Goal: Task Accomplishment & Management: Manage account settings

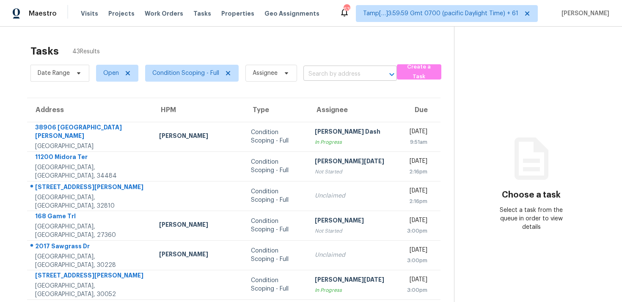
click at [332, 80] on input "text" at bounding box center [339, 74] width 70 height 13
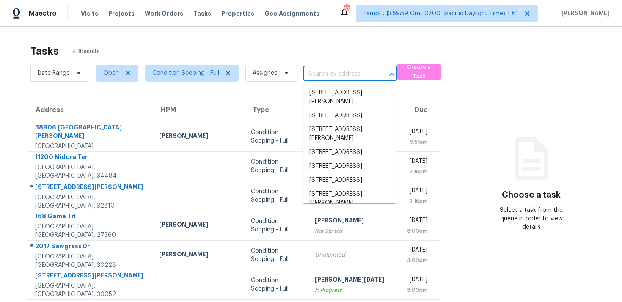
paste input "[STREET_ADDRESS]"
type input "[STREET_ADDRESS]"
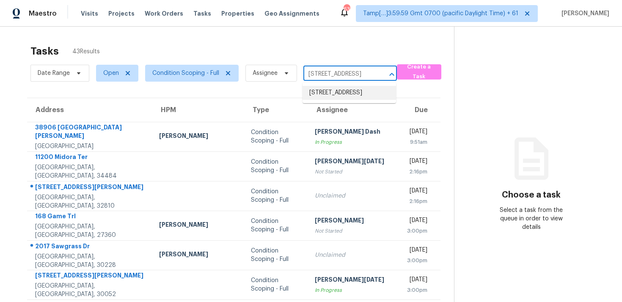
click at [345, 100] on li "168 Game Trl, Thomasville, NC 27360" at bounding box center [350, 93] width 94 height 14
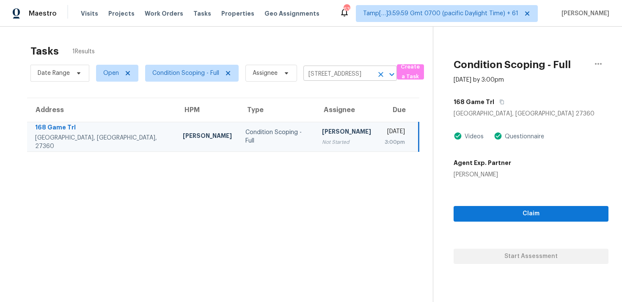
click at [375, 71] on button "Clear" at bounding box center [381, 75] width 12 height 12
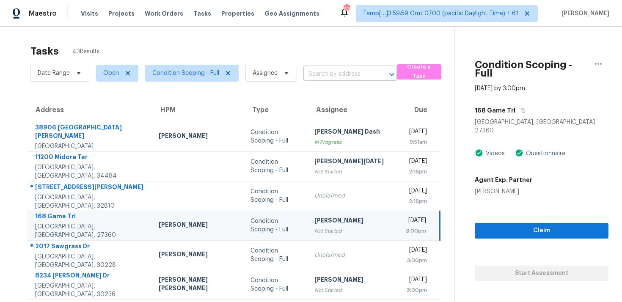
click at [307, 72] on input "text" at bounding box center [339, 74] width 70 height 13
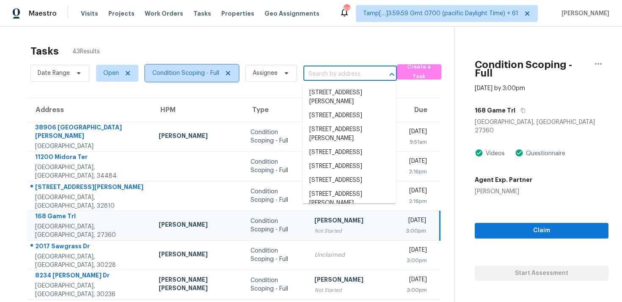
click at [183, 74] on span "Condition Scoping - Full" at bounding box center [185, 73] width 67 height 8
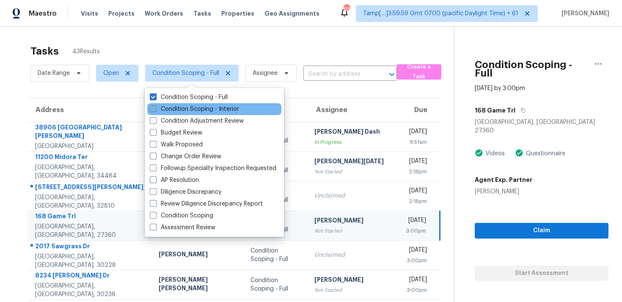
click at [206, 110] on label "Condition Scoping - Interior" at bounding box center [194, 109] width 89 height 8
click at [155, 110] on input "Condition Scoping - Interior" at bounding box center [153, 108] width 6 height 6
checkbox input "true"
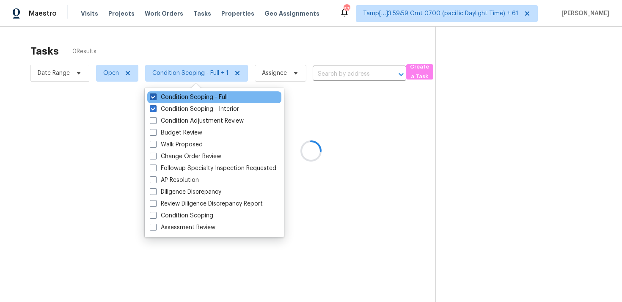
click at [202, 96] on label "Condition Scoping - Full" at bounding box center [189, 97] width 78 height 8
click at [155, 96] on input "Condition Scoping - Full" at bounding box center [153, 96] width 6 height 6
checkbox input "false"
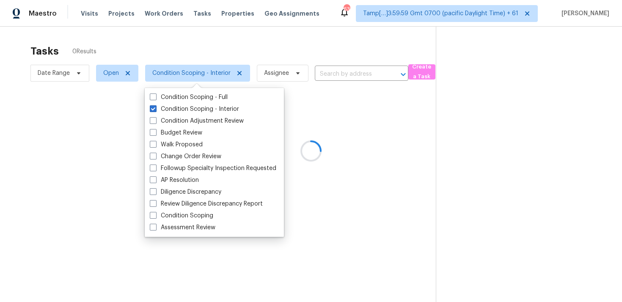
click at [197, 53] on div at bounding box center [311, 151] width 622 height 302
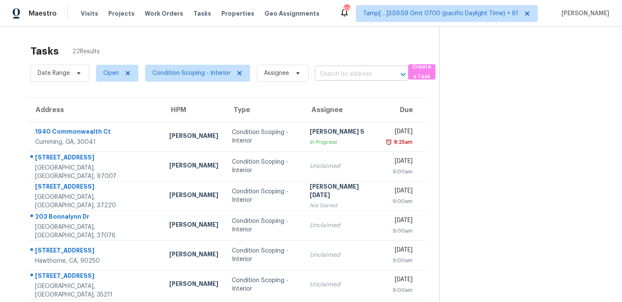
click at [337, 74] on input "text" at bounding box center [350, 74] width 70 height 13
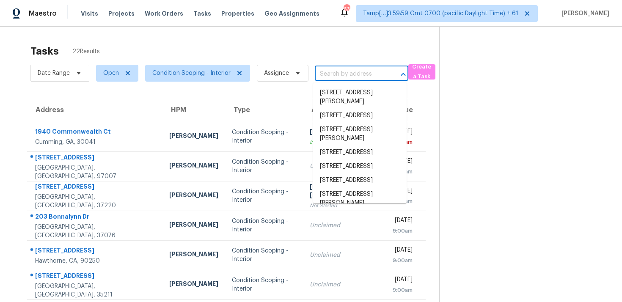
paste input "3247 Garden Ln, Hawthorne, CA, 90250"
type input "3247 Garden Ln, Hawthorne, CA, 90250"
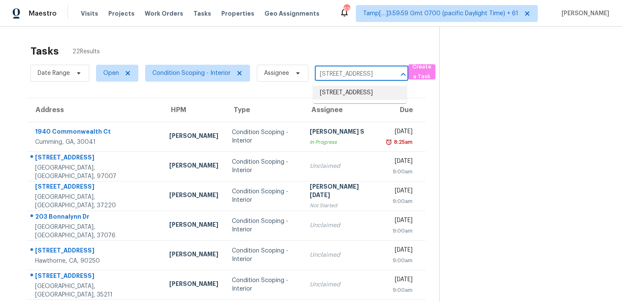
click at [356, 95] on li "3247 Garden Ln, Hawthorne, CA 90250" at bounding box center [360, 93] width 94 height 14
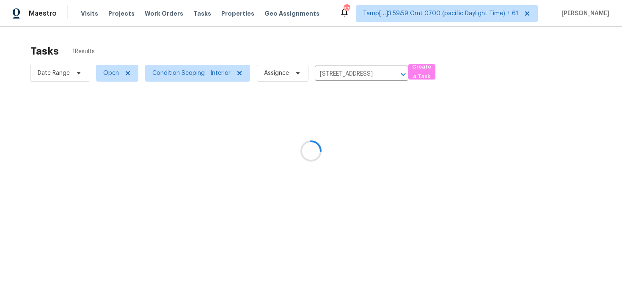
click at [344, 144] on div at bounding box center [311, 151] width 622 height 302
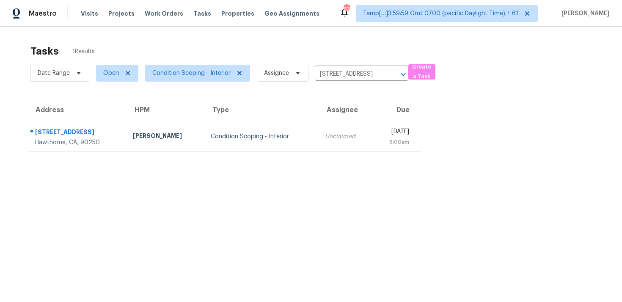
click at [344, 144] on td "Unclaimed" at bounding box center [345, 137] width 55 height 30
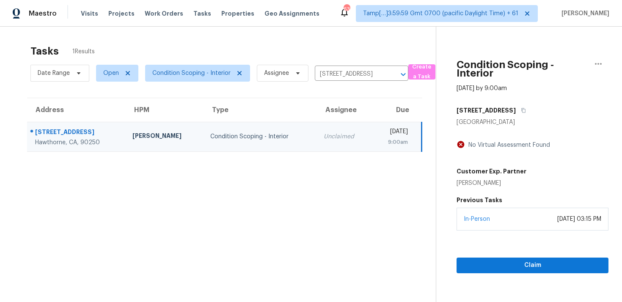
click at [480, 253] on div "Claim" at bounding box center [533, 252] width 152 height 43
click at [480, 261] on span "Claim" at bounding box center [533, 265] width 138 height 11
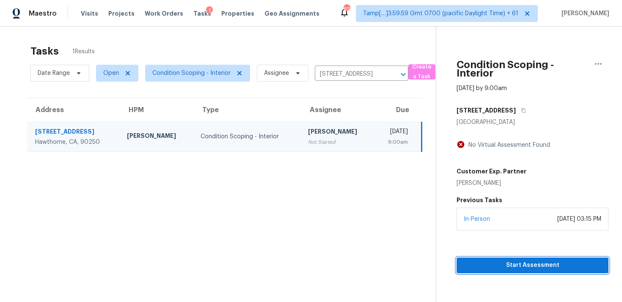
click at [500, 265] on span "Start Assessment" at bounding box center [533, 265] width 138 height 11
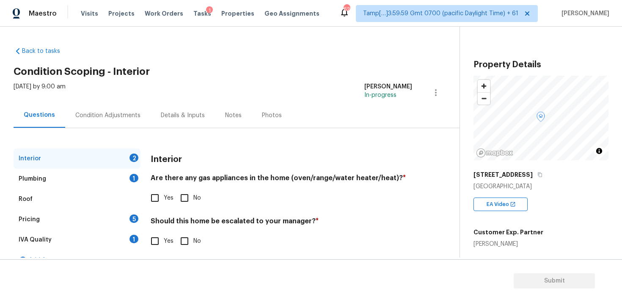
scroll to position [15, 0]
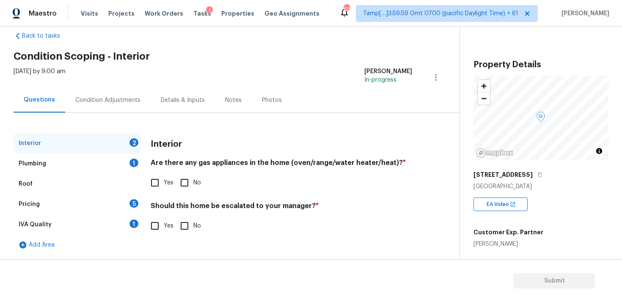
click at [182, 174] on input "No" at bounding box center [185, 183] width 18 height 18
checkbox input "true"
click at [114, 95] on div "Condition Adjustments" at bounding box center [108, 100] width 86 height 25
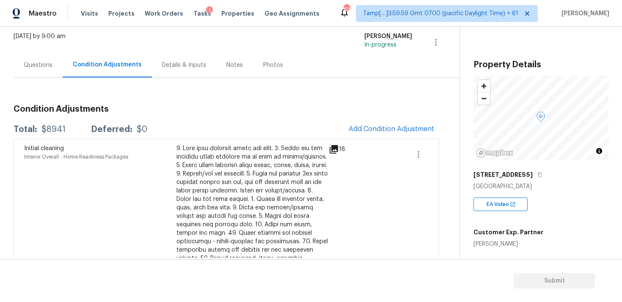
scroll to position [39, 0]
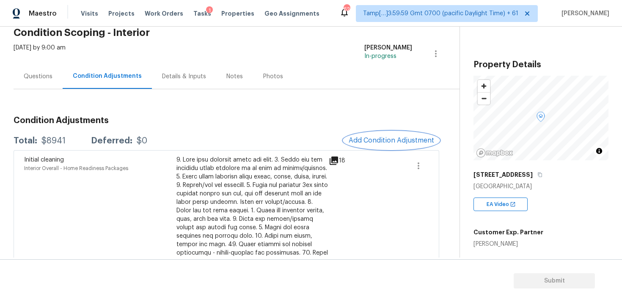
click at [385, 139] on span "Add Condition Adjustment" at bounding box center [392, 141] width 86 height 8
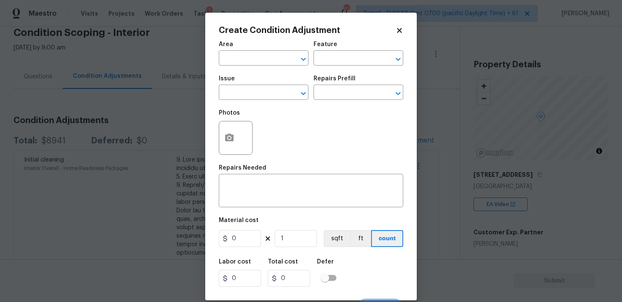
click at [254, 66] on span "Area ​" at bounding box center [264, 53] width 90 height 34
click at [252, 60] on input "text" at bounding box center [252, 58] width 66 height 13
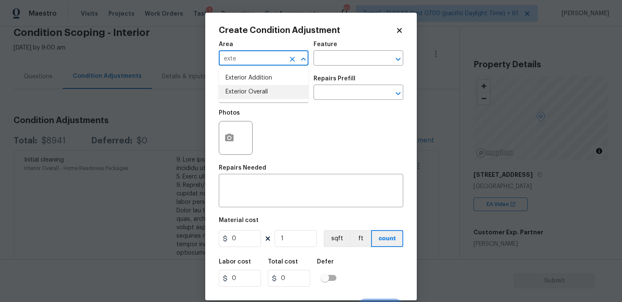
click at [250, 97] on li "Exterior Overall" at bounding box center [264, 92] width 90 height 14
type input "Exterior Overall"
click at [250, 97] on input "text" at bounding box center [252, 93] width 66 height 13
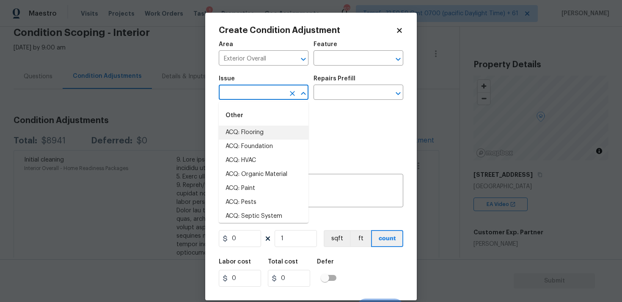
click at [253, 88] on input "text" at bounding box center [252, 93] width 66 height 13
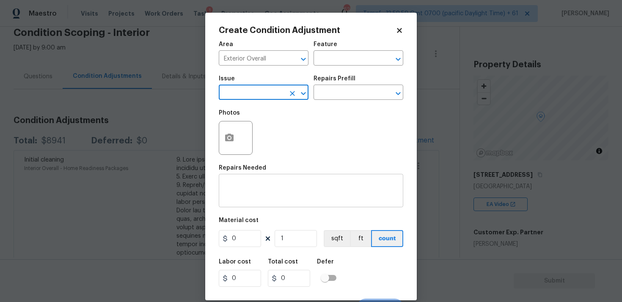
click at [280, 190] on textarea at bounding box center [311, 192] width 174 height 18
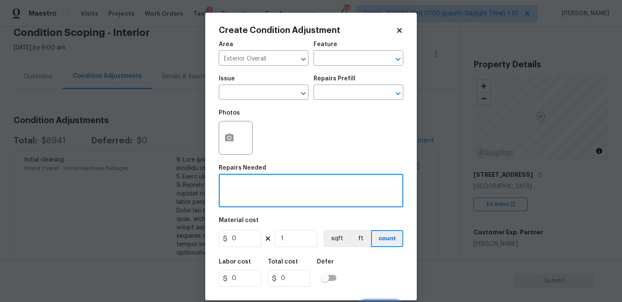
paste textarea "Panel needs to be labeled"
type textarea "Panel needs to be labeled"
click at [240, 138] on div at bounding box center [236, 138] width 34 height 34
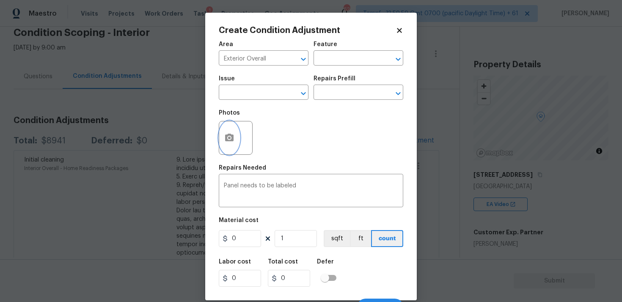
click at [227, 129] on button "button" at bounding box center [229, 137] width 20 height 33
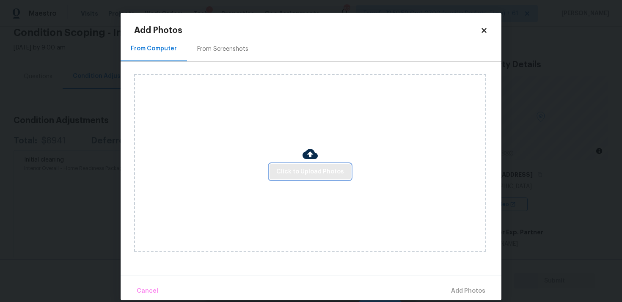
click at [314, 168] on span "Click to Upload Photos" at bounding box center [310, 172] width 68 height 11
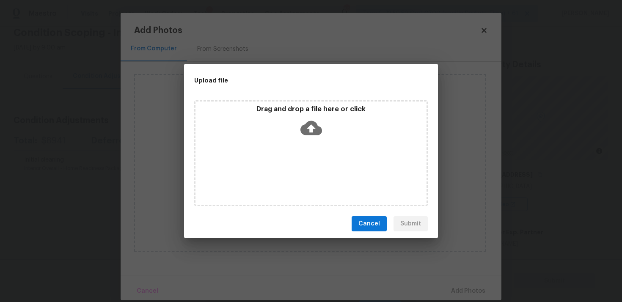
click at [386, 222] on button "Cancel" at bounding box center [369, 224] width 35 height 16
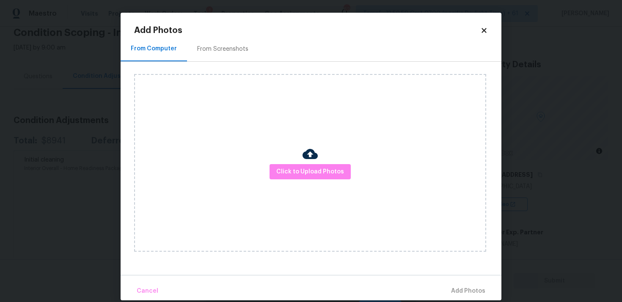
click at [478, 33] on h2 "Add Photos" at bounding box center [307, 30] width 346 height 8
click at [482, 30] on icon at bounding box center [484, 31] width 8 height 8
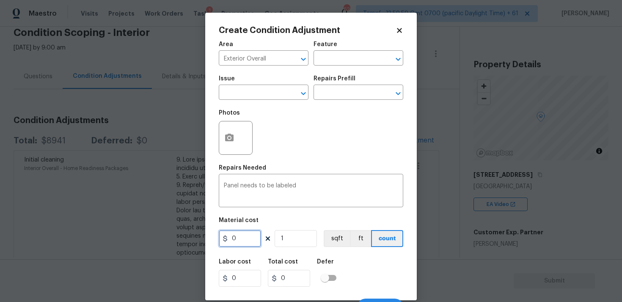
click at [256, 238] on input "0" at bounding box center [240, 238] width 42 height 17
type input "200"
click at [345, 278] on div "Labor cost 0 Total cost 200 Defer" at bounding box center [311, 273] width 185 height 38
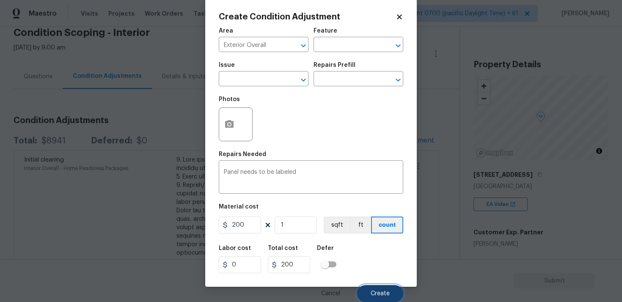
click at [380, 288] on button "Create" at bounding box center [380, 293] width 46 height 17
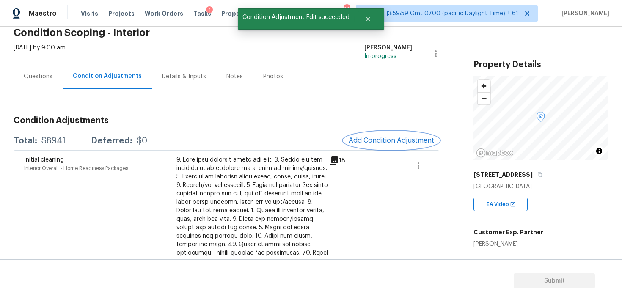
scroll to position [0, 0]
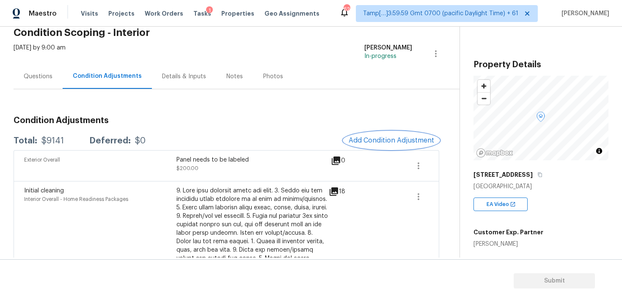
click at [382, 143] on span "Add Condition Adjustment" at bounding box center [392, 141] width 86 height 8
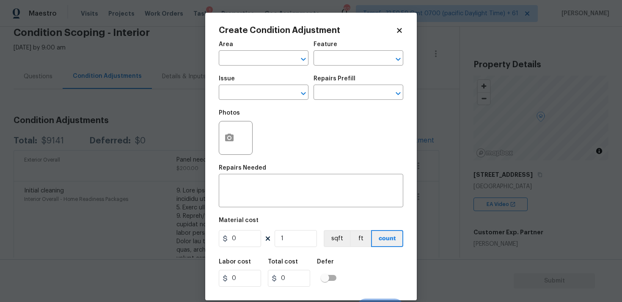
click at [271, 66] on span "Area ​" at bounding box center [264, 53] width 90 height 34
click at [271, 64] on input "text" at bounding box center [252, 58] width 66 height 13
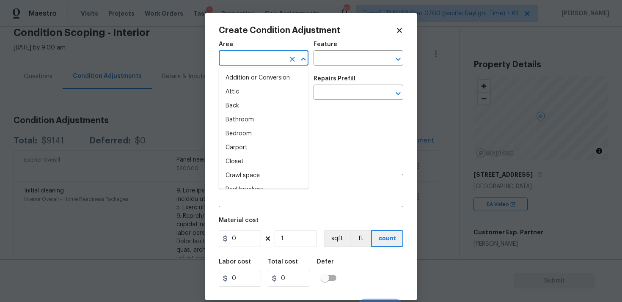
click at [271, 64] on input "text" at bounding box center [252, 58] width 66 height 13
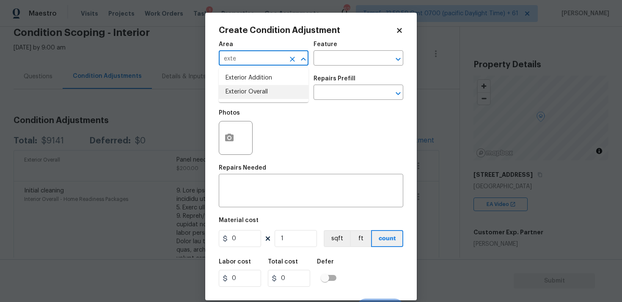
click at [270, 91] on li "Exterior Overall" at bounding box center [264, 92] width 90 height 14
type input "Exterior Overall"
click at [265, 188] on textarea at bounding box center [311, 192] width 174 height 18
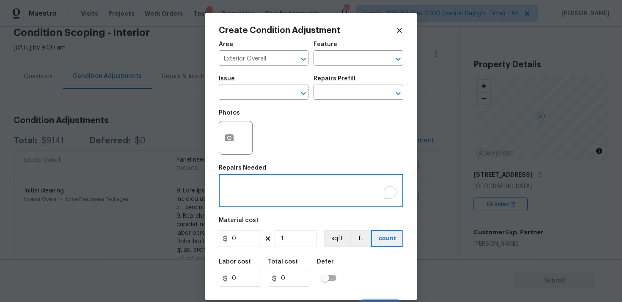
paste textarea "Repaint gate on right side of home"
type textarea "Repaint gate on right side of home"
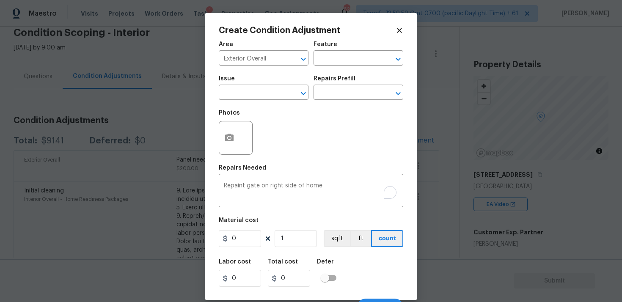
click at [243, 228] on div "Material cost" at bounding box center [311, 223] width 185 height 11
click at [241, 245] on input "0" at bounding box center [240, 238] width 42 height 17
type input "300"
click at [353, 272] on div "Labor cost 0 Total cost 0 Defer" at bounding box center [311, 273] width 185 height 38
type input "300"
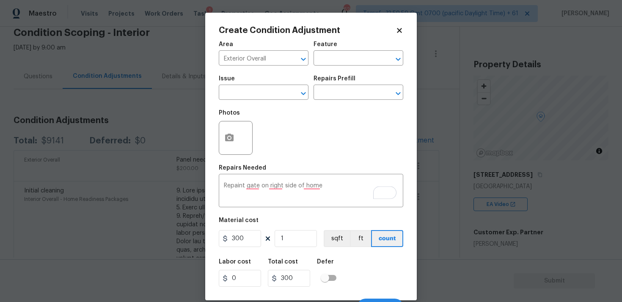
scroll to position [14, 0]
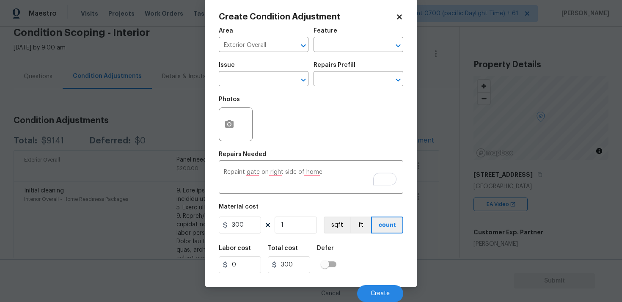
click at [371, 284] on div "Cancel Create" at bounding box center [311, 291] width 185 height 24
click at [373, 286] on button "Create" at bounding box center [380, 293] width 46 height 17
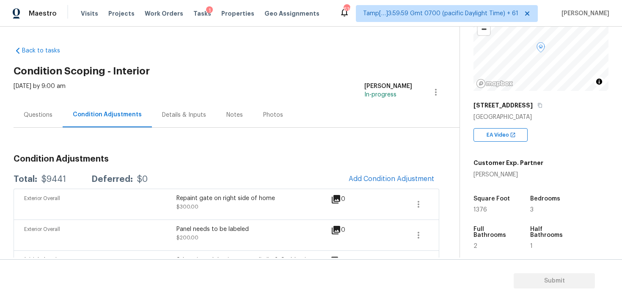
scroll to position [81, 0]
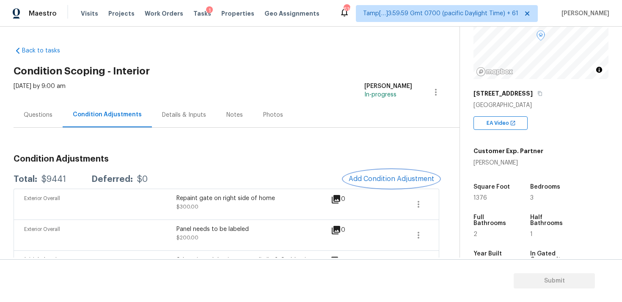
click at [415, 176] on span "Add Condition Adjustment" at bounding box center [392, 179] width 86 height 8
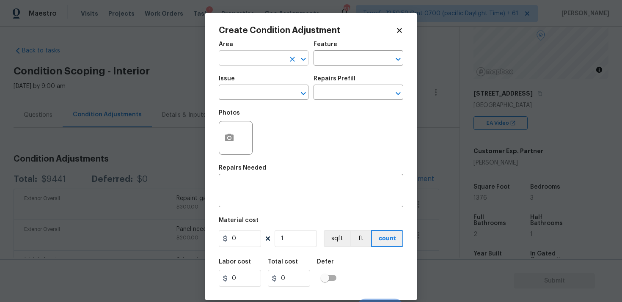
click at [233, 52] on div "Area" at bounding box center [264, 46] width 90 height 11
click at [234, 58] on input "text" at bounding box center [252, 58] width 66 height 13
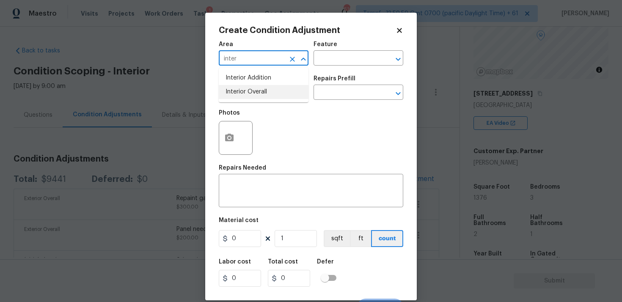
click at [232, 96] on li "Interior Overall" at bounding box center [264, 92] width 90 height 14
type input "Interior Overall"
click at [232, 96] on input "text" at bounding box center [252, 93] width 66 height 13
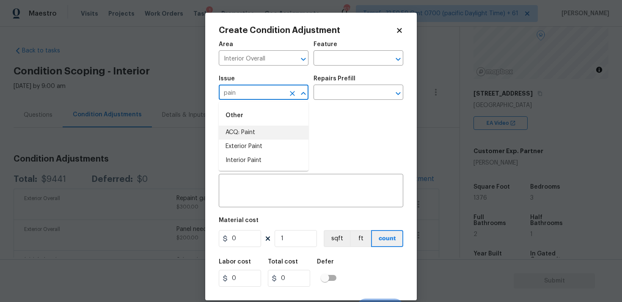
click at [235, 137] on li "ACQ: Paint" at bounding box center [264, 133] width 90 height 14
type input "ACQ: Paint"
click at [318, 94] on input "text" at bounding box center [347, 93] width 66 height 13
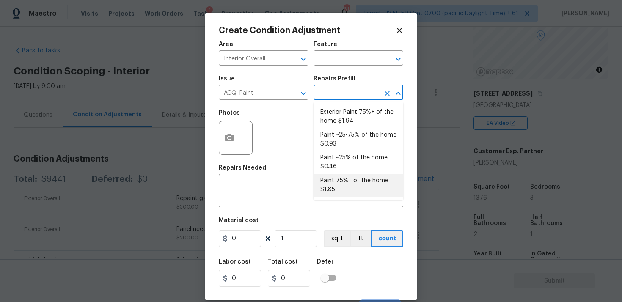
click at [342, 178] on li "Paint 75%+ of the home $1.85" at bounding box center [359, 185] width 90 height 23
type input "Acquisition"
type textarea "Acquisition Scope: 75%+ of the home will likely require interior paint"
type input "1.85"
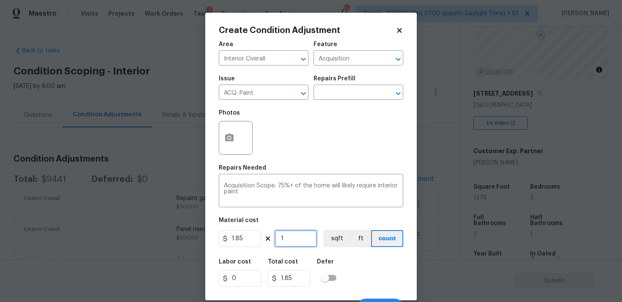
click at [309, 240] on input "1" at bounding box center [296, 238] width 42 height 17
type input "0"
paste input "1376"
type input "1376"
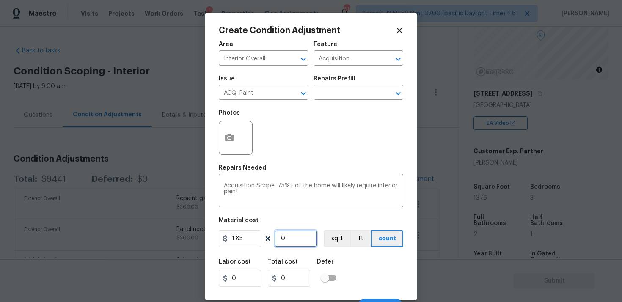
type input "2545.6"
type input "1376"
click at [346, 239] on button "sqft" at bounding box center [337, 238] width 26 height 17
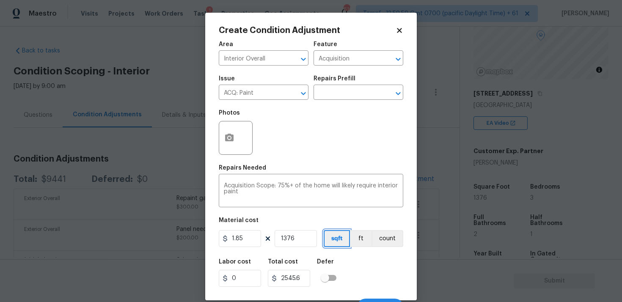
scroll to position [14, 0]
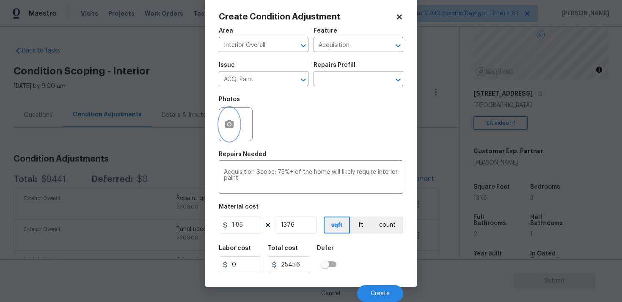
click at [229, 122] on icon "button" at bounding box center [229, 124] width 8 height 8
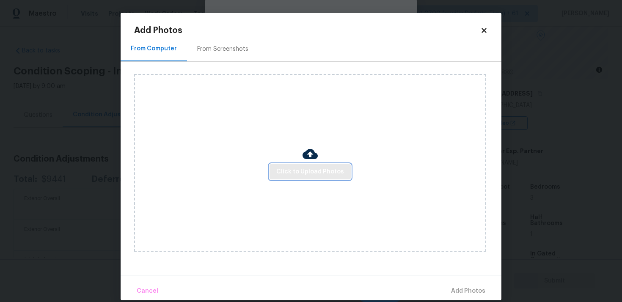
click at [302, 165] on button "Click to Upload Photos" at bounding box center [310, 172] width 81 height 16
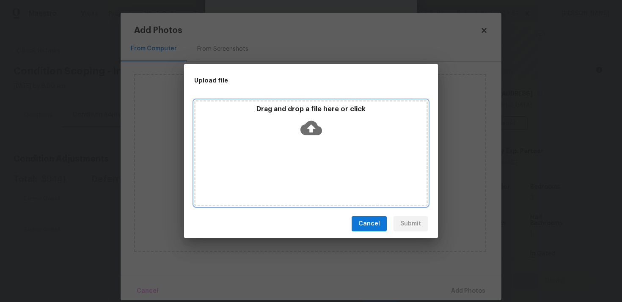
click at [309, 116] on div "Drag and drop a file here or click" at bounding box center [311, 123] width 231 height 36
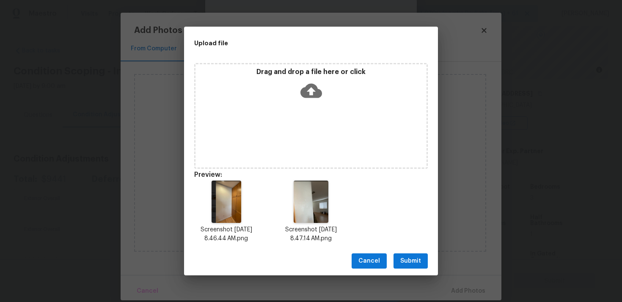
scroll to position [7, 0]
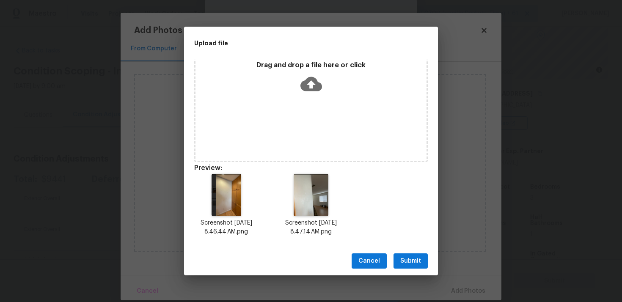
click at [403, 257] on span "Submit" at bounding box center [410, 261] width 21 height 11
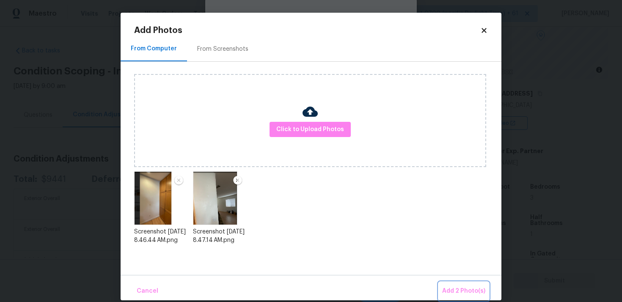
click at [455, 287] on span "Add 2 Photo(s)" at bounding box center [463, 291] width 43 height 11
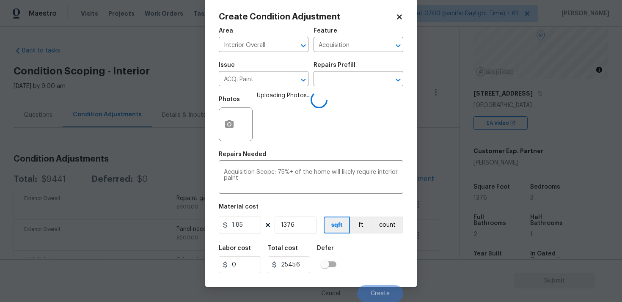
click at [321, 237] on div "Area Interior Overall ​ Feature Acquisition ​ Issue ACQ: Paint ​ Repairs Prefil…" at bounding box center [311, 162] width 185 height 279
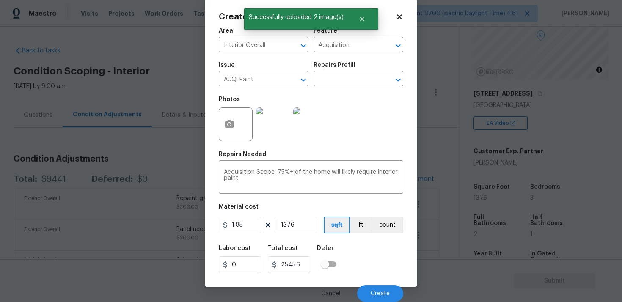
click at [384, 283] on div "Cancel Create" at bounding box center [311, 291] width 185 height 24
click at [386, 293] on span "Create" at bounding box center [380, 294] width 19 height 6
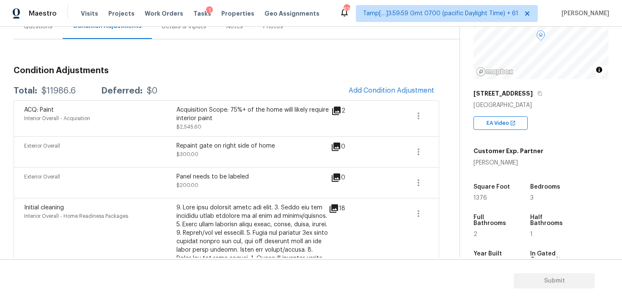
scroll to position [89, 0]
click at [422, 122] on button "button" at bounding box center [419, 115] width 20 height 20
click at [431, 120] on ul "Edit" at bounding box center [467, 113] width 76 height 17
click at [443, 109] on link "Edit" at bounding box center [467, 114] width 72 height 13
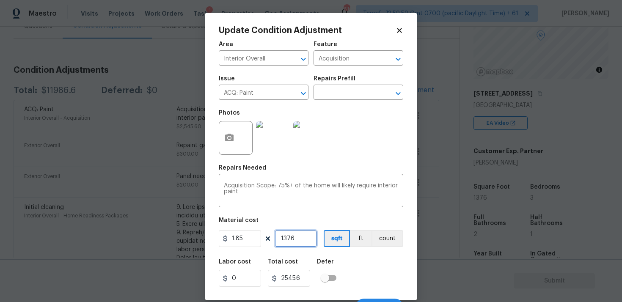
click at [296, 240] on input "1376" at bounding box center [296, 238] width 42 height 17
click at [261, 243] on div "1.85 1376 sqft ft count" at bounding box center [311, 238] width 185 height 17
type input "1"
click at [307, 242] on input "1376" at bounding box center [296, 238] width 42 height 17
type input "1376"
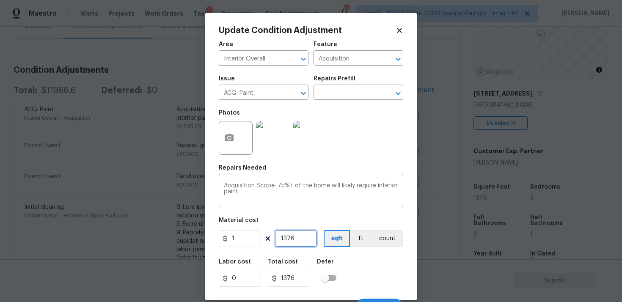
type input "0"
type input "2"
type input "26"
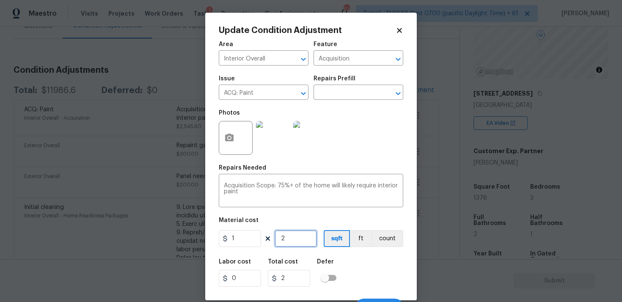
type input "26"
type input "260"
type input "2600"
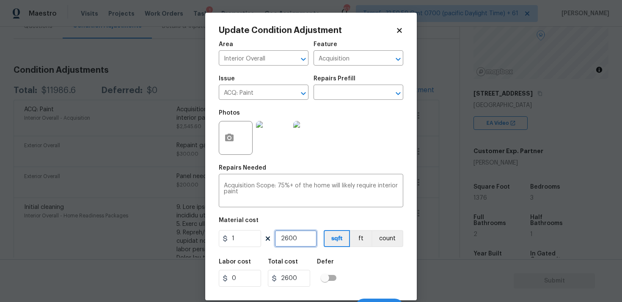
type input "2600"
click at [387, 260] on div "Labor cost 0 Total cost 2600 Defer" at bounding box center [311, 273] width 185 height 38
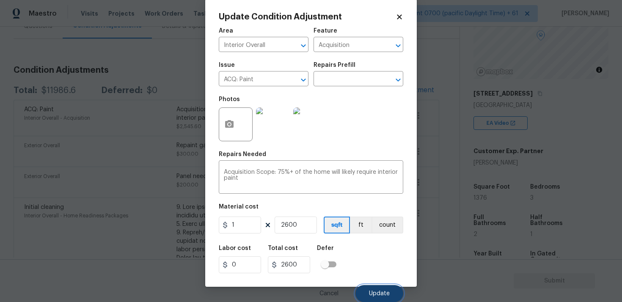
click at [387, 293] on span "Update" at bounding box center [379, 294] width 21 height 6
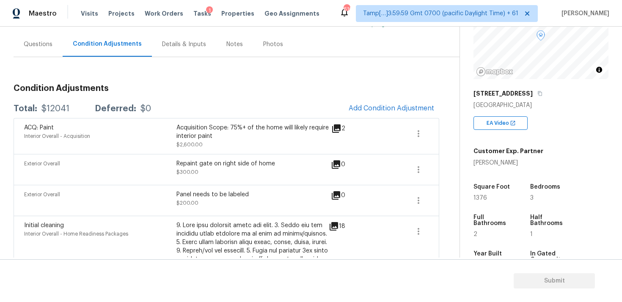
scroll to position [58, 0]
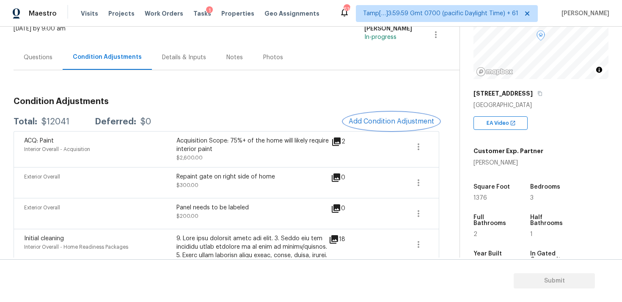
click at [385, 115] on button "Add Condition Adjustment" at bounding box center [392, 122] width 96 height 18
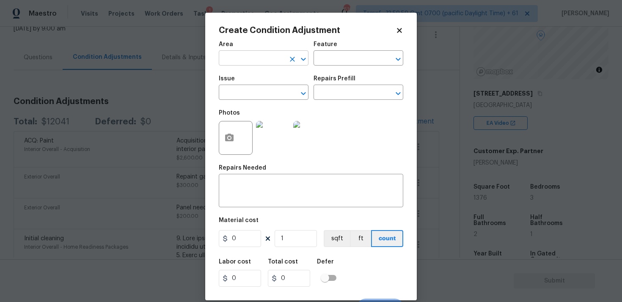
click at [278, 60] on input "text" at bounding box center [252, 58] width 66 height 13
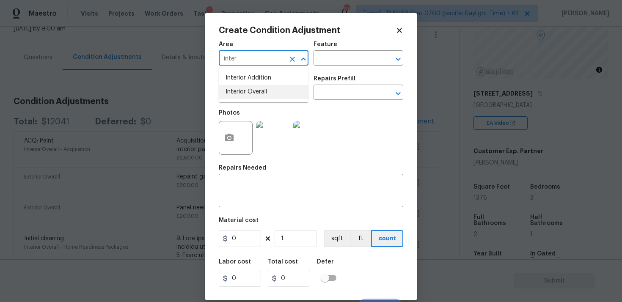
click at [276, 87] on li "Interior Overall" at bounding box center [264, 92] width 90 height 14
type input "Interior Overall"
click at [276, 87] on input "text" at bounding box center [252, 93] width 66 height 13
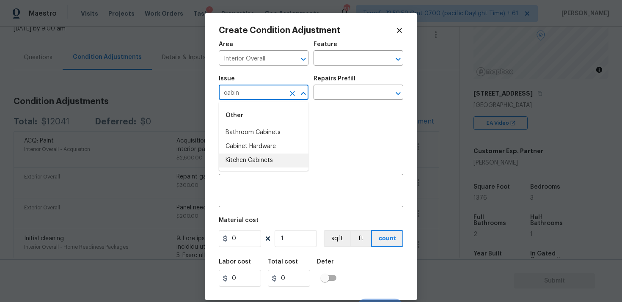
click at [275, 159] on li "Kitchen Cabinets" at bounding box center [264, 161] width 90 height 14
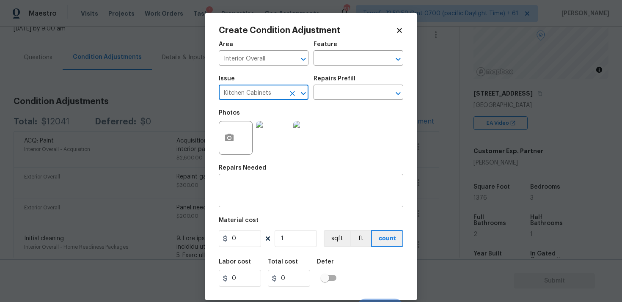
type input "Kitchen Cabinets"
click at [273, 191] on textarea at bounding box center [311, 192] width 174 height 18
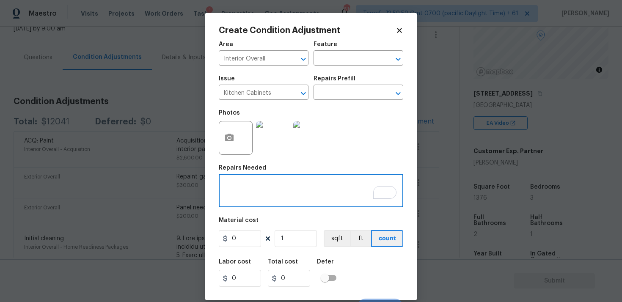
click at [241, 183] on textarea "To enrich screen reader interactions, please activate Accessibility in Grammarl…" at bounding box center [311, 192] width 174 height 18
paste textarea "Kitchen and bathroom cabinets are in good shape, they need to be oiled."
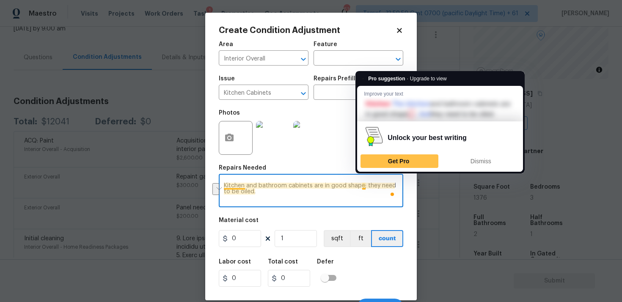
drag, startPoint x: 365, startPoint y: 188, endPoint x: 236, endPoint y: 197, distance: 129.8
click at [235, 196] on textarea "Kitchen and bathroom cabinets are in good shape; they need to be oiled." at bounding box center [311, 192] width 174 height 18
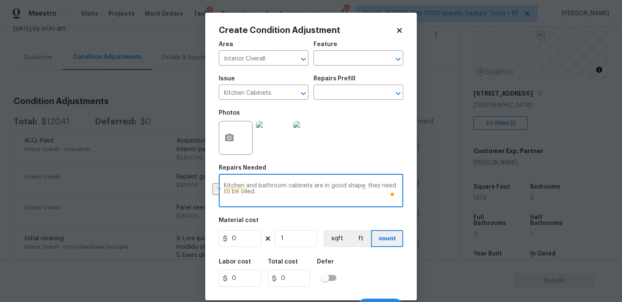
click at [338, 199] on textarea "Kitchen and bathroom cabinets are in good shape; they need to be oiled." at bounding box center [311, 192] width 174 height 18
click at [368, 186] on textarea "Kitchen and bathroom cabinets are in good shape; they need to be oiled." at bounding box center [311, 192] width 174 height 18
drag, startPoint x: 366, startPoint y: 185, endPoint x: 241, endPoint y: 191, distance: 125.5
click at [241, 191] on textarea "Kitchen and bathroom cabinets are in good shape; they need to be oiled." at bounding box center [311, 192] width 174 height 18
click at [385, 191] on textarea "Kitchen and bathroom cabinets are in good shape; they need to be oiled." at bounding box center [311, 192] width 174 height 18
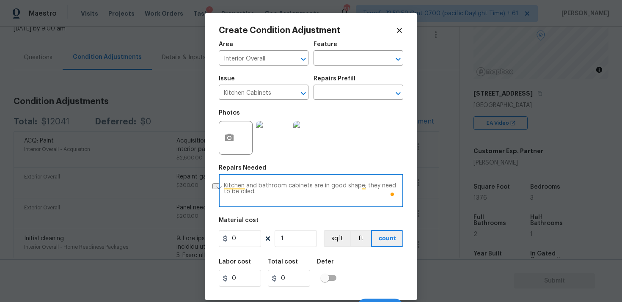
drag, startPoint x: 313, startPoint y: 187, endPoint x: 377, endPoint y: 186, distance: 64.3
click at [377, 186] on textarea "Kitchen and bathroom cabinets are in good shape; they need to be oiled." at bounding box center [311, 192] width 174 height 18
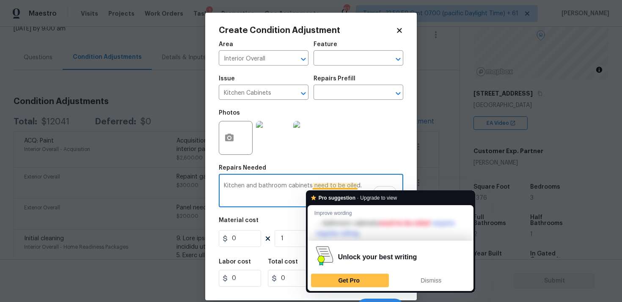
click at [311, 189] on textarea "Kitchen and bathroom cabinets need to be oiled." at bounding box center [311, 192] width 174 height 18
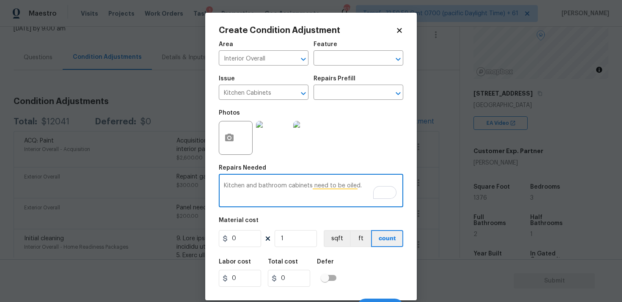
click at [288, 186] on textarea "Kitchen and bathroom cabinets need to be oiled." at bounding box center [311, 192] width 174 height 18
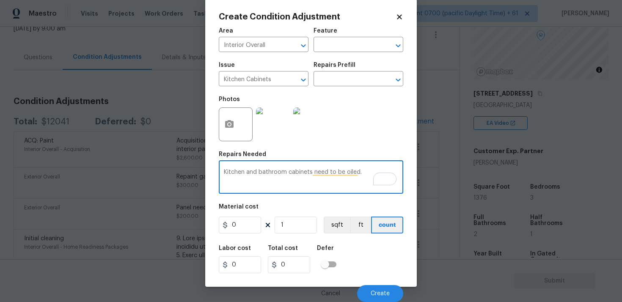
type textarea "Kitchen and bathroom cabinets need to be oiled."
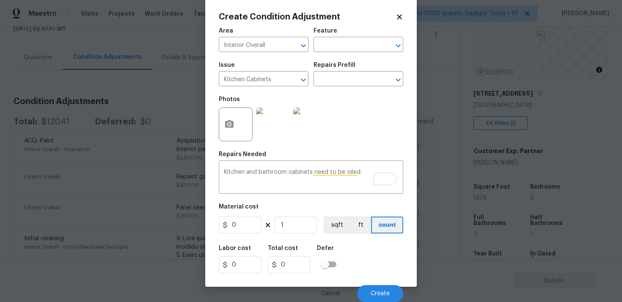
click at [260, 224] on div "0 1 sqft ft count" at bounding box center [311, 225] width 185 height 17
click at [254, 223] on input "0" at bounding box center [240, 225] width 42 height 17
type input "500"
click at [369, 270] on div "Labor cost 0 Total cost 500 Defer" at bounding box center [311, 259] width 185 height 38
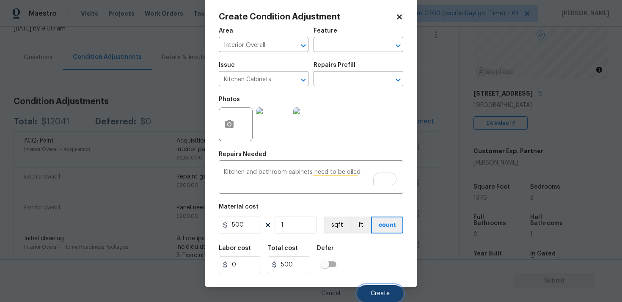
click at [375, 286] on button "Create" at bounding box center [380, 293] width 46 height 17
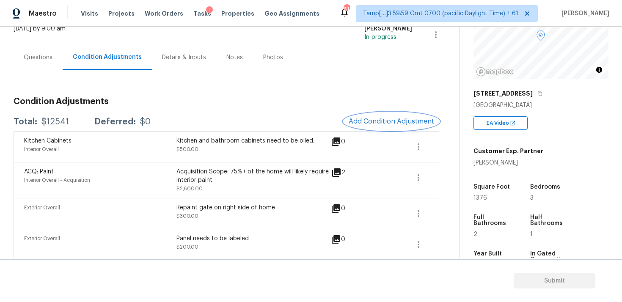
scroll to position [67, 0]
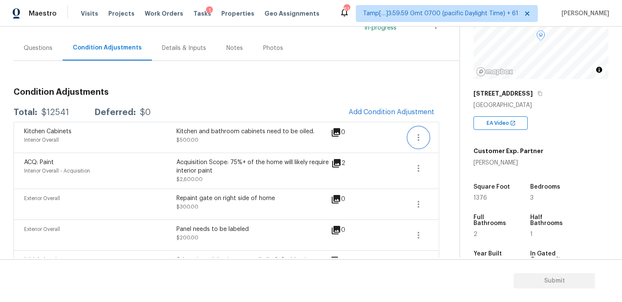
click at [412, 135] on button "button" at bounding box center [419, 137] width 20 height 20
click at [440, 134] on div "Edit" at bounding box center [467, 136] width 66 height 8
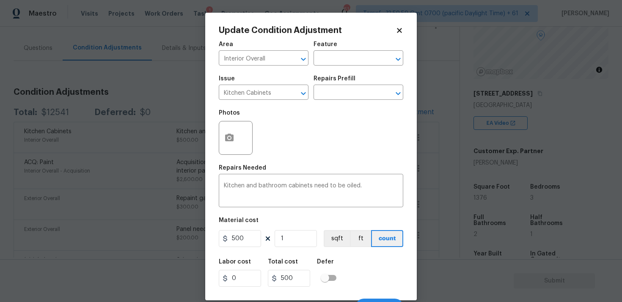
click at [214, 130] on div "Update Condition Adjustment Area Interior Overall ​ Feature ​ Issue Kitchen Cab…" at bounding box center [311, 157] width 212 height 288
click at [229, 139] on circle "button" at bounding box center [229, 138] width 3 height 3
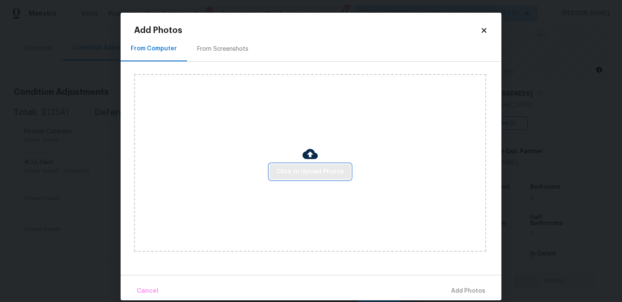
click at [299, 168] on span "Click to Upload Photos" at bounding box center [310, 172] width 68 height 11
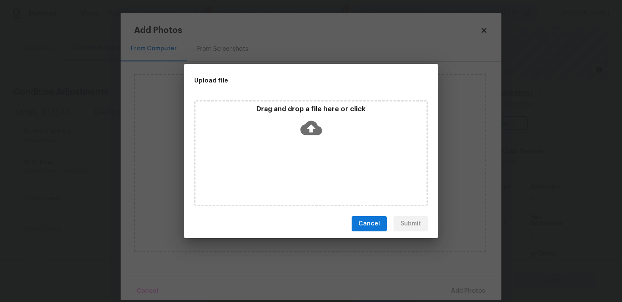
click at [305, 126] on icon at bounding box center [312, 128] width 22 height 14
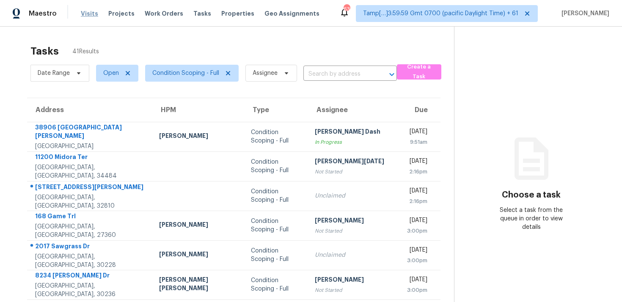
click at [89, 10] on span "Visits" at bounding box center [89, 13] width 17 height 8
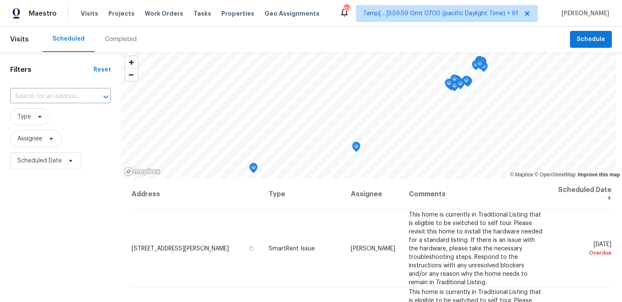
click at [124, 39] on div "Completed" at bounding box center [121, 39] width 32 height 8
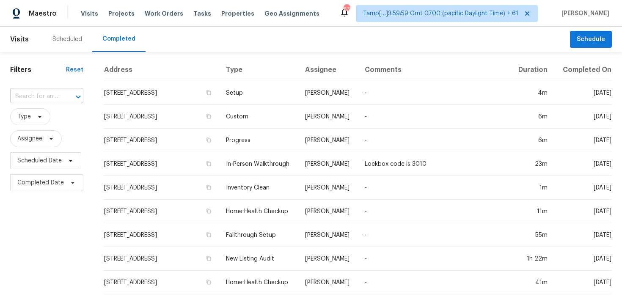
click at [30, 100] on input "text" at bounding box center [35, 96] width 50 height 13
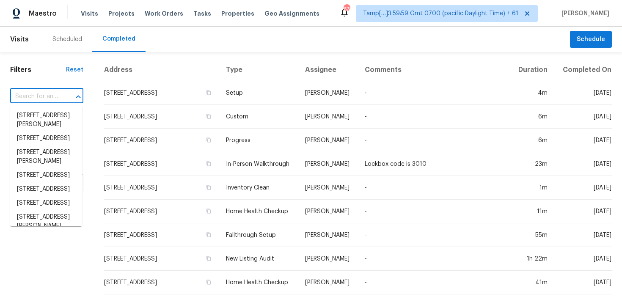
paste input "3247 Garden Ln, Hawthorne, CA, 90250"
type input "3247 Garden Ln, Hawthorne, CA, 90250"
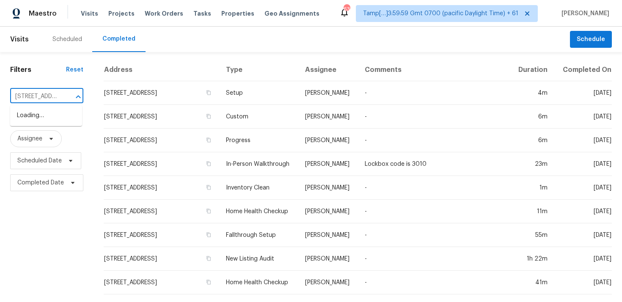
scroll to position [0, 69]
click at [53, 115] on li "3247 Garden Ln, Hawthorne, CA 90250" at bounding box center [46, 116] width 72 height 14
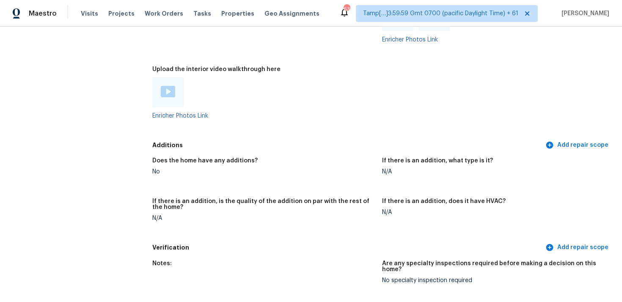
scroll to position [1878, 0]
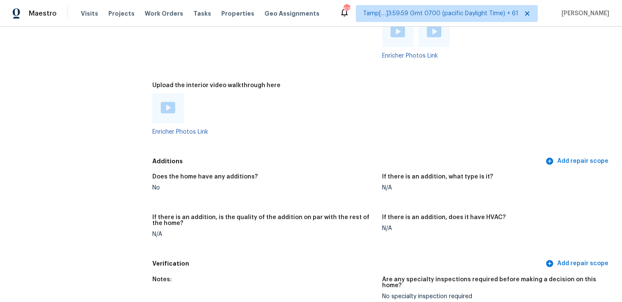
click at [171, 102] on img at bounding box center [168, 107] width 14 height 11
click at [365, 94] on div at bounding box center [263, 109] width 223 height 30
click at [323, 101] on div at bounding box center [263, 109] width 223 height 30
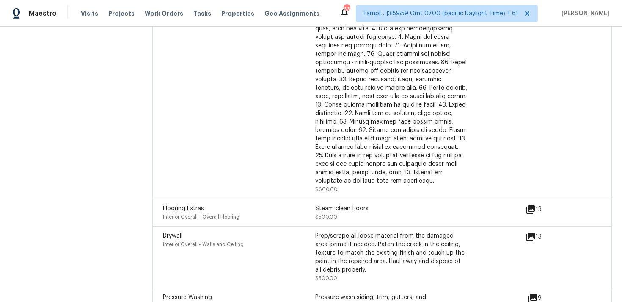
scroll to position [2398, 0]
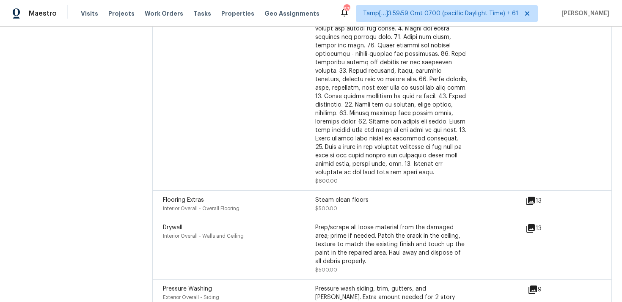
click at [531, 191] on div "Flooring Extras Interior Overall - Overall Flooring Steam clean floors $500.00 …" at bounding box center [382, 205] width 460 height 28
click at [535, 197] on icon at bounding box center [531, 201] width 8 height 8
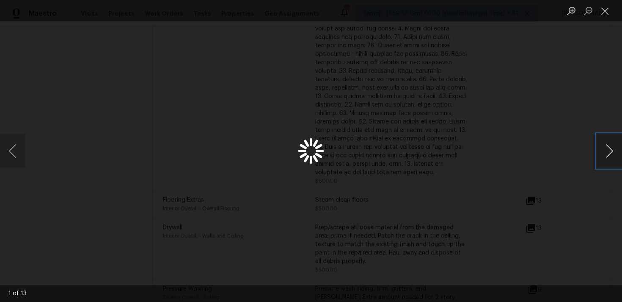
click at [604, 151] on button "Next image" at bounding box center [609, 151] width 25 height 34
click at [584, 107] on div "Lightbox" at bounding box center [311, 151] width 622 height 302
click at [552, 104] on div "Lightbox" at bounding box center [311, 151] width 622 height 302
click at [602, 11] on button "Close lightbox" at bounding box center [605, 10] width 17 height 15
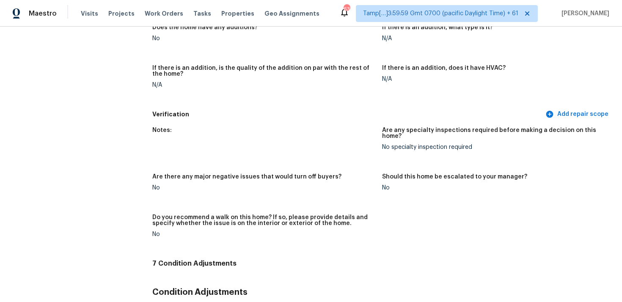
scroll to position [1868, 0]
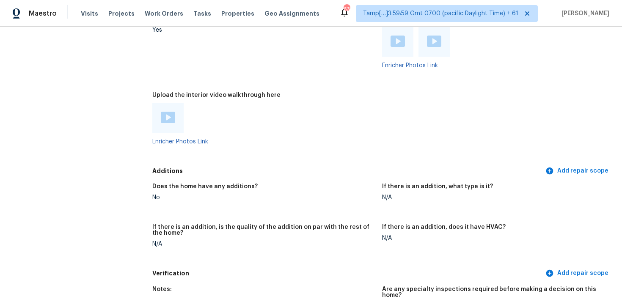
click at [173, 112] on img at bounding box center [168, 117] width 14 height 11
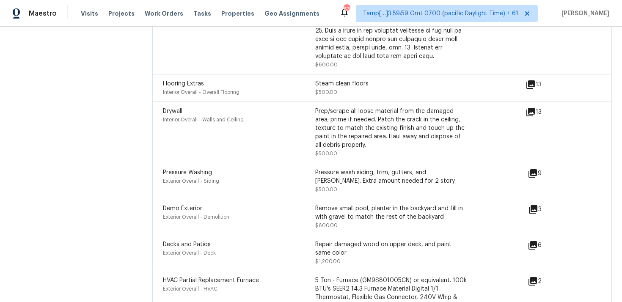
scroll to position [2589, 0]
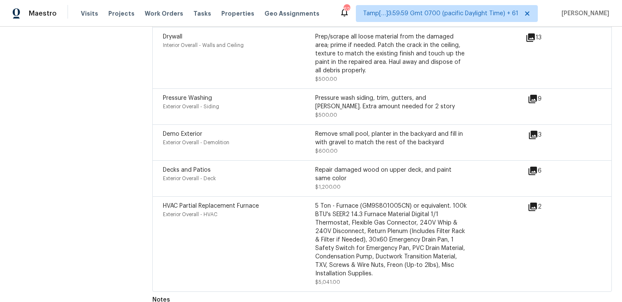
click at [340, 124] on div "Demo Exterior Exterior Overall - Demolition Remove small pool, planter in the b…" at bounding box center [382, 142] width 460 height 36
click at [534, 167] on icon at bounding box center [533, 171] width 8 height 8
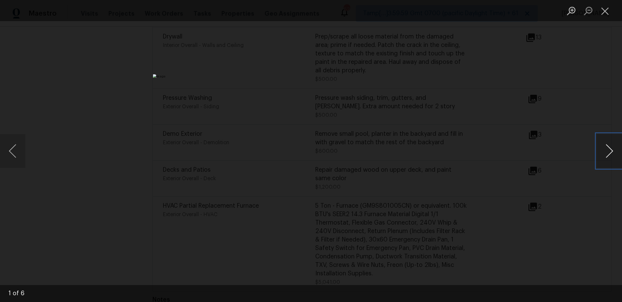
click at [612, 142] on button "Next image" at bounding box center [609, 151] width 25 height 34
click at [612, 141] on button "Next image" at bounding box center [609, 151] width 25 height 34
click at [605, 8] on button "Close lightbox" at bounding box center [605, 10] width 17 height 15
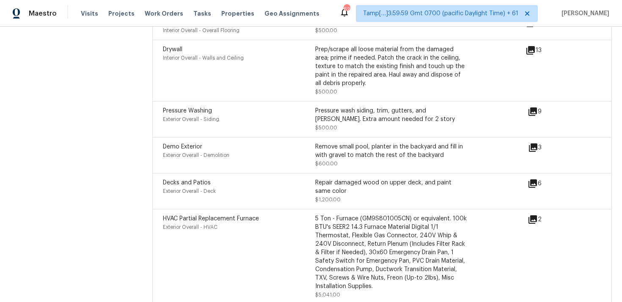
scroll to position [2578, 0]
click at [530, 141] on div "3" at bounding box center [548, 153] width 41 height 25
click at [530, 141] on icon at bounding box center [533, 146] width 10 height 10
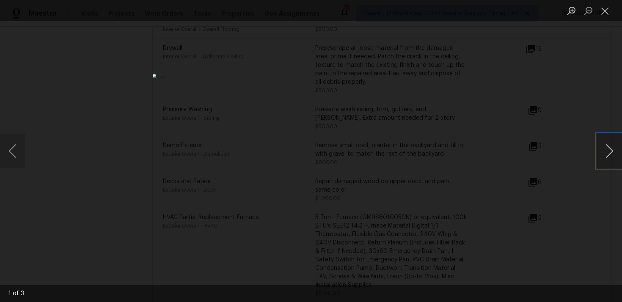
click at [616, 150] on button "Next image" at bounding box center [609, 151] width 25 height 34
click at [591, 102] on div "Lightbox" at bounding box center [311, 151] width 622 height 302
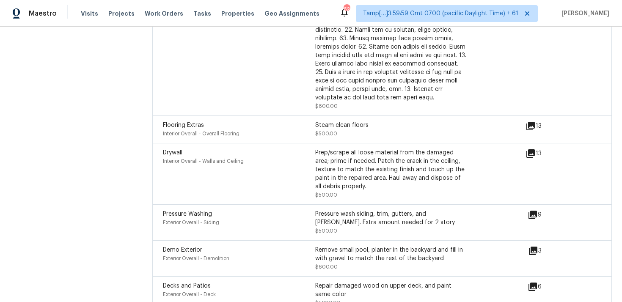
scroll to position [2471, 0]
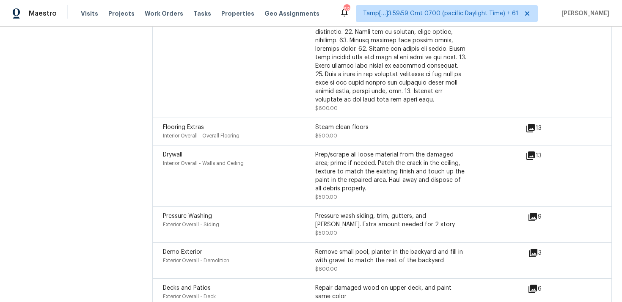
click at [534, 152] on icon at bounding box center [531, 156] width 8 height 8
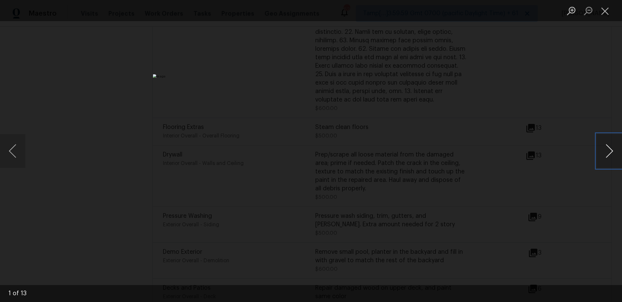
click at [604, 150] on button "Next image" at bounding box center [609, 151] width 25 height 34
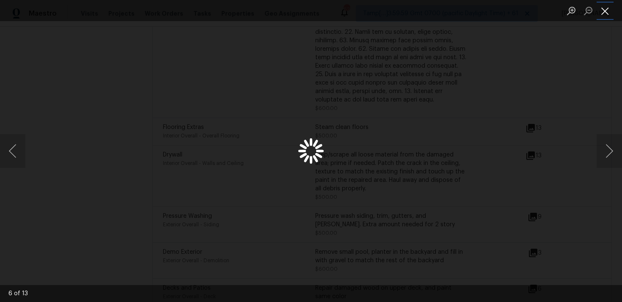
click at [607, 10] on button "Close lightbox" at bounding box center [605, 10] width 17 height 15
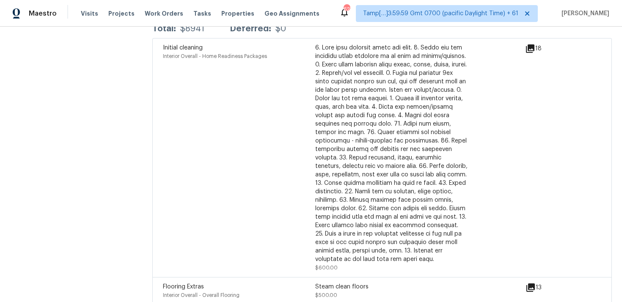
scroll to position [2589, 0]
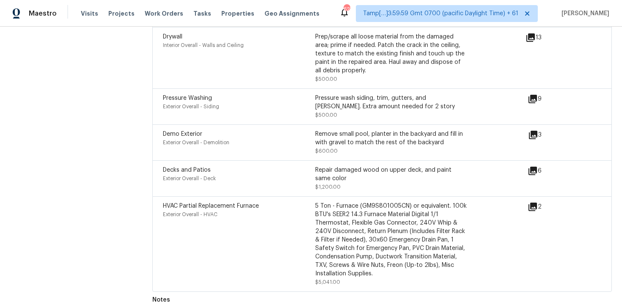
click at [441, 202] on div "5 Ton - Furnace (GM9S801005CN) or equivalent. 100k BTU's SEER2 14.3 Furnace Mat…" at bounding box center [391, 240] width 152 height 76
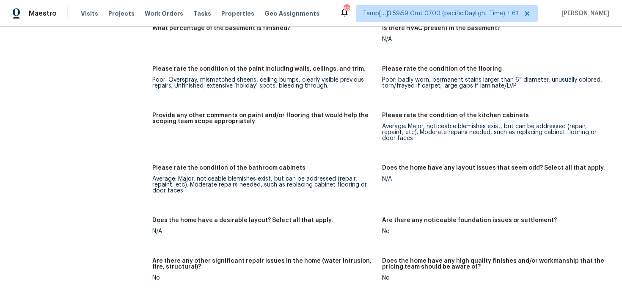
scroll to position [1499, 0]
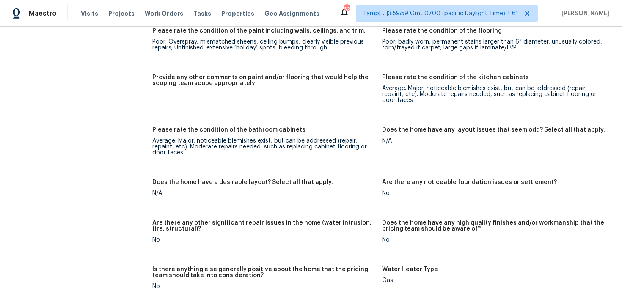
click at [505, 41] on div "Poor: badly worn, permanent stains larger than 6” diameter, unusually colored, …" at bounding box center [493, 45] width 223 height 12
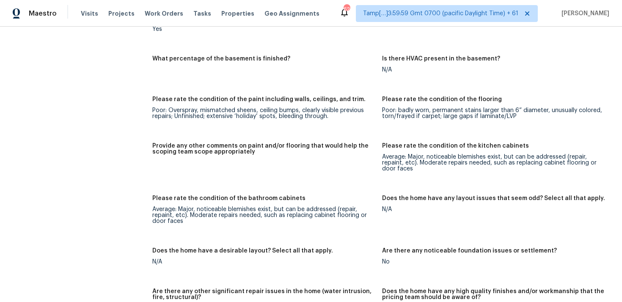
scroll to position [1278, 0]
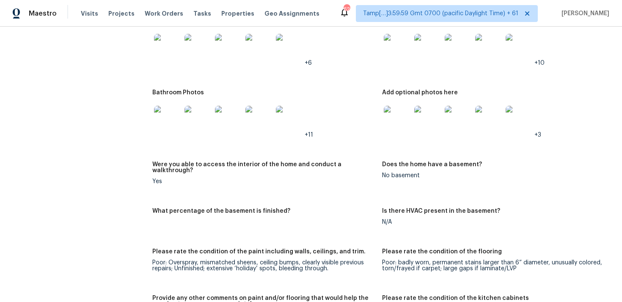
click at [354, 144] on figure "Bathroom Photos +11" at bounding box center [267, 121] width 230 height 62
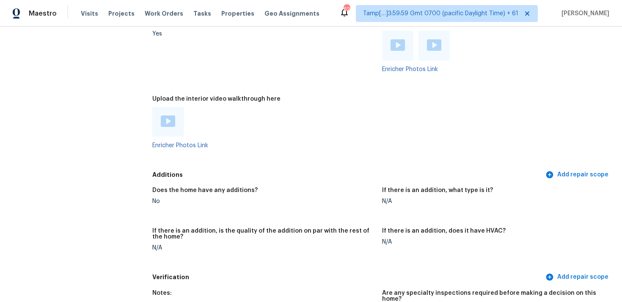
scroll to position [1757, 0]
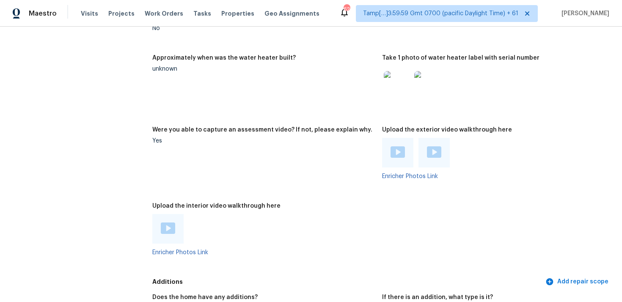
click at [170, 223] on img at bounding box center [168, 228] width 14 height 11
click at [167, 223] on img at bounding box center [168, 228] width 14 height 11
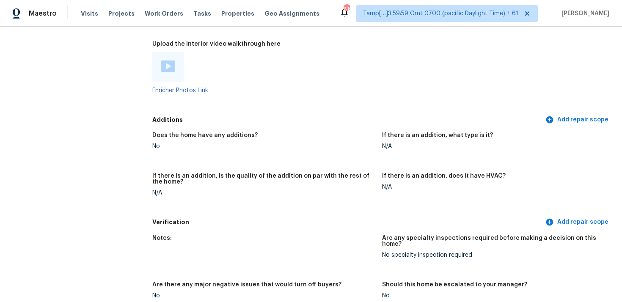
scroll to position [1919, 0]
click at [167, 61] on img at bounding box center [168, 66] width 14 height 11
click at [159, 58] on div at bounding box center [167, 67] width 31 height 30
click at [176, 61] on div at bounding box center [167, 67] width 31 height 30
click at [168, 61] on img at bounding box center [168, 66] width 14 height 11
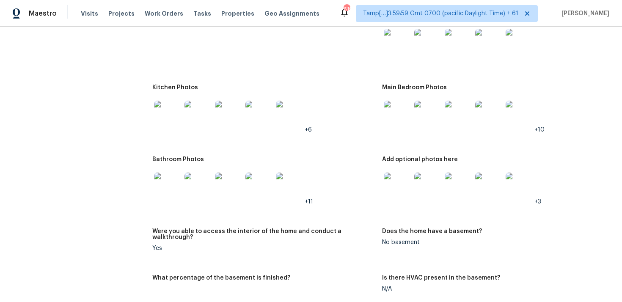
scroll to position [1212, 0]
click at [166, 105] on img at bounding box center [167, 113] width 27 height 27
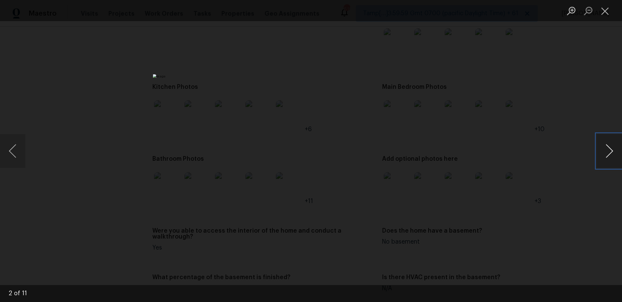
click at [607, 146] on button "Next image" at bounding box center [609, 151] width 25 height 34
click at [602, 141] on button "Next image" at bounding box center [609, 151] width 25 height 34
click at [8, 150] on button "Previous image" at bounding box center [12, 151] width 25 height 34
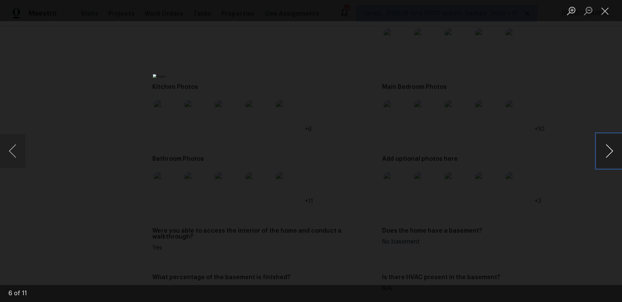
click at [607, 152] on button "Next image" at bounding box center [609, 151] width 25 height 34
click at [607, 149] on button "Next image" at bounding box center [609, 151] width 25 height 34
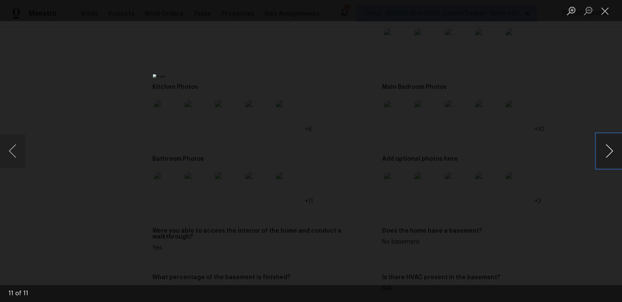
click at [607, 149] on button "Next image" at bounding box center [609, 151] width 25 height 34
click at [553, 73] on div "Lightbox" at bounding box center [311, 151] width 622 height 302
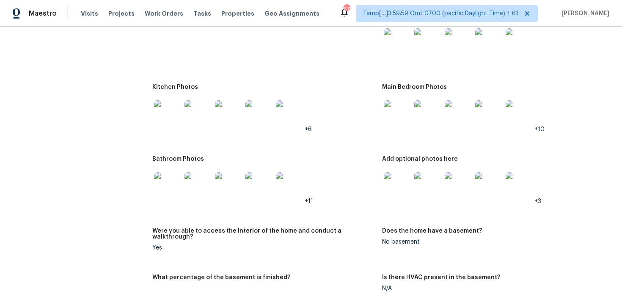
click at [171, 108] on img at bounding box center [167, 113] width 27 height 27
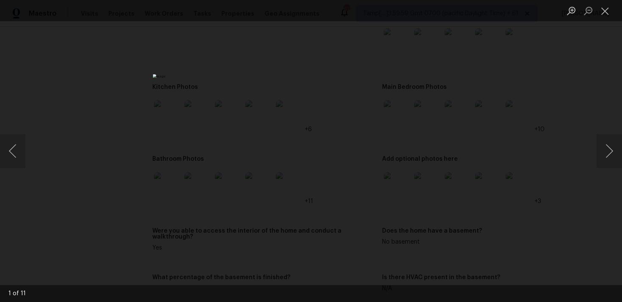
click at [475, 215] on div "Lightbox" at bounding box center [311, 151] width 622 height 302
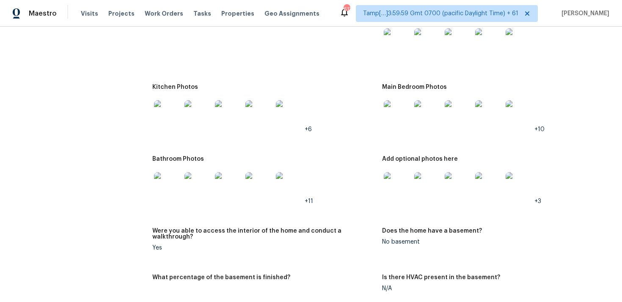
click at [174, 181] on img at bounding box center [167, 185] width 27 height 27
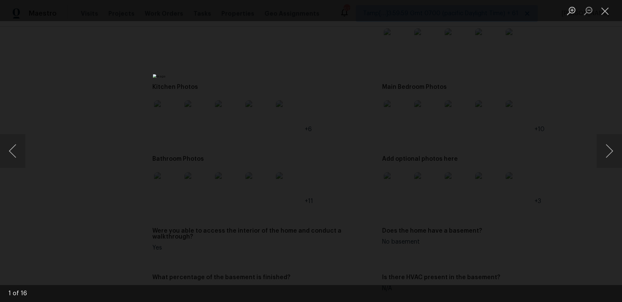
click at [458, 198] on div "Lightbox" at bounding box center [311, 151] width 622 height 302
click at [468, 221] on div "Lightbox" at bounding box center [311, 151] width 622 height 302
click at [505, 213] on div "Lightbox" at bounding box center [311, 151] width 622 height 302
click at [594, 144] on div "Lightbox" at bounding box center [311, 151] width 622 height 302
click at [609, 6] on button "Close lightbox" at bounding box center [605, 10] width 17 height 15
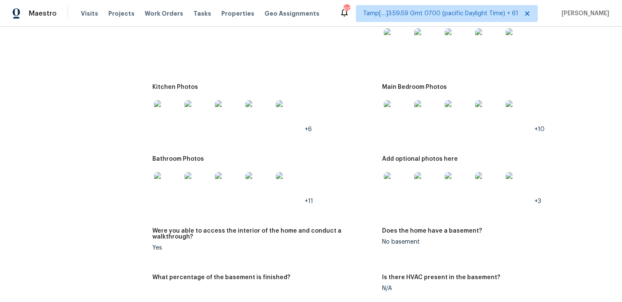
click at [290, 186] on img at bounding box center [289, 185] width 27 height 27
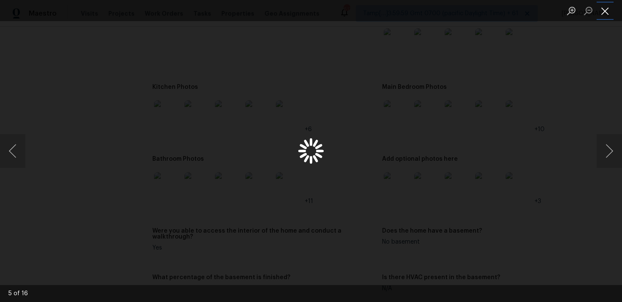
click at [604, 10] on button "Close lightbox" at bounding box center [605, 10] width 17 height 15
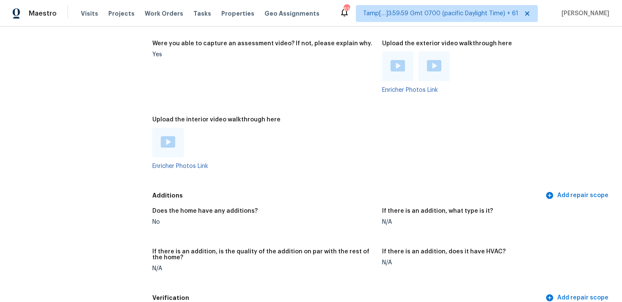
scroll to position [1808, 0]
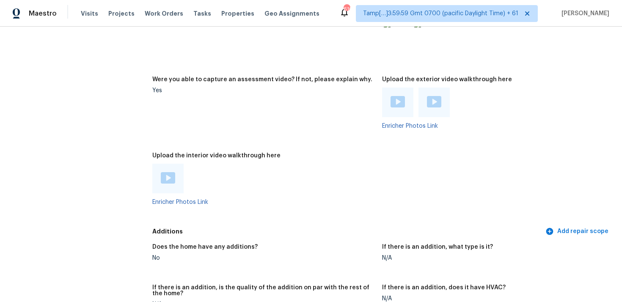
click at [169, 174] on img at bounding box center [168, 177] width 14 height 11
click at [342, 164] on div at bounding box center [263, 179] width 223 height 30
click at [241, 60] on figure "Approximately when was the water heater built? unknown" at bounding box center [267, 36] width 230 height 62
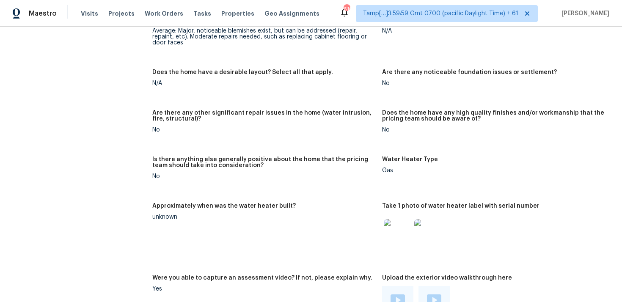
scroll to position [2589, 0]
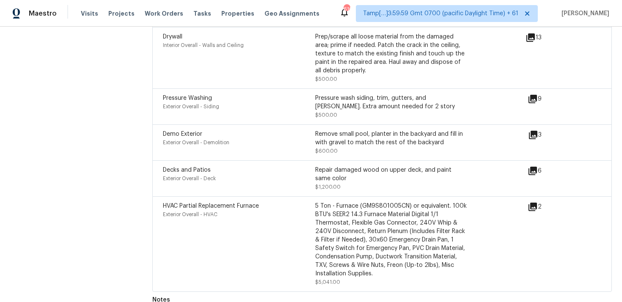
click at [256, 66] on div "Drywall Interior Overall - Walls and Ceiling" at bounding box center [239, 58] width 152 height 51
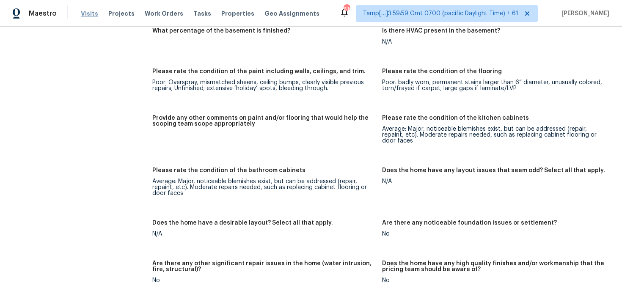
click at [92, 12] on span "Visits" at bounding box center [89, 13] width 17 height 8
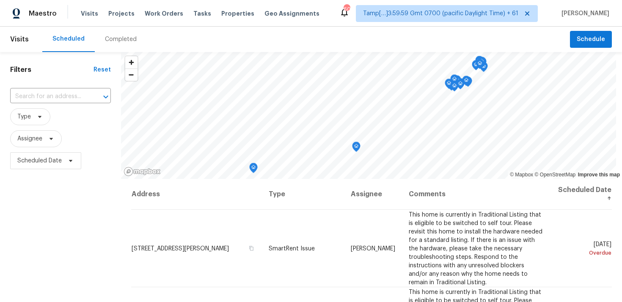
click at [117, 50] on div "Completed" at bounding box center [121, 39] width 52 height 25
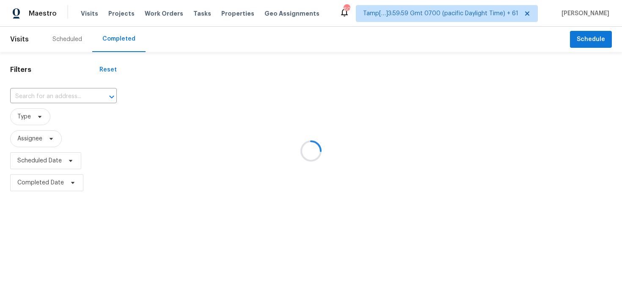
click at [88, 91] on div at bounding box center [311, 151] width 622 height 302
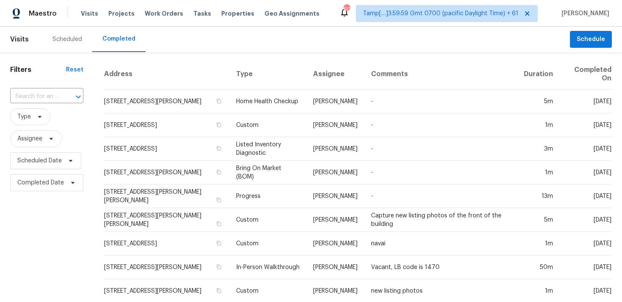
click at [55, 107] on span "Type" at bounding box center [46, 117] width 73 height 22
click at [48, 94] on input "text" at bounding box center [35, 96] width 50 height 13
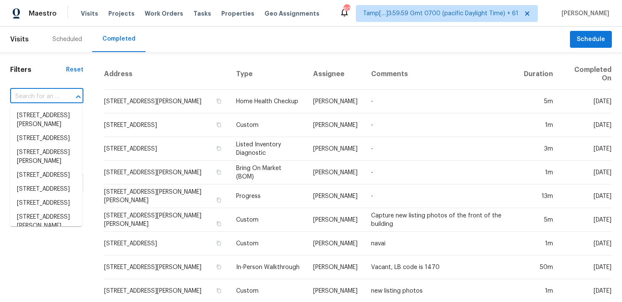
paste input "19858 W Rancho Dr, Litchfield Park, AZ 85340"
type input "19858 W Rancho Dr, Litchfield Park, AZ 85340"
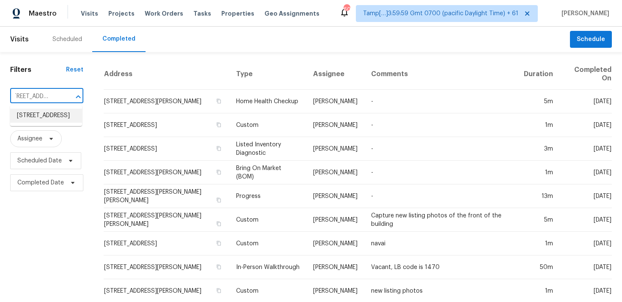
click at [68, 122] on li "19858 W Rancho Dr, Litchfield Park, AZ 85340" at bounding box center [46, 116] width 72 height 14
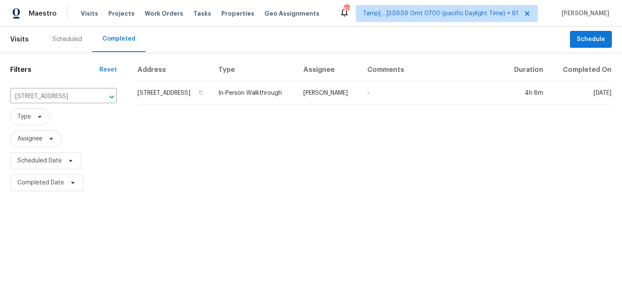
click at [212, 103] on td "19858 W Rancho Dr, Litchfield Park, AZ 85340" at bounding box center [174, 93] width 75 height 24
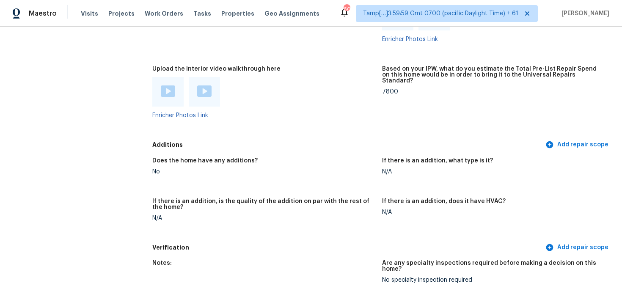
scroll to position [1900, 0]
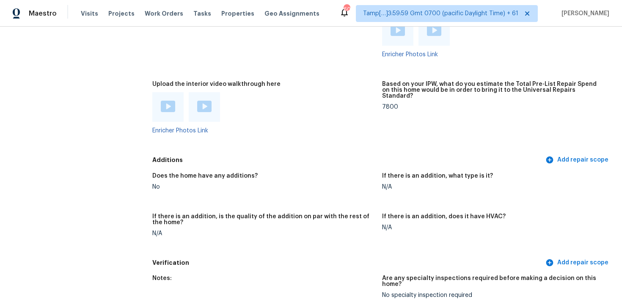
click at [173, 105] on img at bounding box center [168, 106] width 14 height 11
click at [211, 102] on img at bounding box center [204, 106] width 14 height 11
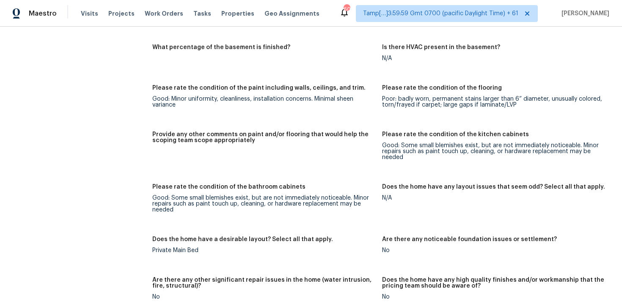
scroll to position [1715, 0]
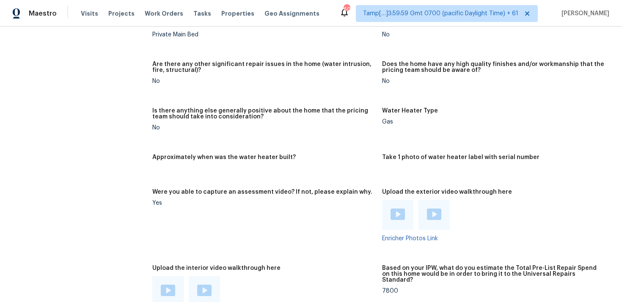
click at [285, 248] on figure "Were you able to capture an assessment video? If not, please explain why. Yes" at bounding box center [267, 222] width 230 height 66
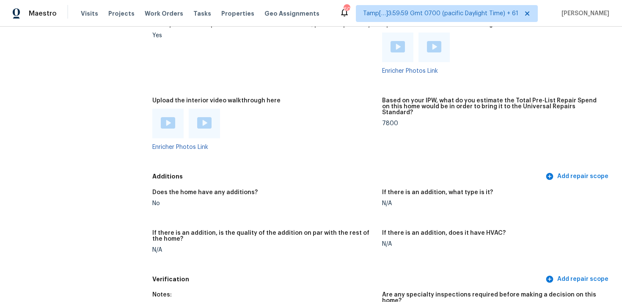
scroll to position [2192, 0]
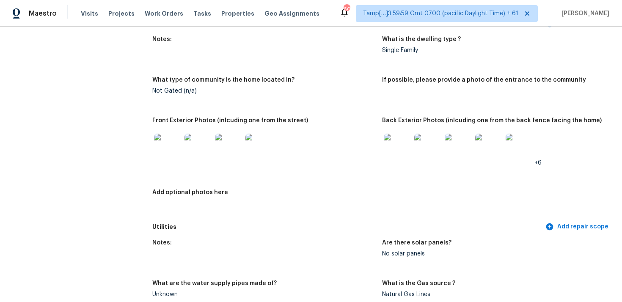
scroll to position [258, 0]
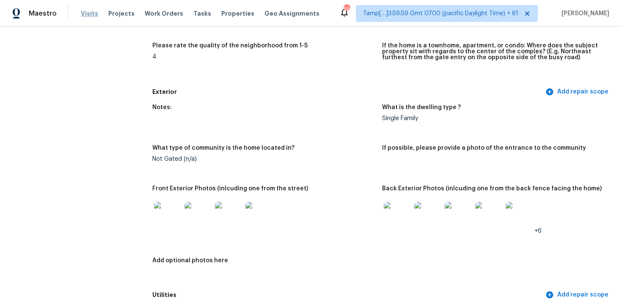
click at [89, 14] on span "Visits" at bounding box center [89, 13] width 17 height 8
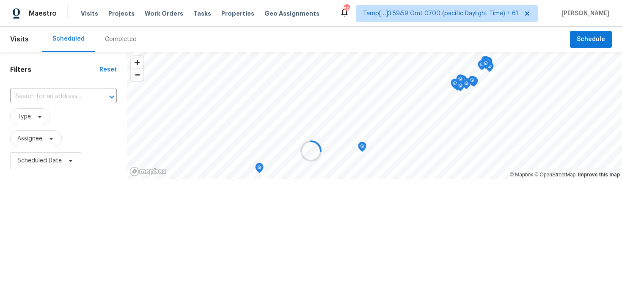
click at [125, 46] on div at bounding box center [311, 151] width 622 height 302
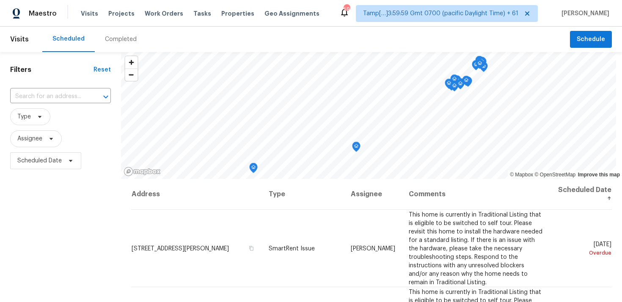
click at [112, 48] on div "Completed" at bounding box center [121, 39] width 52 height 25
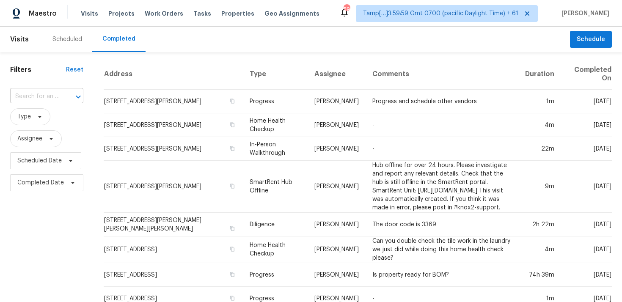
click at [50, 92] on input "text" at bounding box center [35, 96] width 50 height 13
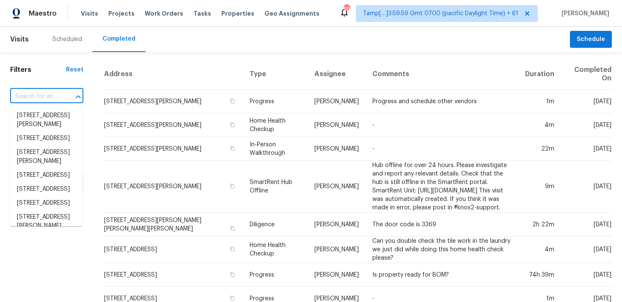
paste input "1 Pine Terrace Way, Ocala, FL 34472"
type input "1 Pine Terrace Way, Ocala, FL 34472"
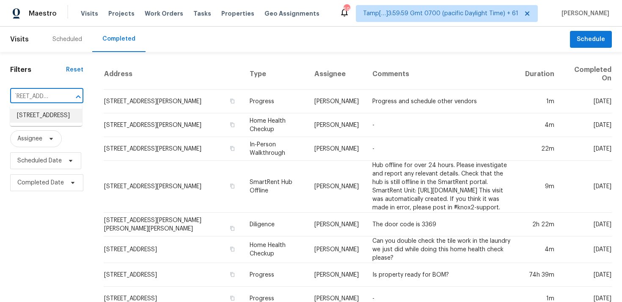
click at [62, 115] on li "1 Pine Terrace Way, Ocala, FL 34472" at bounding box center [46, 116] width 72 height 14
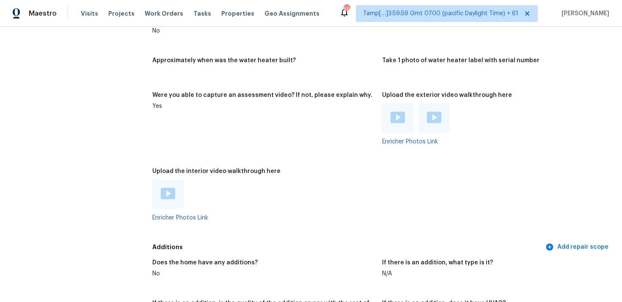
scroll to position [1484, 0]
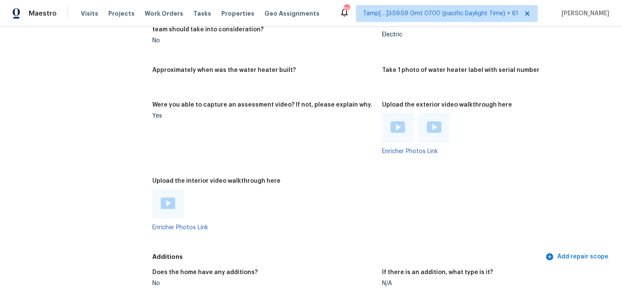
click at [168, 213] on div "Enricher Photos Link" at bounding box center [263, 209] width 223 height 41
click at [165, 202] on img at bounding box center [168, 203] width 14 height 11
click at [344, 181] on div "Upload the interior video walkthrough here" at bounding box center [263, 183] width 223 height 11
click at [361, 189] on div at bounding box center [263, 204] width 223 height 30
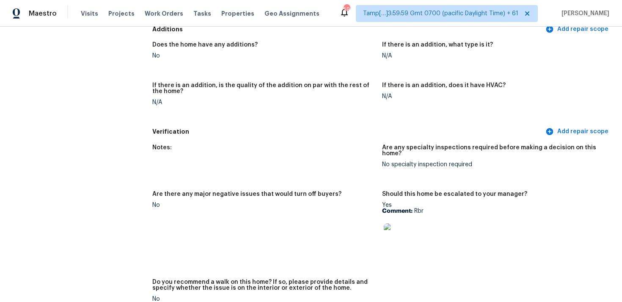
scroll to position [1712, 0]
click at [325, 191] on h5 "Are there any major negative issues that would turn off buyers?" at bounding box center [246, 194] width 189 height 6
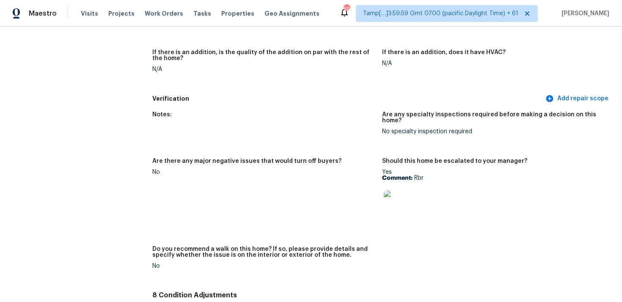
scroll to position [1736, 0]
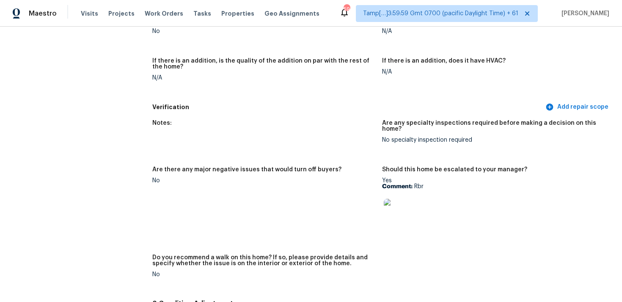
click at [374, 127] on figure "Notes:" at bounding box center [267, 138] width 230 height 36
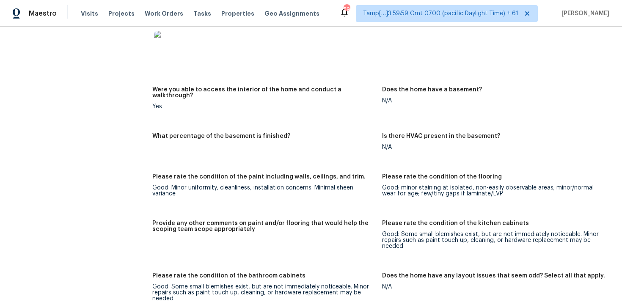
scroll to position [897, 0]
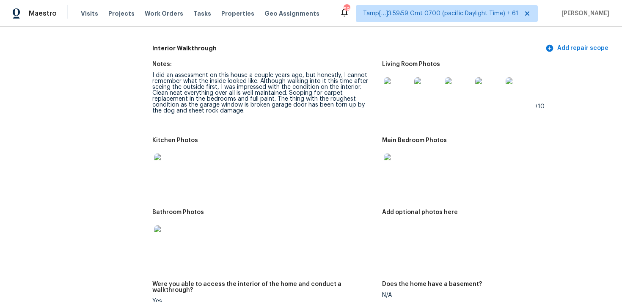
click at [253, 94] on div "I did an assessment on this house a couple years ago, but honestly, I cannot re…" at bounding box center [263, 92] width 223 height 41
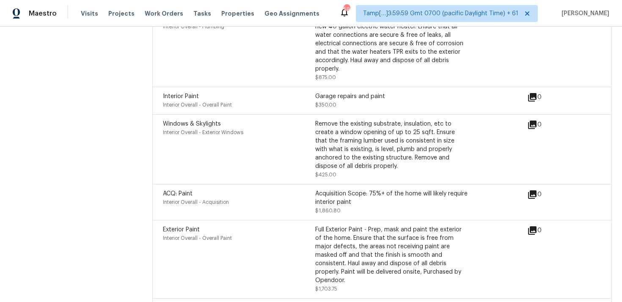
scroll to position [2247, 0]
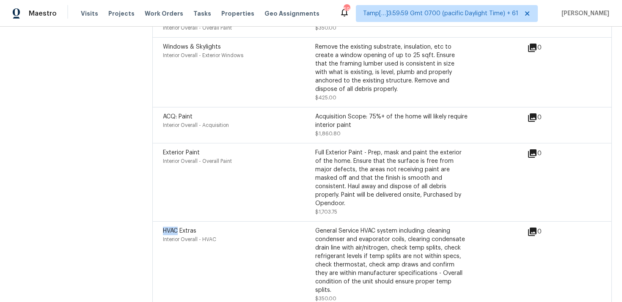
click at [284, 227] on div "HVAC Extras" at bounding box center [239, 231] width 152 height 8
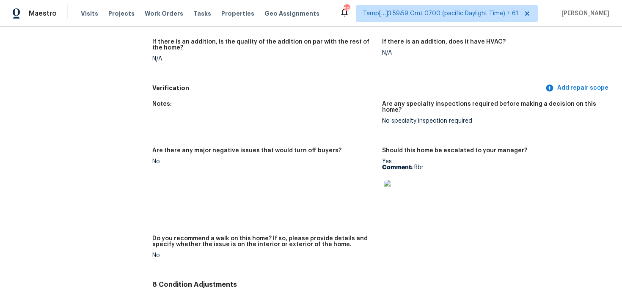
scroll to position [1618, 0]
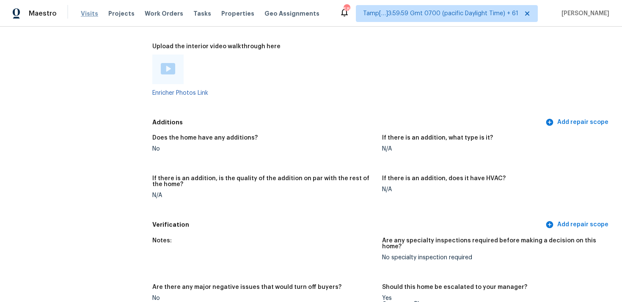
click at [90, 16] on span "Visits" at bounding box center [89, 13] width 17 height 8
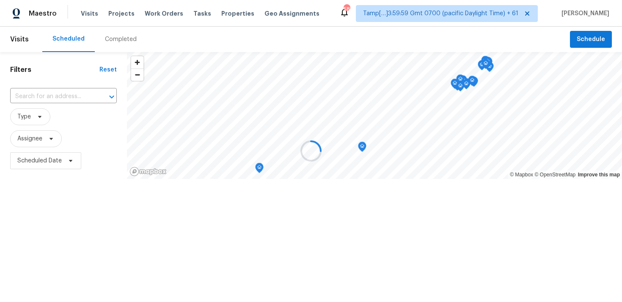
click at [116, 33] on div at bounding box center [311, 151] width 622 height 302
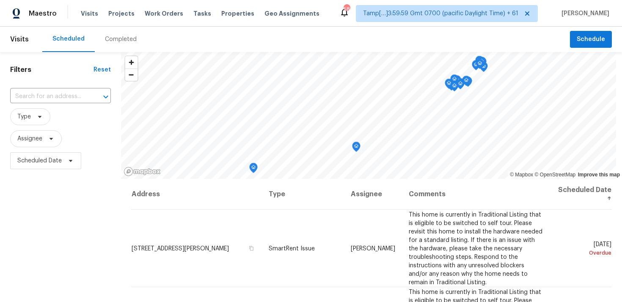
click at [116, 33] on div "Completed" at bounding box center [121, 39] width 52 height 25
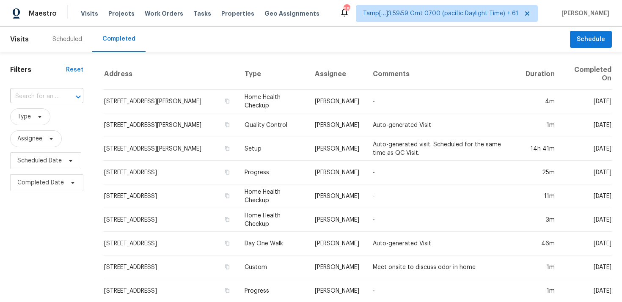
click at [63, 98] on div at bounding box center [72, 97] width 22 height 12
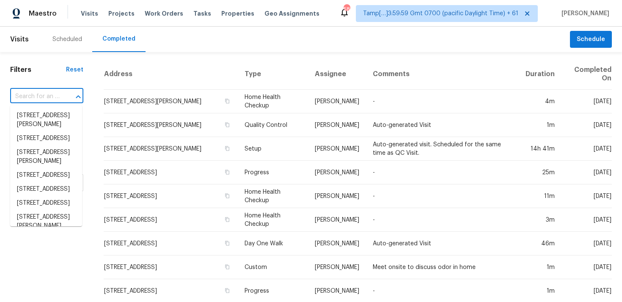
paste input "5171 Regent Dr, Nashville, TN 37220"
type input "5171 Regent Dr, Nashville, TN 37220"
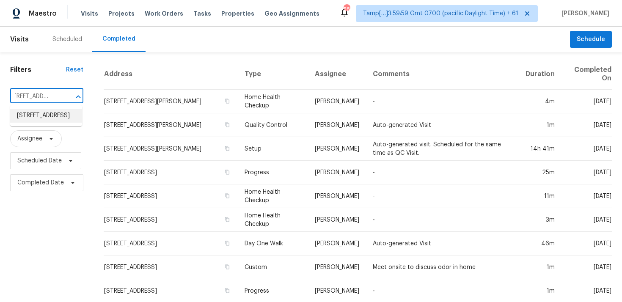
click at [75, 116] on li "5171 Regent Dr, Nashville, TN 37220" at bounding box center [46, 116] width 72 height 14
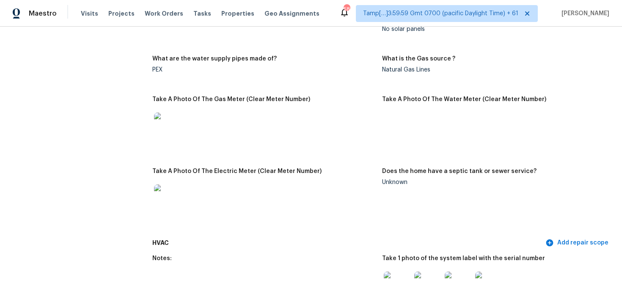
scroll to position [436, 0]
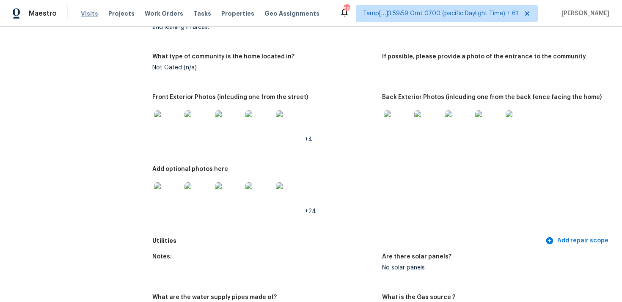
click at [89, 14] on span "Visits" at bounding box center [89, 13] width 17 height 8
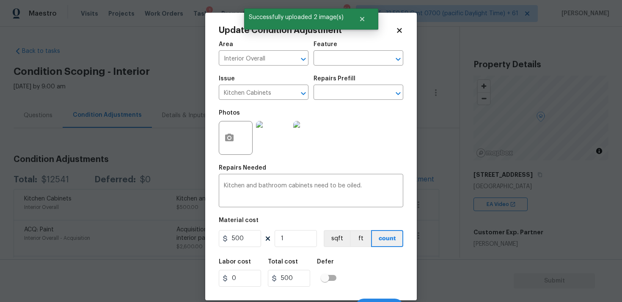
scroll to position [14, 0]
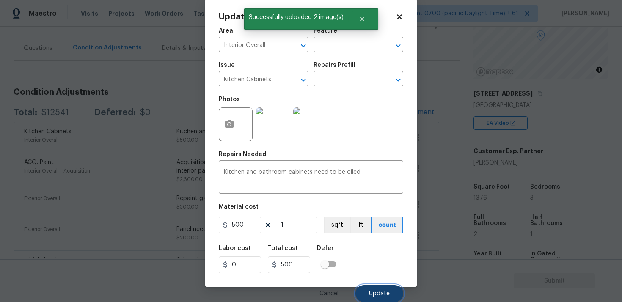
click at [379, 285] on button "Update" at bounding box center [380, 293] width 48 height 17
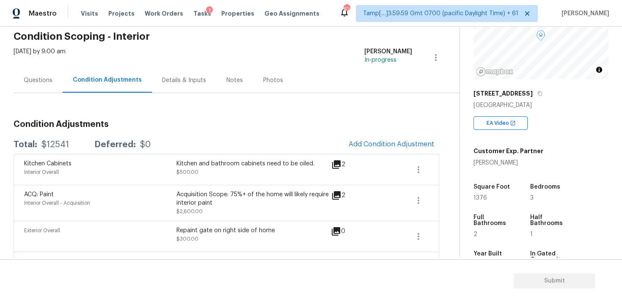
scroll to position [28, 0]
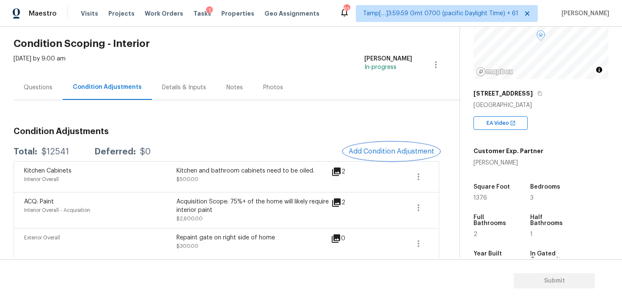
click at [404, 151] on span "Add Condition Adjustment" at bounding box center [392, 152] width 86 height 8
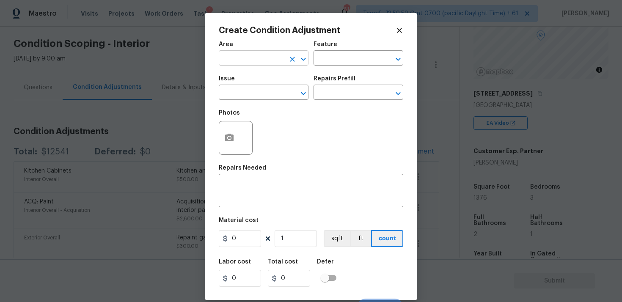
click at [264, 64] on input "text" at bounding box center [252, 58] width 66 height 13
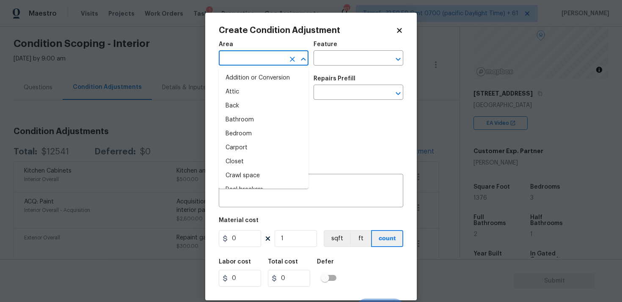
type input "u"
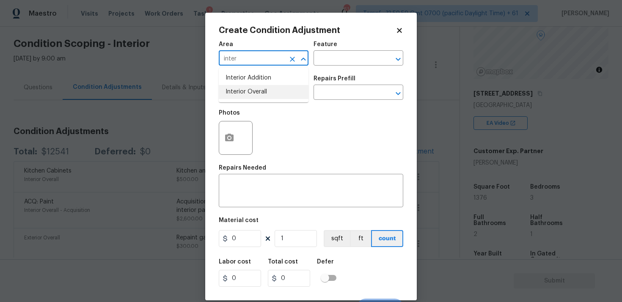
click at [263, 99] on ul "Interior Addition Interior Overall" at bounding box center [264, 85] width 90 height 35
click at [261, 93] on li "Interior Overall" at bounding box center [264, 92] width 90 height 14
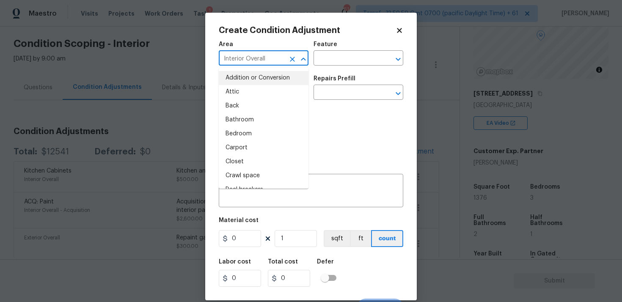
click at [261, 85] on li "Addition or Conversion" at bounding box center [264, 78] width 90 height 14
type input "Addition or Conversion"
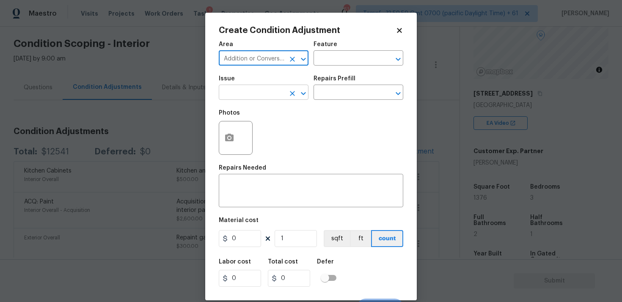
click at [262, 93] on input "text" at bounding box center [252, 93] width 66 height 13
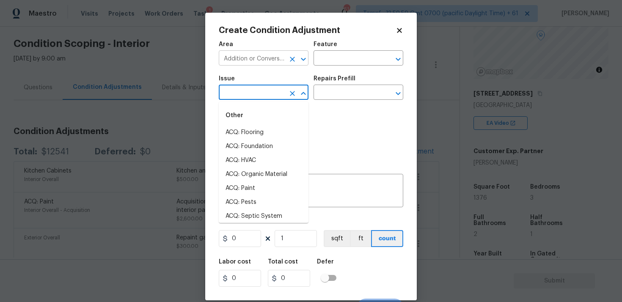
click at [292, 60] on icon "Clear" at bounding box center [292, 59] width 5 height 5
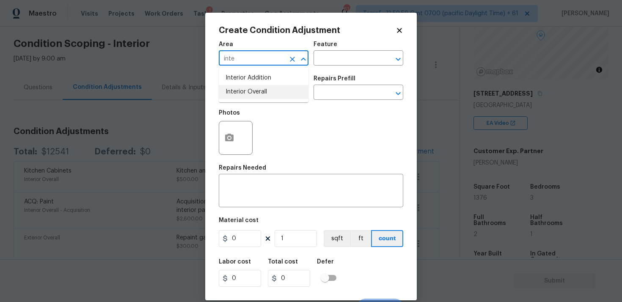
click at [282, 88] on li "Interior Overall" at bounding box center [264, 92] width 90 height 14
type input "Interior Overall"
click at [282, 88] on input "text" at bounding box center [252, 93] width 66 height 13
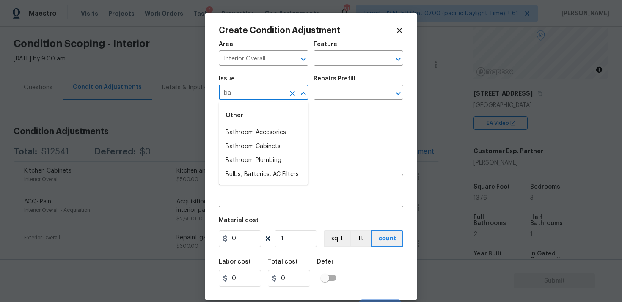
type input "b"
click at [284, 130] on li "Bathroom Accesories" at bounding box center [264, 133] width 90 height 14
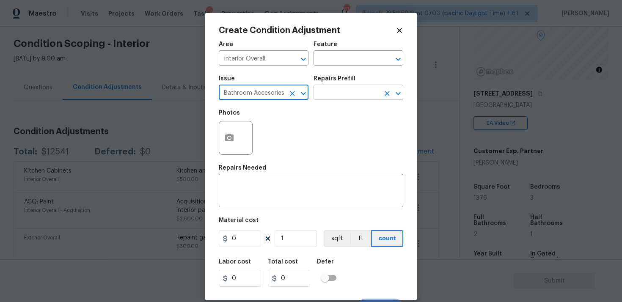
type input "Bathroom Accesories"
click at [331, 94] on input "text" at bounding box center [347, 93] width 66 height 13
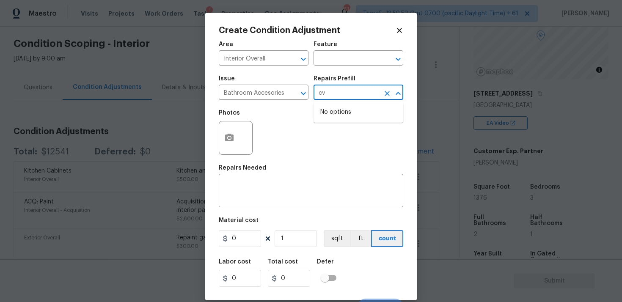
type input "c"
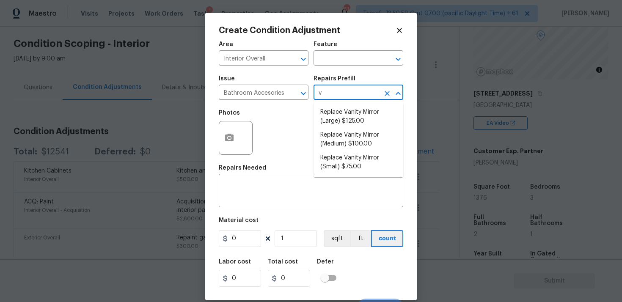
type input "va"
click at [341, 124] on li "Replace Vanity Mirror (Large) $125.00" at bounding box center [359, 116] width 90 height 23
type input "Interior Trim"
type textarea "Remove the existing vanity mirror (if present) and install a new vanity mirror.…"
type input "125"
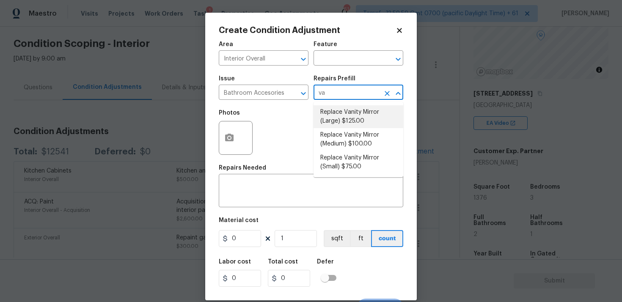
type input "125"
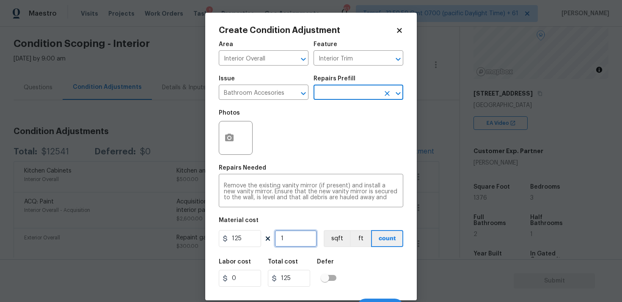
click at [293, 238] on input "1" at bounding box center [296, 238] width 42 height 17
type input "0"
type input "2"
type input "250"
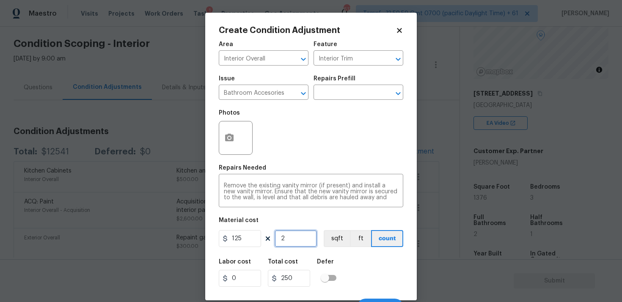
type input "2"
click at [384, 257] on div "Labor cost 0 Total cost 250 Defer" at bounding box center [311, 273] width 185 height 38
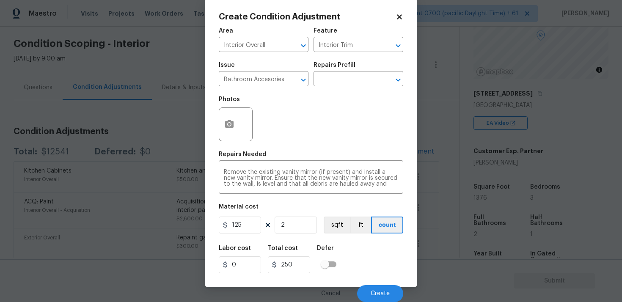
click at [384, 282] on div "Cancel Create" at bounding box center [311, 291] width 185 height 24
click at [386, 293] on span "Create" at bounding box center [380, 294] width 19 height 6
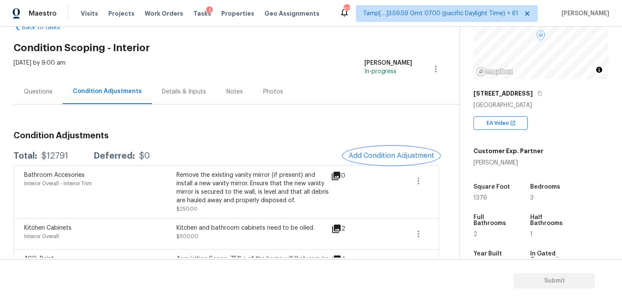
scroll to position [0, 0]
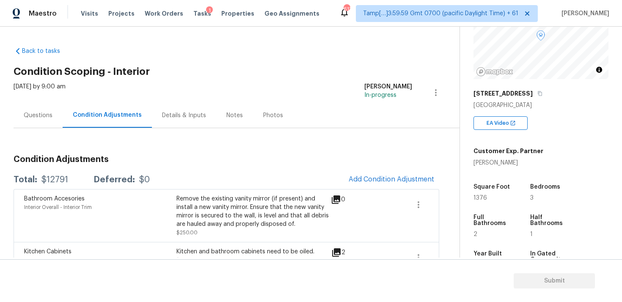
click at [38, 120] on div "Questions" at bounding box center [38, 115] width 49 height 25
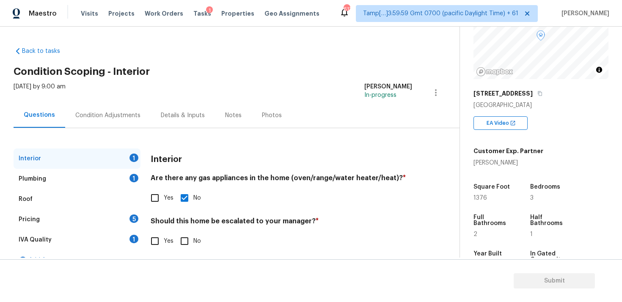
scroll to position [15, 0]
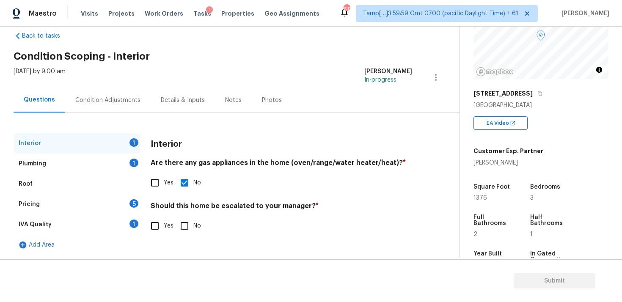
click at [188, 229] on input "No" at bounding box center [185, 226] width 18 height 18
checkbox input "true"
click at [150, 183] on input "Yes" at bounding box center [155, 183] width 18 height 18
checkbox input "true"
checkbox input "false"
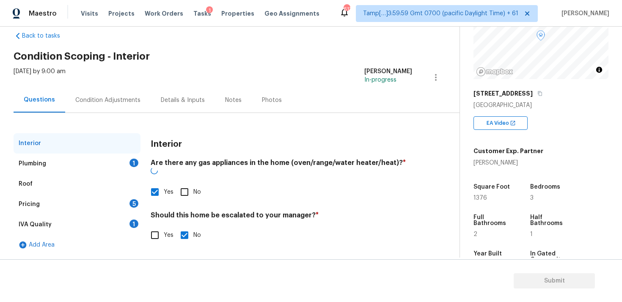
click at [124, 155] on div "Plumbing 1" at bounding box center [77, 164] width 127 height 20
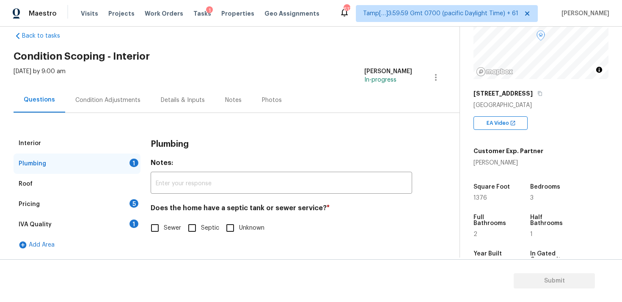
click at [168, 227] on span "Sewer" at bounding box center [172, 228] width 17 height 9
click at [164, 227] on input "Sewer" at bounding box center [155, 228] width 18 height 18
checkbox input "true"
click at [131, 200] on div "5" at bounding box center [134, 203] width 9 height 8
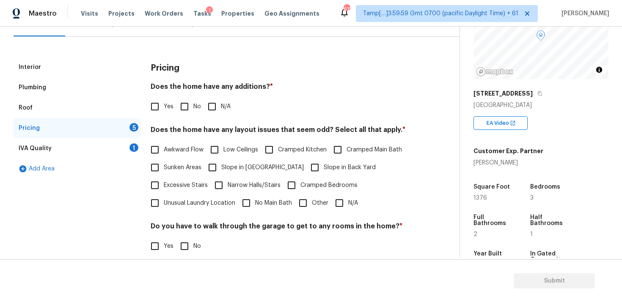
scroll to position [124, 0]
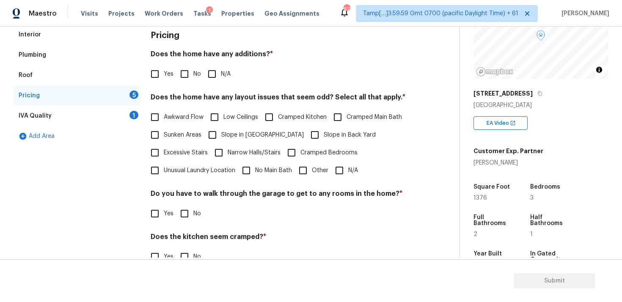
click at [196, 72] on span "No" at bounding box center [197, 74] width 8 height 9
click at [193, 72] on input "No" at bounding box center [185, 74] width 18 height 18
checkbox input "true"
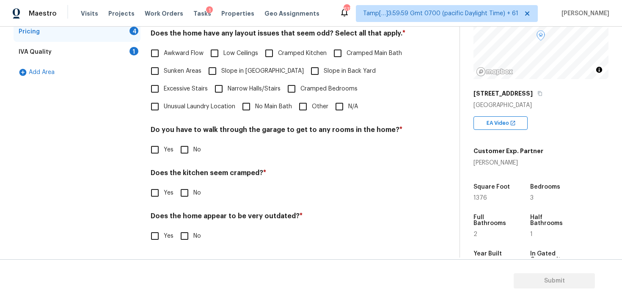
scroll to position [128, 0]
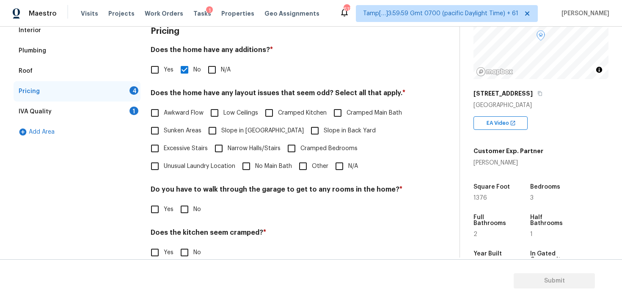
click at [344, 164] on input "N/A" at bounding box center [340, 166] width 18 height 18
checkbox input "true"
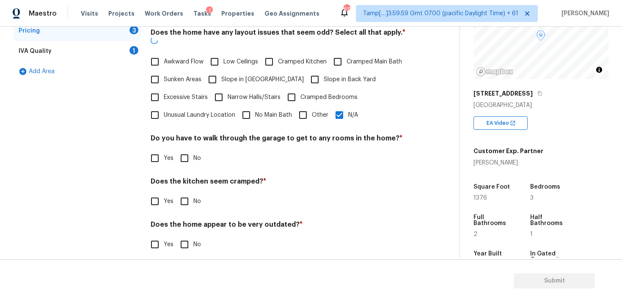
scroll to position [188, 0]
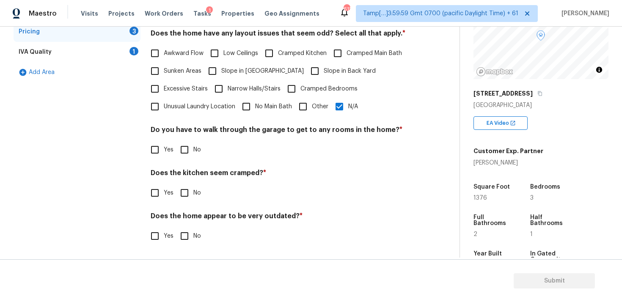
click at [183, 141] on input "No" at bounding box center [185, 150] width 18 height 18
checkbox input "true"
click at [188, 185] on input "No" at bounding box center [185, 194] width 18 height 18
checkbox input "true"
click at [193, 240] on input "No" at bounding box center [185, 236] width 18 height 18
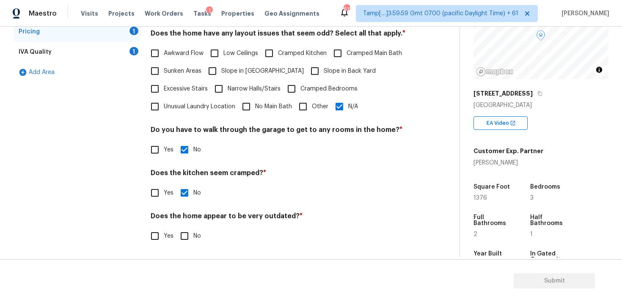
checkbox input "true"
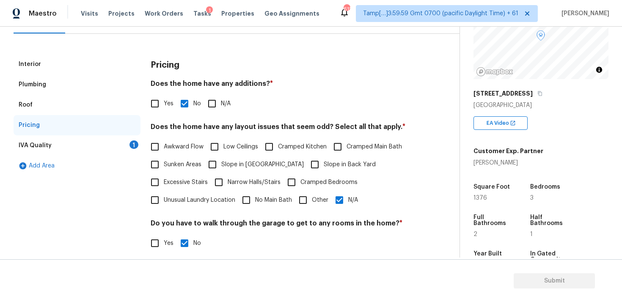
click at [130, 144] on div "1" at bounding box center [134, 145] width 9 height 8
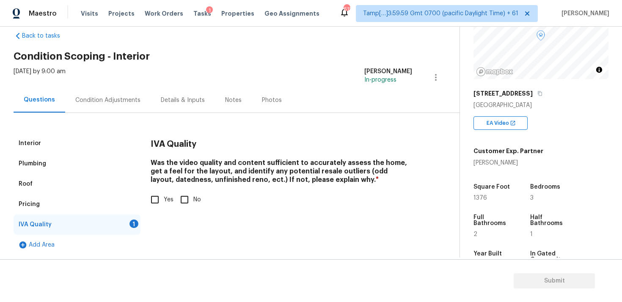
click at [165, 197] on span "Yes" at bounding box center [169, 200] width 10 height 9
click at [164, 197] on input "Yes" at bounding box center [155, 200] width 18 height 18
checkbox input "true"
click at [95, 97] on div "Condition Adjustments" at bounding box center [107, 100] width 65 height 8
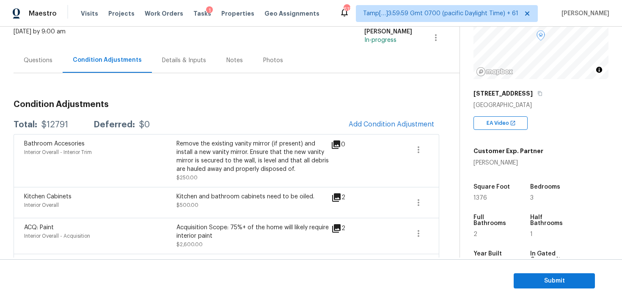
scroll to position [41, 0]
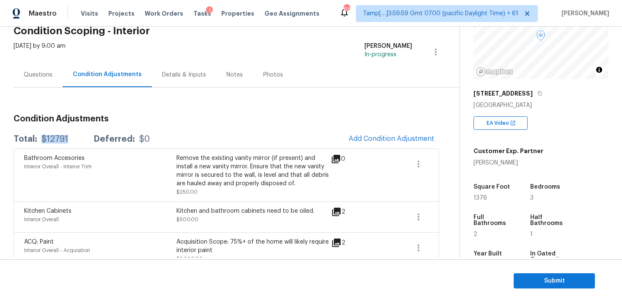
drag, startPoint x: 42, startPoint y: 140, endPoint x: 73, endPoint y: 139, distance: 30.9
click at [73, 139] on div "Total: $12791 Deferred: $0" at bounding box center [82, 139] width 136 height 8
copy div "$12791"
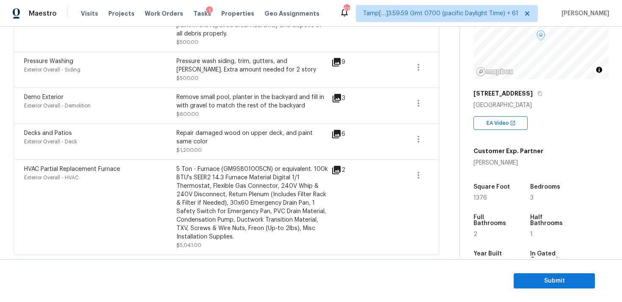
scroll to position [652, 0]
click at [550, 277] on span "Submit" at bounding box center [555, 281] width 68 height 11
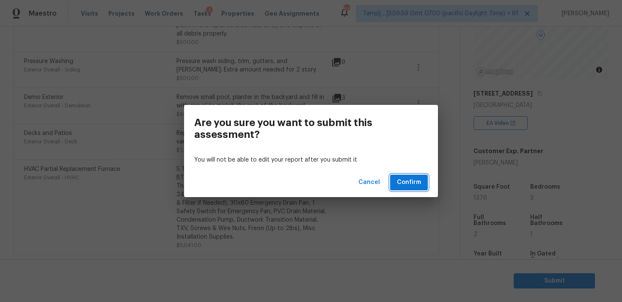
click at [408, 178] on span "Confirm" at bounding box center [409, 182] width 24 height 11
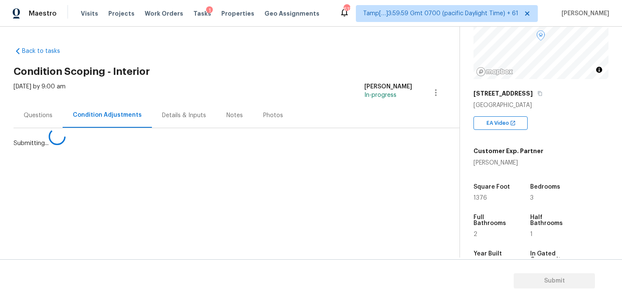
scroll to position [0, 0]
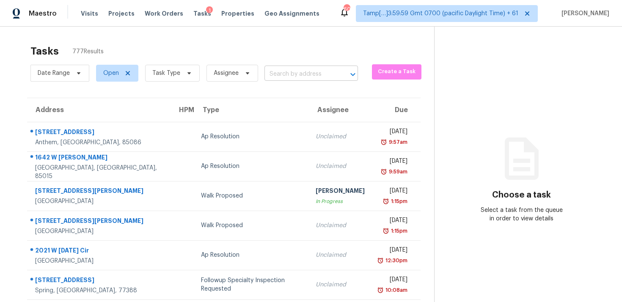
click at [282, 76] on input "text" at bounding box center [300, 74] width 70 height 13
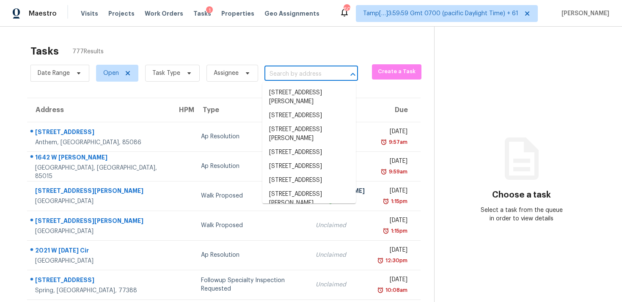
paste input "19858 W Rancho Dr, Litchfield Park, AZ 85340"
type input "19858 W Rancho Dr, Litchfield Park, AZ 85340"
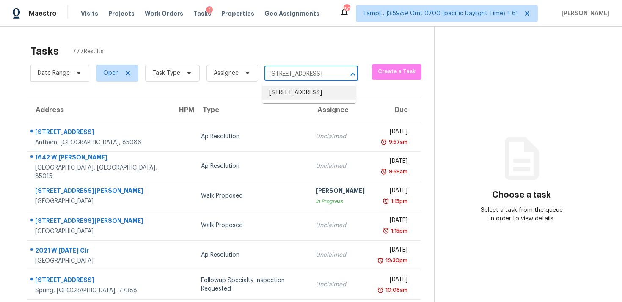
click at [302, 90] on li "19858 W Rancho Dr, Litchfield Park, AZ 85340" at bounding box center [309, 93] width 94 height 14
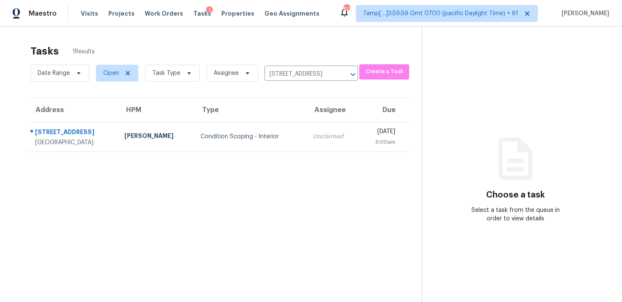
click at [315, 125] on td "Unclaimed" at bounding box center [333, 137] width 54 height 30
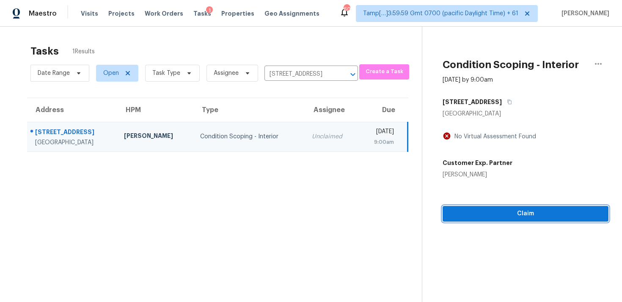
click at [519, 214] on span "Claim" at bounding box center [526, 214] width 152 height 11
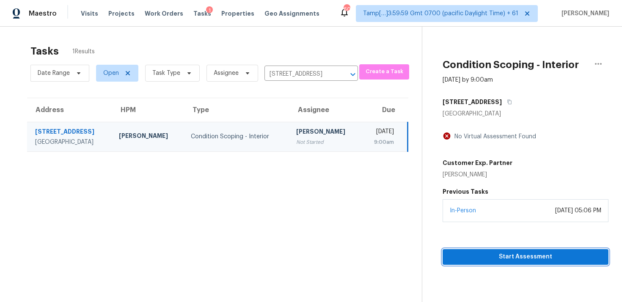
click at [525, 255] on span "Start Assessment" at bounding box center [526, 257] width 152 height 11
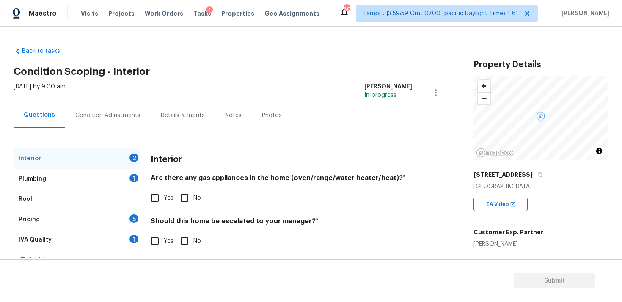
click at [245, 91] on div "Fri, Sep 19 2025 by 9:00 am Vigneshwaran B In-progress" at bounding box center [237, 93] width 446 height 20
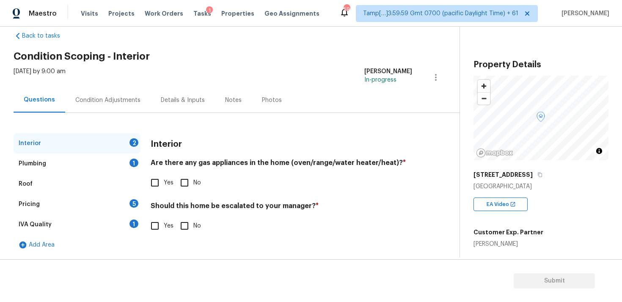
click at [128, 98] on div "Condition Adjustments" at bounding box center [107, 100] width 65 height 8
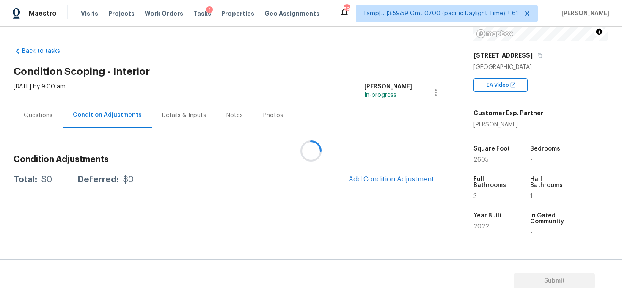
scroll to position [207, 0]
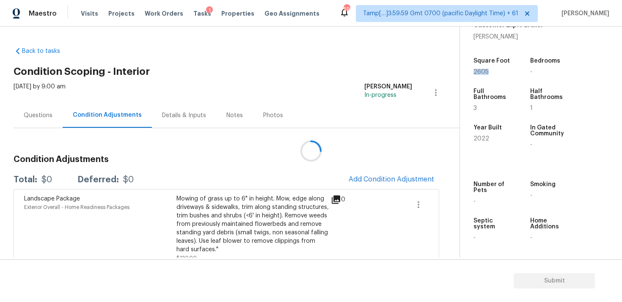
drag, startPoint x: 473, startPoint y: 73, endPoint x: 505, endPoint y: 73, distance: 31.3
click at [505, 73] on div "Property Details © Mapbox © OpenStreetMap Improve this map 19858 W Rancho Dr Li…" at bounding box center [534, 38] width 149 height 439
copy span "2605"
click at [362, 179] on span "Add Condition Adjustment" at bounding box center [392, 180] width 86 height 8
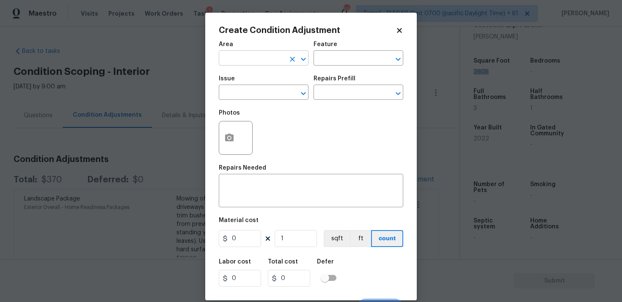
click at [262, 58] on input "text" at bounding box center [252, 58] width 66 height 13
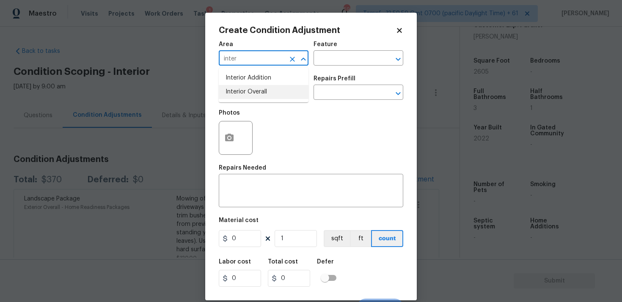
click at [260, 86] on li "Interior Overall" at bounding box center [264, 92] width 90 height 14
type input "Interior Overall"
click at [260, 86] on div "Issue" at bounding box center [264, 81] width 90 height 11
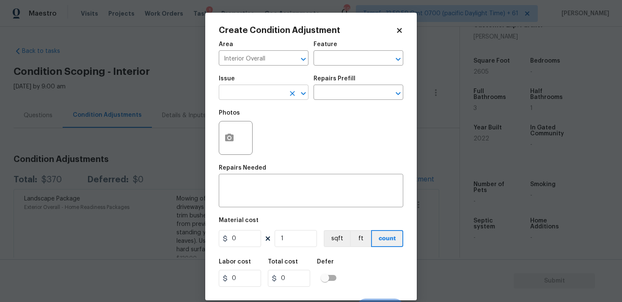
click at [261, 90] on input "text" at bounding box center [252, 93] width 66 height 13
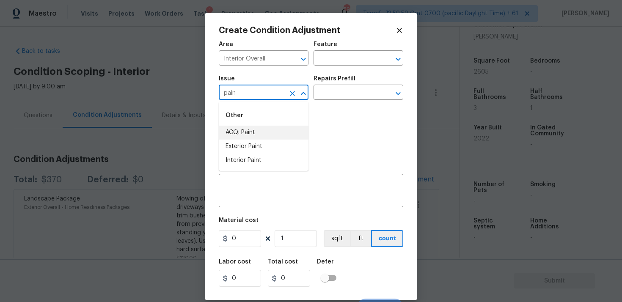
click at [257, 127] on li "ACQ: Paint" at bounding box center [264, 133] width 90 height 14
type input "ACQ: Paint"
click at [354, 87] on input "text" at bounding box center [347, 93] width 66 height 13
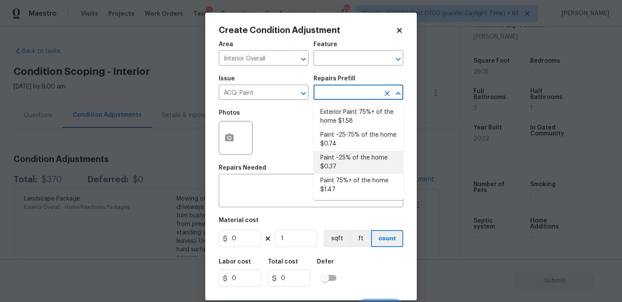
click at [363, 187] on li "Paint 75%+ of the home $1.47" at bounding box center [359, 185] width 90 height 23
type input "Acquisition"
type textarea "Acquisition Scope: 75%+ of the home will likely require interior paint"
type input "1.47"
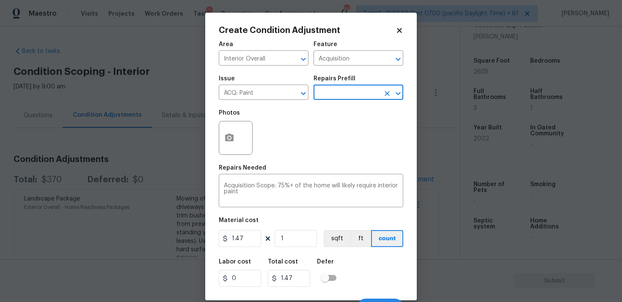
scroll to position [14, 0]
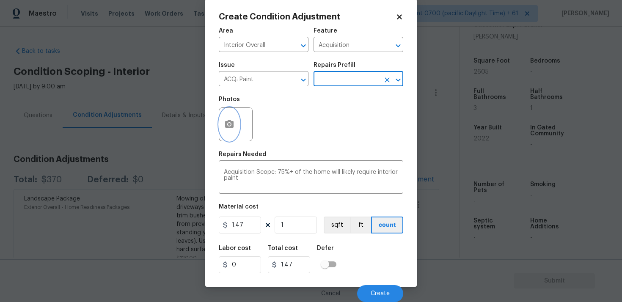
click at [227, 113] on button "button" at bounding box center [229, 124] width 20 height 33
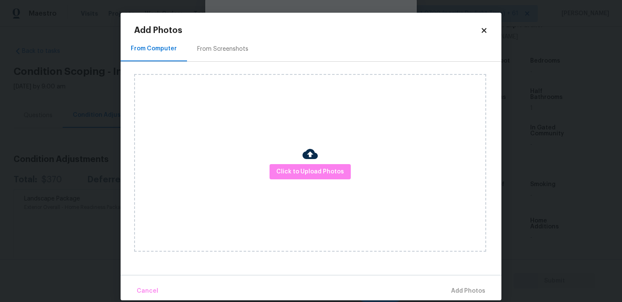
click at [317, 163] on div at bounding box center [310, 155] width 15 height 18
click at [317, 167] on span "Click to Upload Photos" at bounding box center [310, 172] width 68 height 11
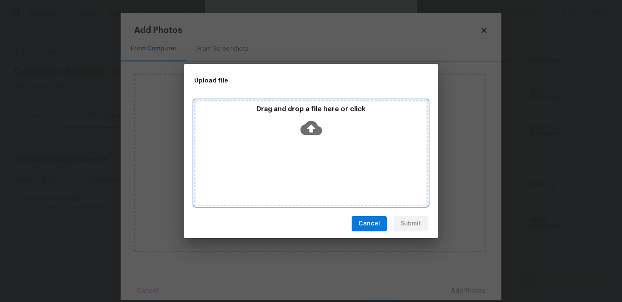
click at [307, 106] on p "Drag and drop a file here or click" at bounding box center [311, 109] width 231 height 9
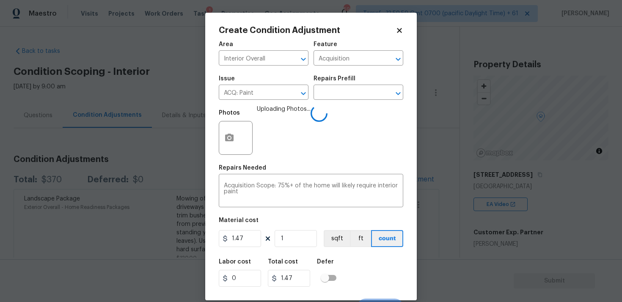
scroll to position [14, 0]
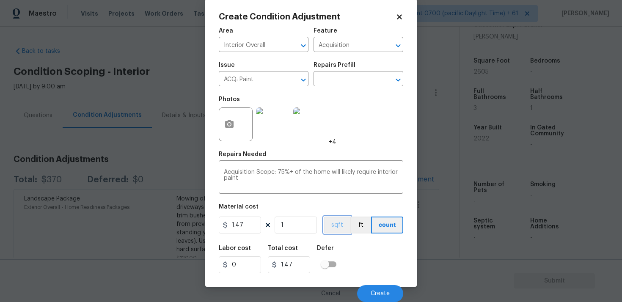
click at [342, 232] on button "sqft" at bounding box center [337, 225] width 26 height 17
click at [292, 226] on input "1" at bounding box center [296, 225] width 42 height 17
type input "0"
paste input "2605"
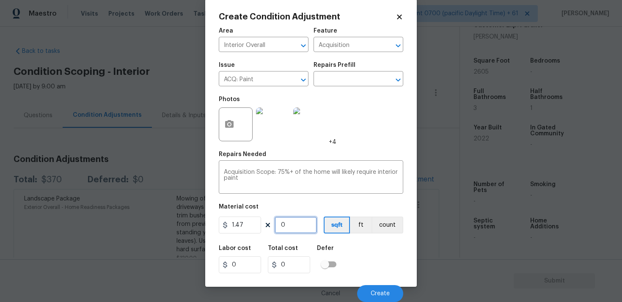
type input "2605"
type input "3829.35"
type input "2605"
click at [342, 240] on div "Area Interior Overall ​ Feature Acquisition ​ Issue ACQ: Paint ​ Repairs Prefil…" at bounding box center [311, 162] width 185 height 279
click at [367, 282] on div "Cancel Create" at bounding box center [311, 291] width 185 height 24
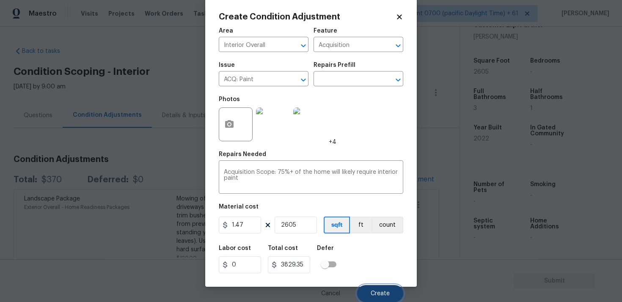
click at [370, 286] on button "Create" at bounding box center [380, 293] width 46 height 17
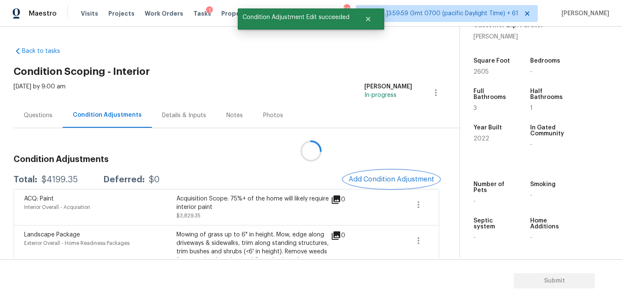
scroll to position [0, 0]
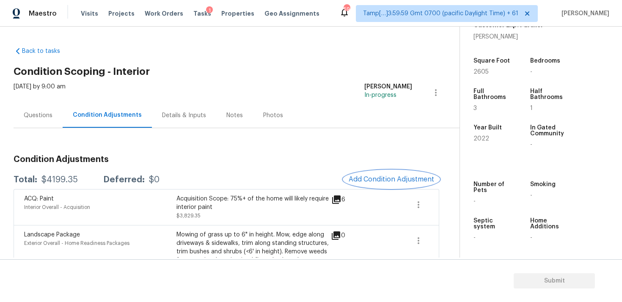
click at [357, 176] on span "Add Condition Adjustment" at bounding box center [392, 180] width 86 height 8
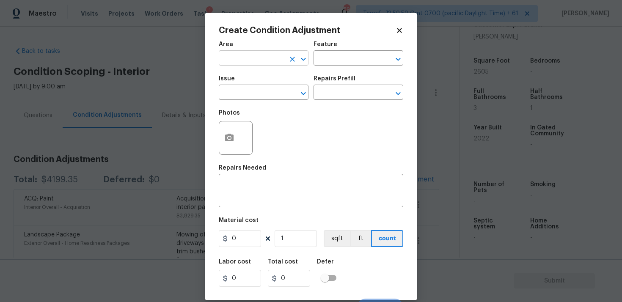
click at [267, 58] on input "text" at bounding box center [252, 58] width 66 height 13
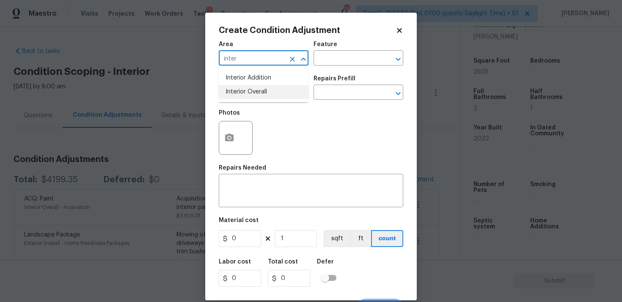
click at [255, 90] on li "Interior Overall" at bounding box center [264, 92] width 90 height 14
type input "Interior Overall"
click at [255, 90] on input "text" at bounding box center [252, 93] width 66 height 13
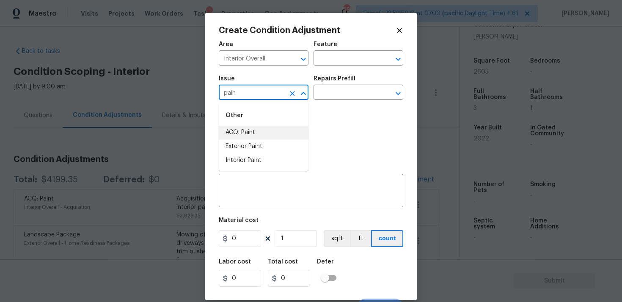
click at [252, 132] on li "ACQ: Paint" at bounding box center [264, 133] width 90 height 14
type input "ACQ: Paint"
click at [322, 97] on input "text" at bounding box center [347, 93] width 66 height 13
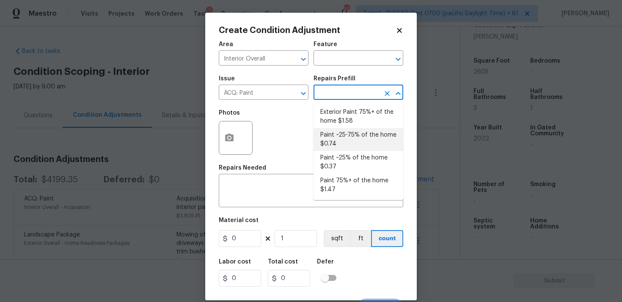
click at [334, 150] on li "Paint ~25-75% of the home $0.74" at bounding box center [359, 139] width 90 height 23
type input "Acquisition"
type textarea "Acquisition Scope: ~25 - 75% of the home needs interior paint"
type input "0.74"
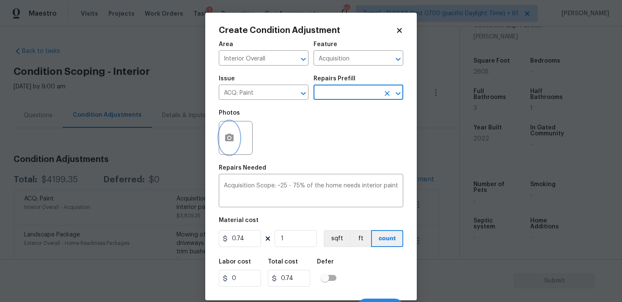
click at [237, 146] on button "button" at bounding box center [229, 137] width 20 height 33
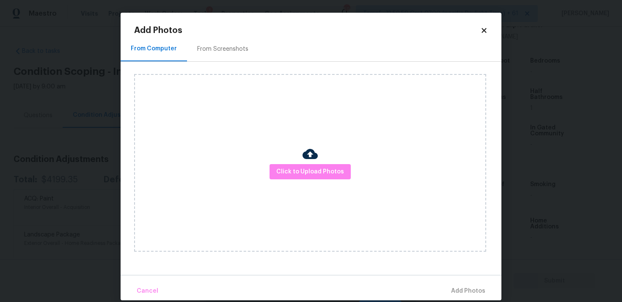
click at [295, 182] on div "Click to Upload Photos" at bounding box center [310, 163] width 352 height 178
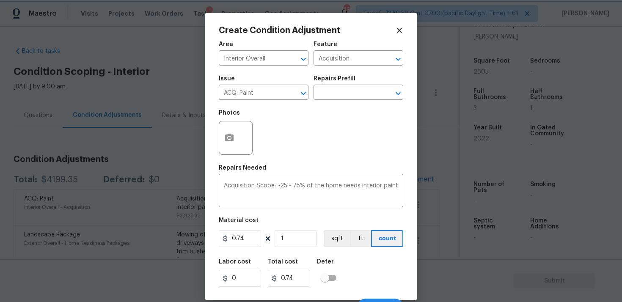
click at [92, 191] on body "Maestro Visits Projects Work Orders Tasks 1 Properties Geo Assignments 599 Tamp…" at bounding box center [311, 151] width 622 height 302
click at [221, 132] on button "button" at bounding box center [229, 137] width 20 height 33
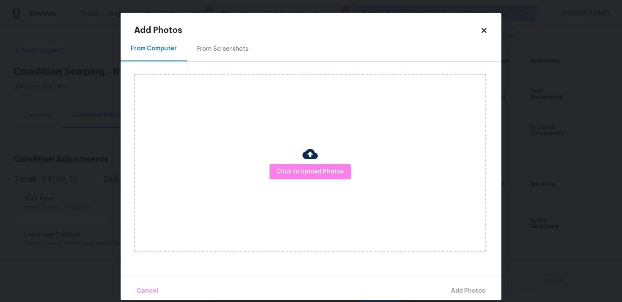
click at [292, 185] on div "Click to Upload Photos" at bounding box center [310, 163] width 352 height 178
click at [293, 173] on span "Click to Upload Photos" at bounding box center [310, 172] width 68 height 11
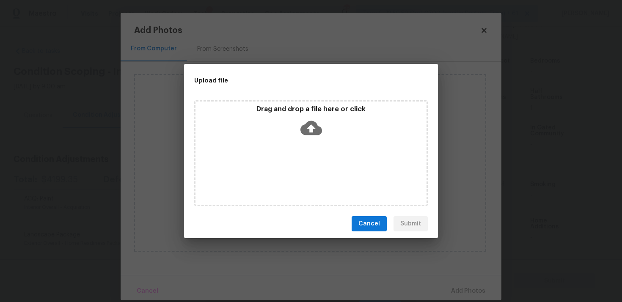
click at [296, 139] on div "Drag and drop a file here or click" at bounding box center [311, 123] width 231 height 36
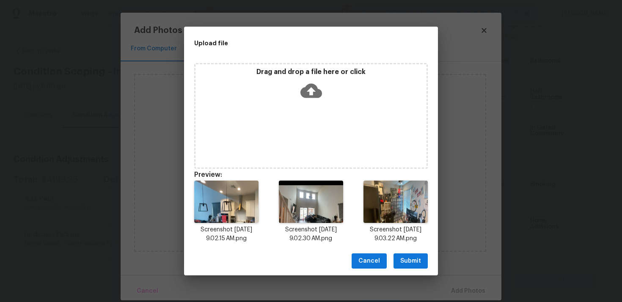
scroll to position [7, 0]
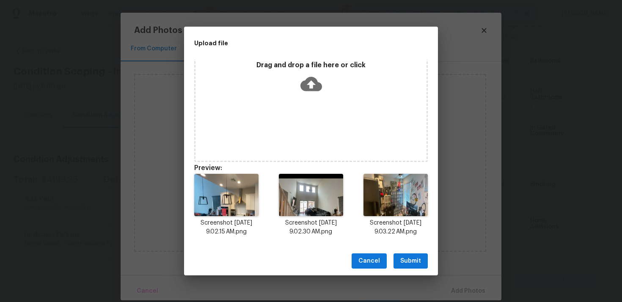
click at [402, 251] on div "Cancel Submit" at bounding box center [311, 261] width 254 height 29
click at [409, 263] on span "Submit" at bounding box center [410, 261] width 21 height 11
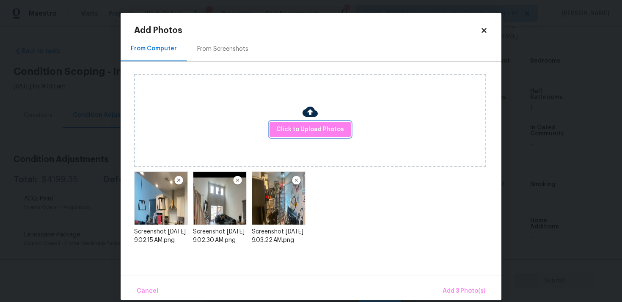
scroll to position [0, 0]
click at [454, 286] on span "Add 3 Photo(s)" at bounding box center [464, 291] width 43 height 11
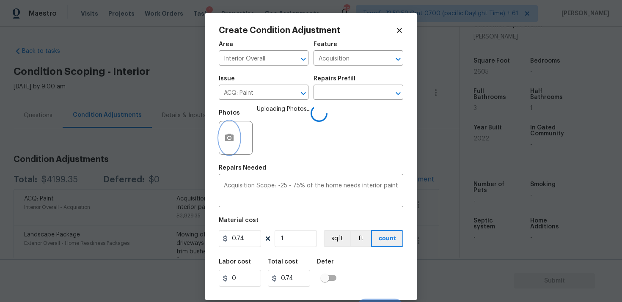
scroll to position [14, 0]
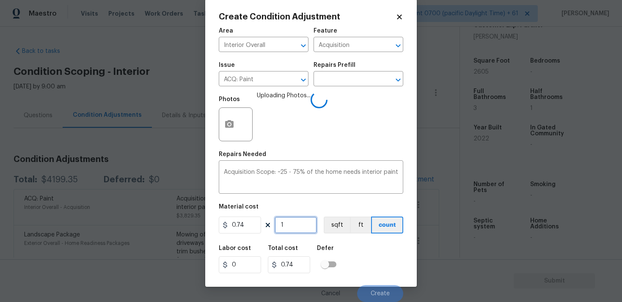
click at [283, 227] on input "1" at bounding box center [296, 225] width 42 height 17
type input "0"
paste input "2605"
type input "2605"
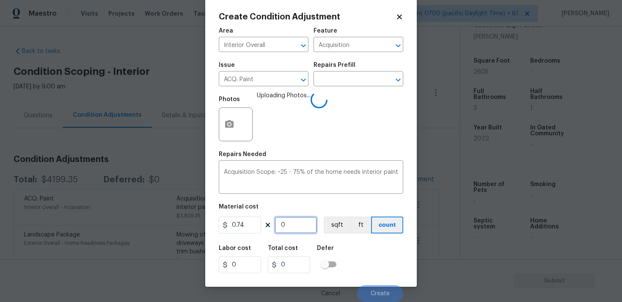
type input "1927.7"
type input "2605"
click at [353, 255] on div "Labor cost 0 Total cost 1927.7 Defer" at bounding box center [311, 259] width 185 height 38
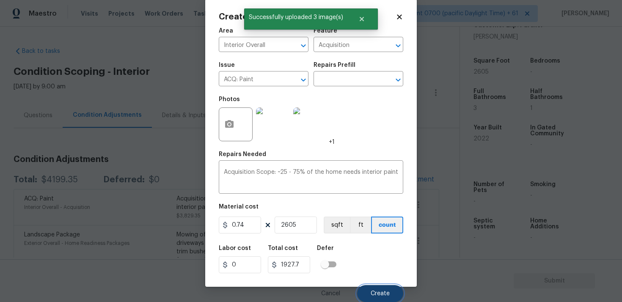
click at [386, 296] on span "Create" at bounding box center [380, 294] width 19 height 6
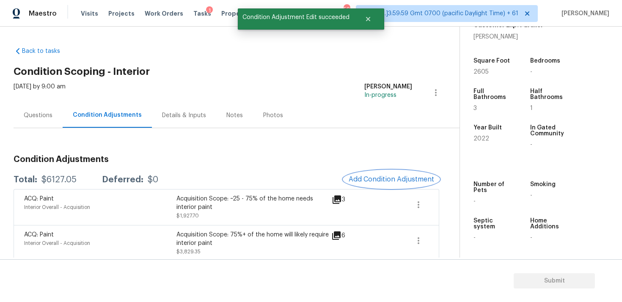
scroll to position [121, 0]
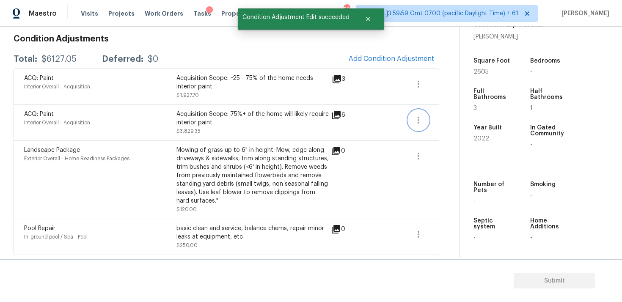
click at [423, 113] on button "button" at bounding box center [419, 120] width 20 height 20
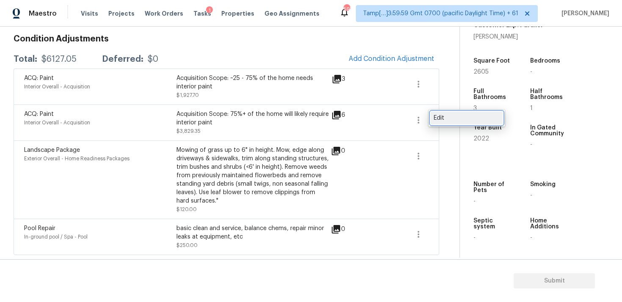
click at [459, 122] on link "Edit" at bounding box center [467, 118] width 72 height 13
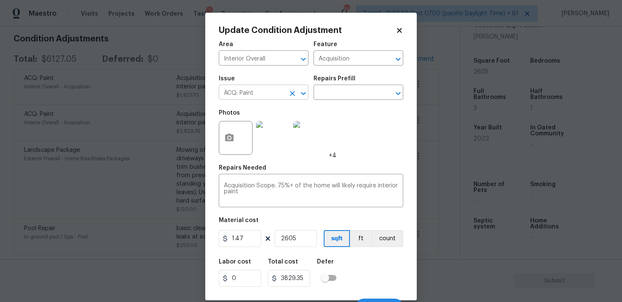
click at [288, 95] on icon "Clear" at bounding box center [292, 93] width 8 height 8
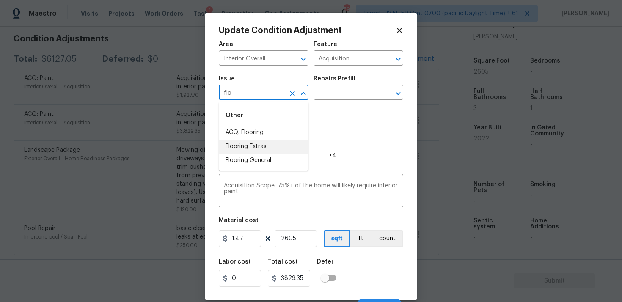
click at [286, 141] on li "Flooring Extras" at bounding box center [264, 147] width 90 height 14
type input "Flooring Extras"
click at [294, 93] on icon "Clear" at bounding box center [292, 93] width 8 height 8
click at [272, 129] on li "ACQ: Flooring" at bounding box center [264, 133] width 90 height 14
type input "ACQ: Flooring"
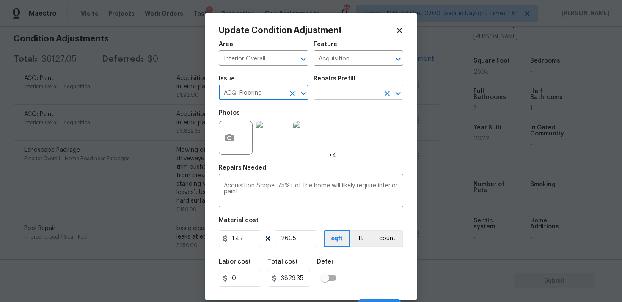
click at [342, 94] on input "text" at bounding box center [347, 93] width 66 height 13
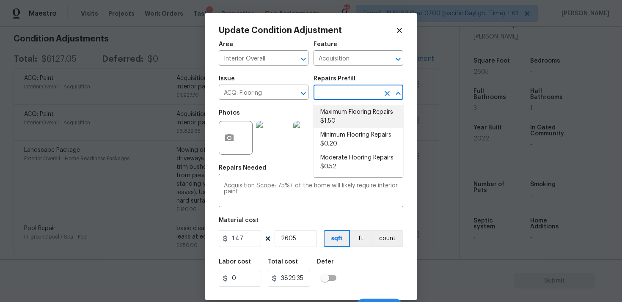
click at [333, 127] on li "Maximum Flooring Repairs $1.50" at bounding box center [359, 116] width 90 height 23
type textarea "Acquisition Scope: Maximum flooring repairs"
type input "1.5"
type input "3907.5"
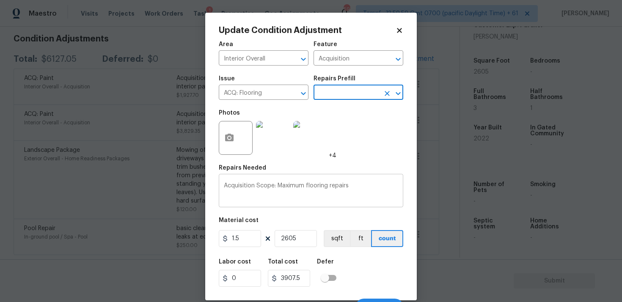
scroll to position [14, 0]
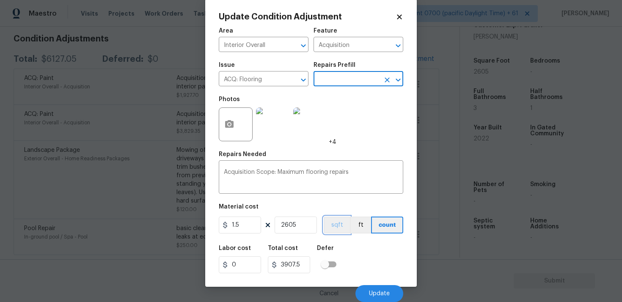
click at [331, 217] on button "sqft" at bounding box center [337, 225] width 26 height 17
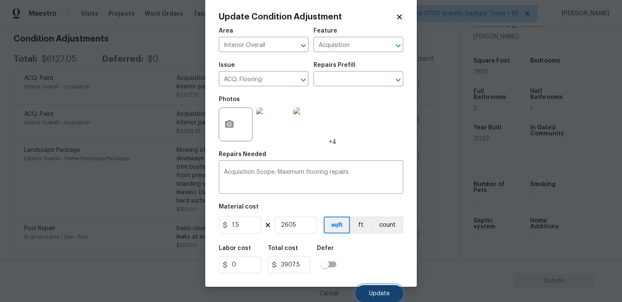
click at [380, 287] on button "Update" at bounding box center [380, 293] width 48 height 17
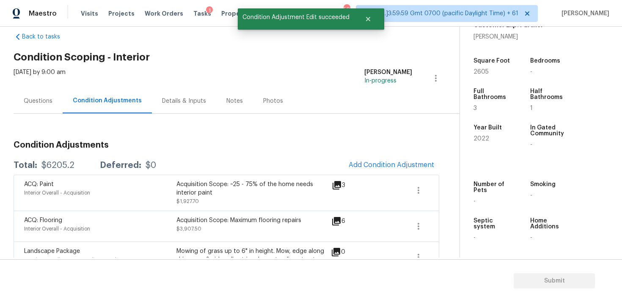
scroll to position [0, 0]
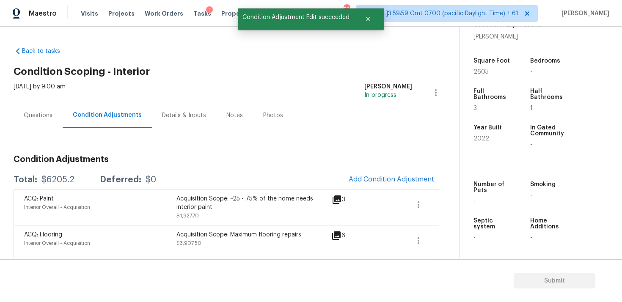
click at [65, 132] on div "Condition Adjustments Total: $6205.2 Deferred: $0 Add Condition Adjustment ACQ:…" at bounding box center [227, 249] width 426 height 243
click at [53, 118] on div "Questions" at bounding box center [38, 115] width 49 height 25
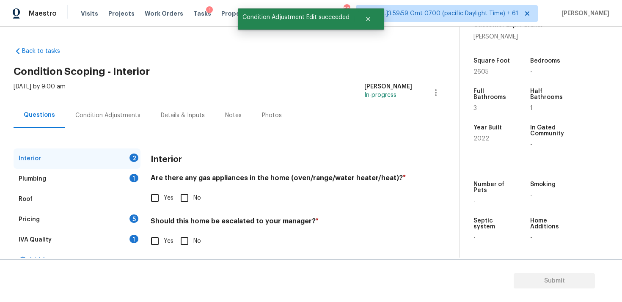
scroll to position [15, 0]
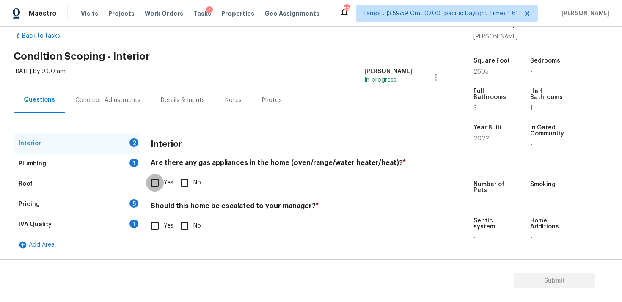
click at [150, 183] on input "Yes" at bounding box center [155, 183] width 18 height 18
checkbox input "true"
click at [186, 223] on input "No" at bounding box center [185, 226] width 18 height 18
checkbox input "true"
click at [127, 157] on div "Plumbing 1" at bounding box center [77, 164] width 127 height 20
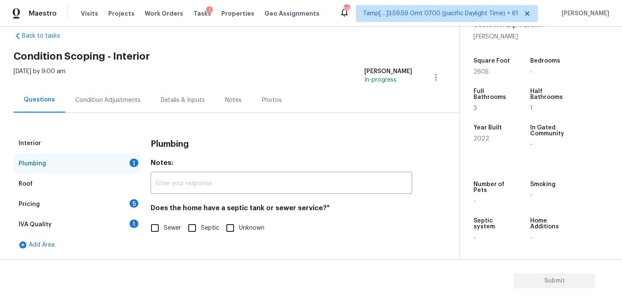
click at [158, 240] on div "Plumbing Notes: ​ Does the home have a septic tank or sewer service? * Sewer Se…" at bounding box center [282, 190] width 262 height 114
click at [156, 231] on input "Sewer" at bounding box center [155, 228] width 18 height 18
checkbox input "true"
click at [126, 198] on div "Pricing 5" at bounding box center [77, 204] width 127 height 20
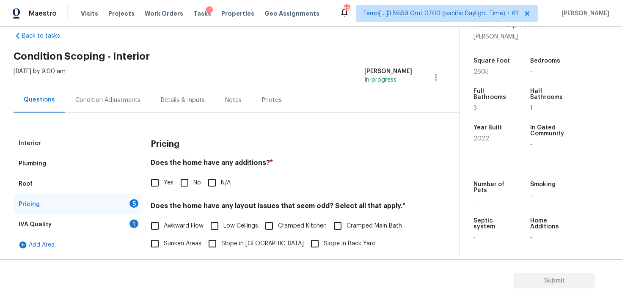
click at [170, 179] on span "Yes" at bounding box center [169, 183] width 10 height 9
click at [164, 178] on input "Yes" at bounding box center [155, 183] width 18 height 18
checkbox input "true"
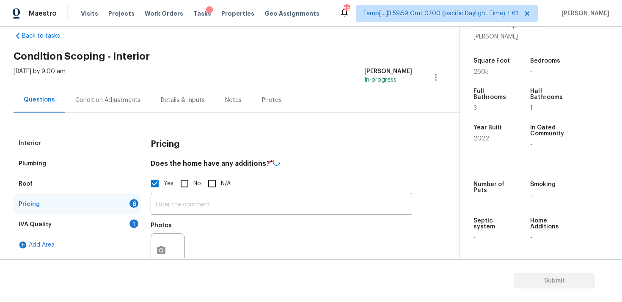
click at [182, 180] on input "No" at bounding box center [185, 184] width 18 height 18
checkbox input "true"
checkbox input "false"
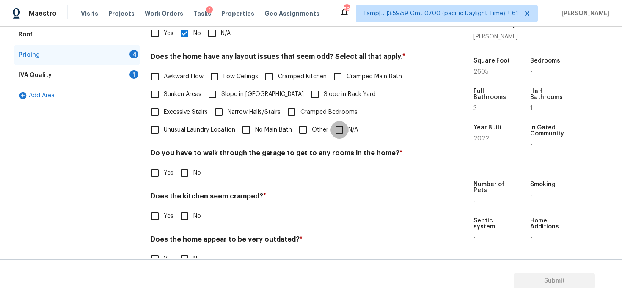
click at [333, 130] on input "N/A" at bounding box center [340, 130] width 18 height 18
checkbox input "true"
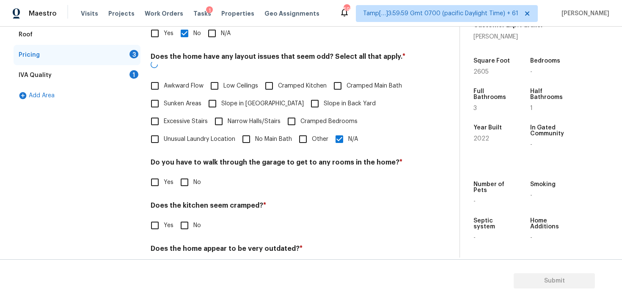
scroll to position [188, 0]
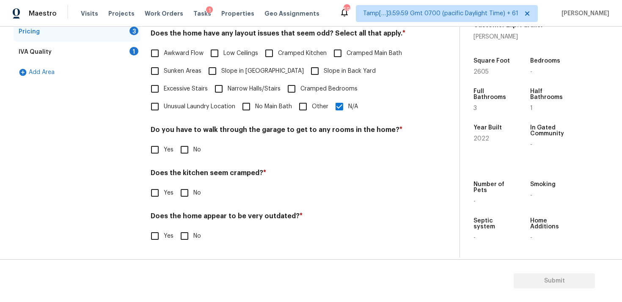
click at [182, 136] on h4 "Do you have to walk through the garage to get to any rooms in the home? *" at bounding box center [282, 132] width 262 height 12
click at [183, 153] on input "No" at bounding box center [185, 150] width 18 height 18
checkbox input "true"
click at [191, 188] on input "No" at bounding box center [185, 193] width 18 height 18
checkbox input "true"
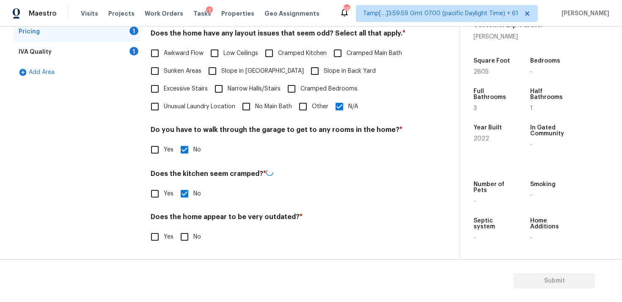
click at [190, 233] on input "No" at bounding box center [185, 237] width 18 height 18
checkbox input "true"
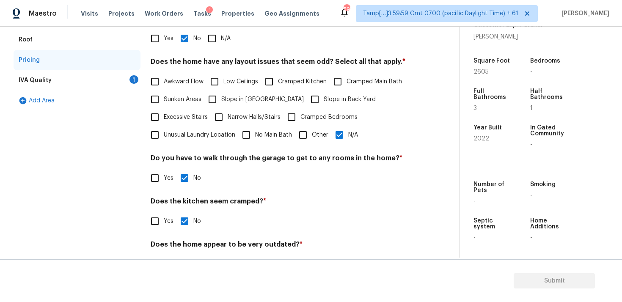
click at [116, 76] on div "IVA Quality 1" at bounding box center [77, 80] width 127 height 20
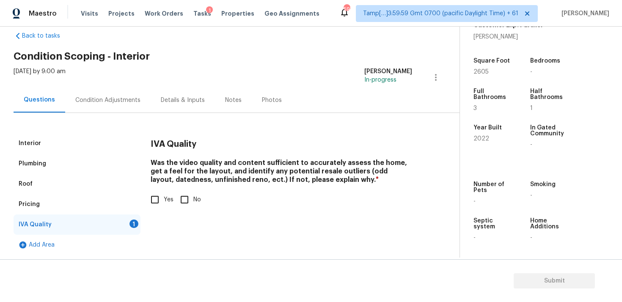
click at [154, 192] on input "Yes" at bounding box center [155, 200] width 18 height 18
checkbox input "true"
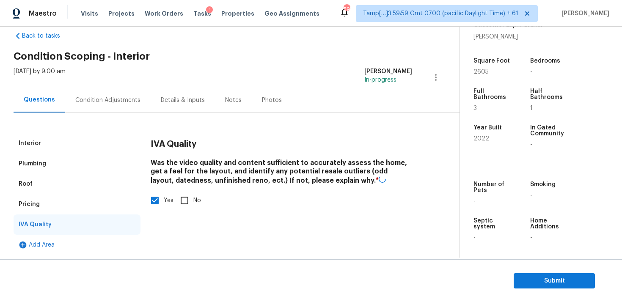
click at [116, 108] on div "Condition Adjustments" at bounding box center [108, 100] width 86 height 25
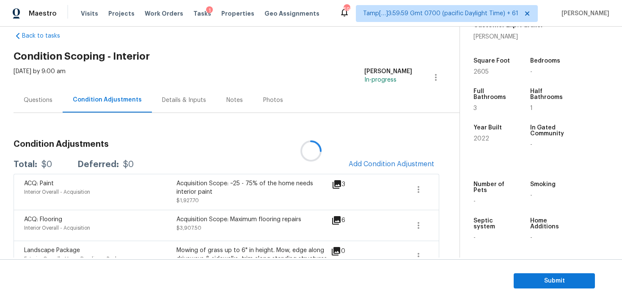
scroll to position [18, 0]
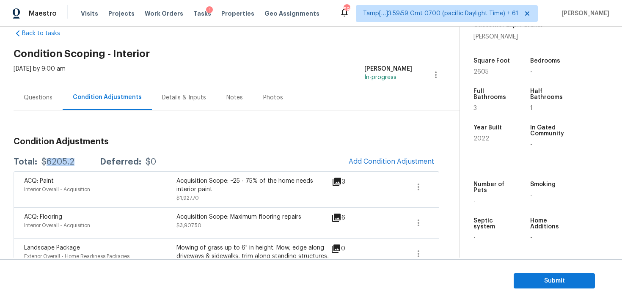
drag, startPoint x: 46, startPoint y: 162, endPoint x: 78, endPoint y: 160, distance: 32.6
click at [78, 160] on div "Total: $6205.2 Deferred: $0" at bounding box center [85, 162] width 143 height 8
copy div "6205.2"
click at [52, 105] on div "Questions" at bounding box center [38, 97] width 49 height 25
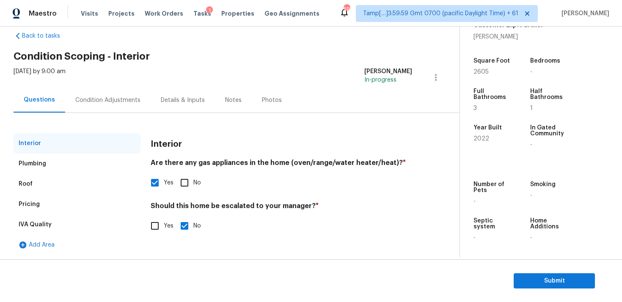
scroll to position [15, 0]
click at [526, 279] on span "Submit" at bounding box center [555, 281] width 68 height 11
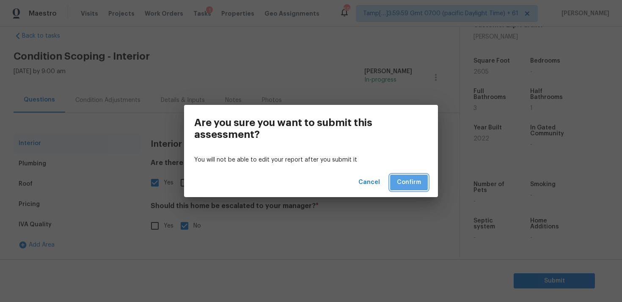
click at [411, 186] on span "Confirm" at bounding box center [409, 182] width 24 height 11
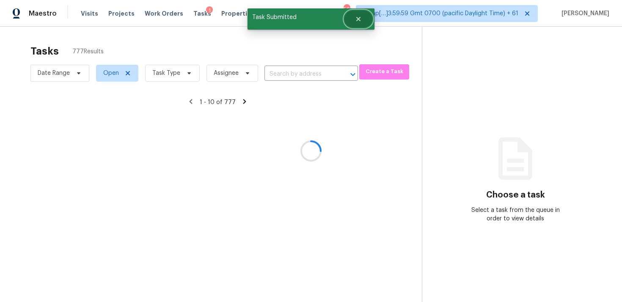
click at [356, 22] on icon "Close" at bounding box center [358, 19] width 7 height 7
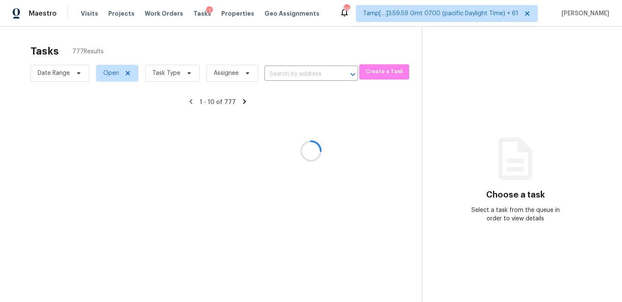
click at [186, 72] on div at bounding box center [311, 151] width 622 height 302
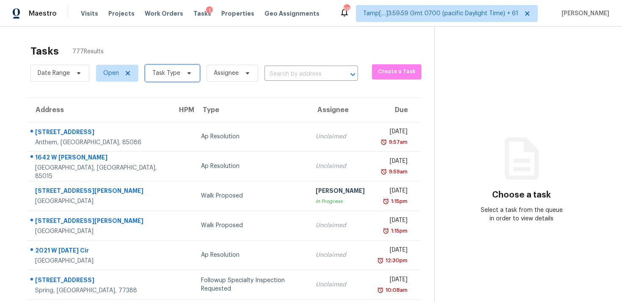
click at [186, 72] on icon at bounding box center [189, 73] width 7 height 7
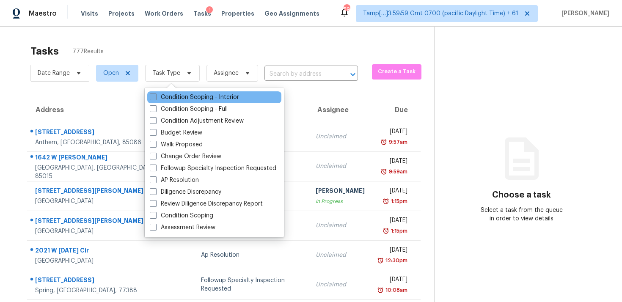
click at [188, 101] on label "Condition Scoping - Interior" at bounding box center [194, 97] width 89 height 8
click at [155, 99] on input "Condition Scoping - Interior" at bounding box center [153, 96] width 6 height 6
checkbox input "true"
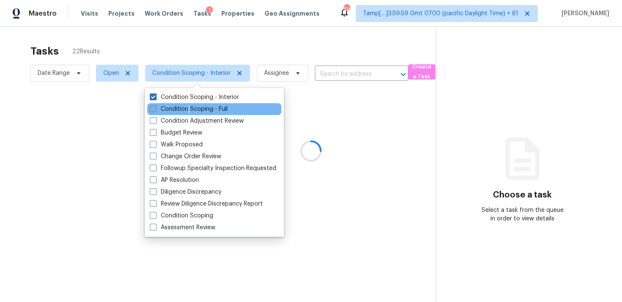
click at [189, 106] on label "Condition Scoping - Full" at bounding box center [189, 109] width 78 height 8
click at [189, 109] on label "Condition Scoping - Full" at bounding box center [189, 109] width 78 height 8
click at [155, 109] on input "Condition Scoping - Full" at bounding box center [153, 108] width 6 height 6
checkbox input "true"
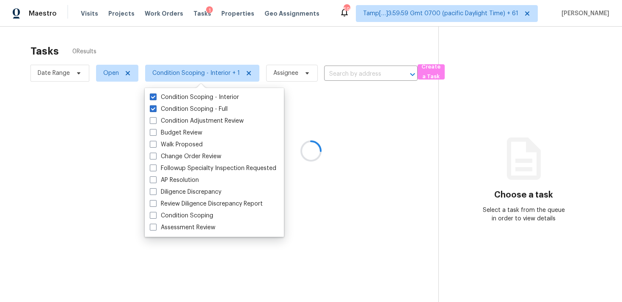
click at [192, 46] on div at bounding box center [311, 151] width 622 height 302
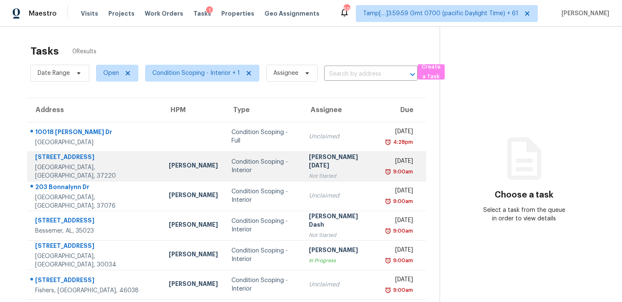
scroll to position [20, 0]
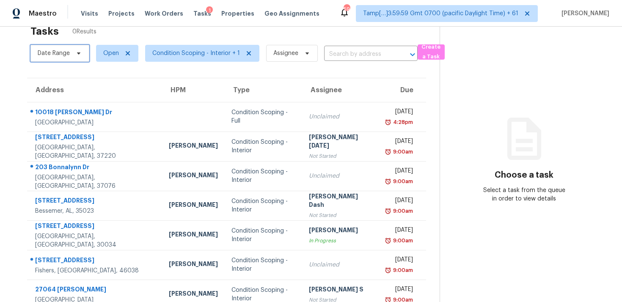
click at [77, 55] on icon at bounding box center [78, 53] width 7 height 7
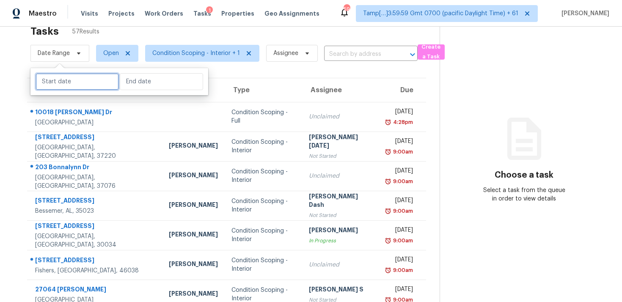
click at [69, 88] on input "text" at bounding box center [77, 81] width 83 height 17
select select "8"
select select "2025"
select select "9"
select select "2025"
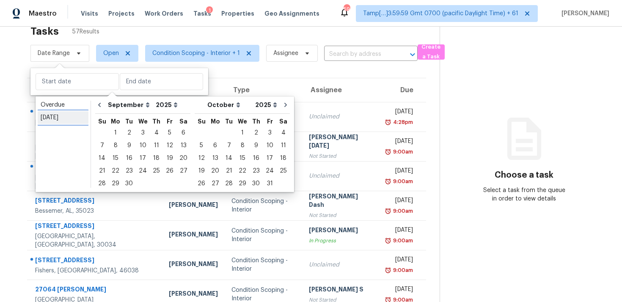
click at [61, 118] on div "Today" at bounding box center [63, 117] width 45 height 8
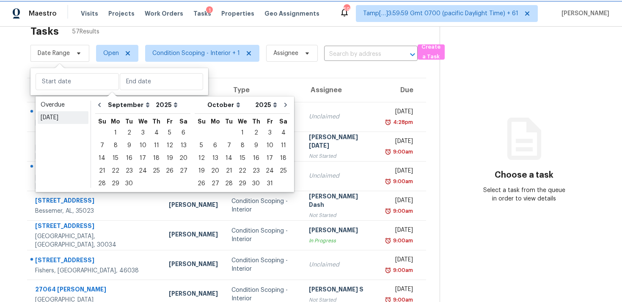
type input "Fri, Sep 19"
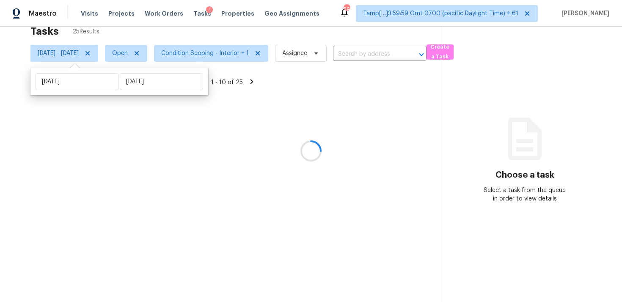
click at [144, 28] on div at bounding box center [311, 151] width 622 height 302
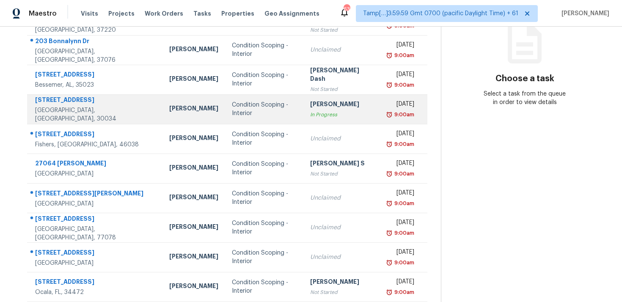
scroll to position [122, 0]
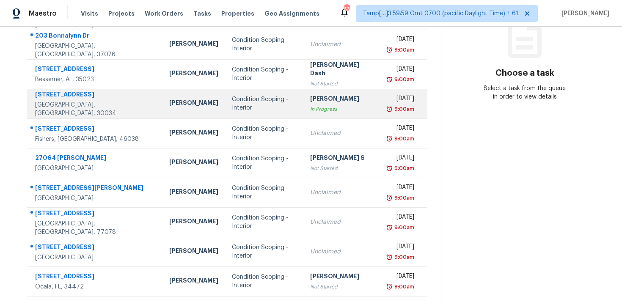
click at [163, 157] on td "[PERSON_NAME]" at bounding box center [194, 163] width 63 height 30
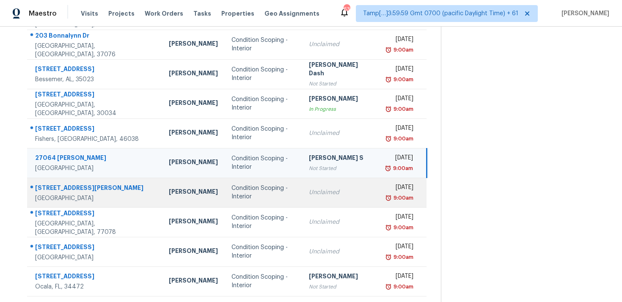
scroll to position [138, 0]
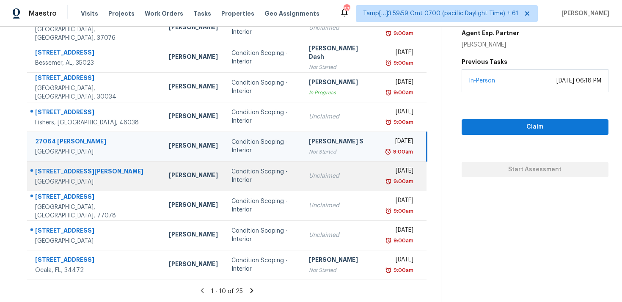
click at [169, 178] on div "[PERSON_NAME]" at bounding box center [193, 176] width 49 height 11
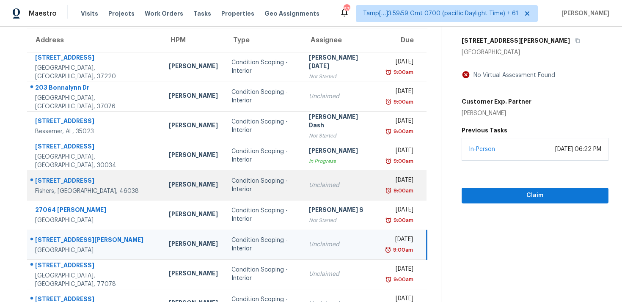
scroll to position [0, 0]
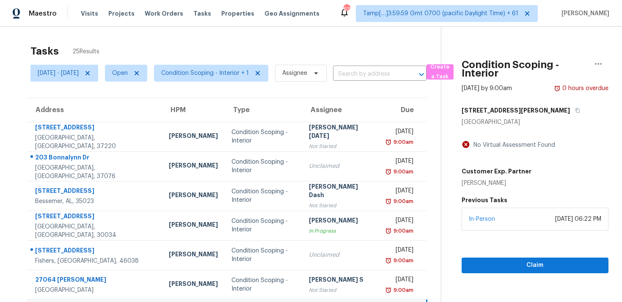
click at [254, 43] on div "Tasks 25 Results" at bounding box center [235, 51] width 411 height 22
click at [357, 73] on input "text" at bounding box center [368, 74] width 70 height 13
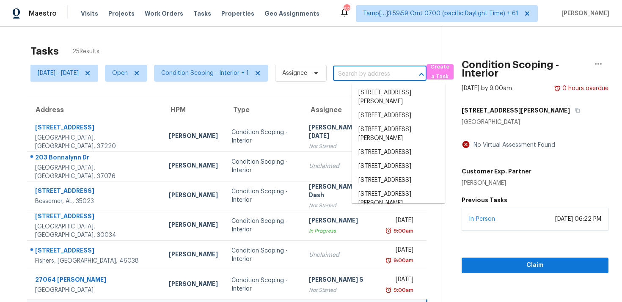
paste input "1 Pine Terrace Way, Ocala, FL 34472"
type input "1 Pine Terrace Way, Ocala, FL 34472"
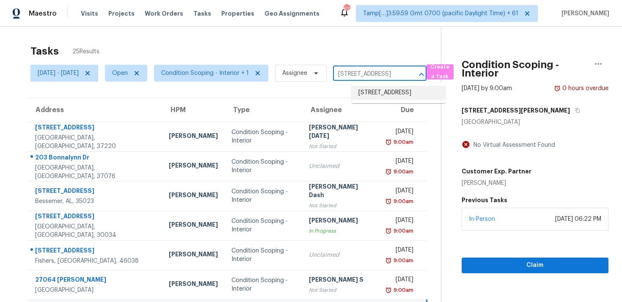
click at [380, 96] on li "1 Pine Terrace Way, Ocala, FL 34472" at bounding box center [399, 93] width 94 height 14
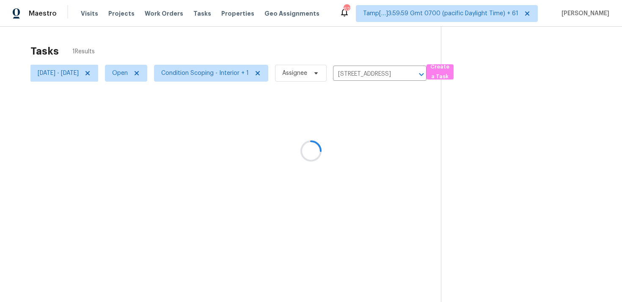
click at [355, 140] on div at bounding box center [311, 151] width 622 height 302
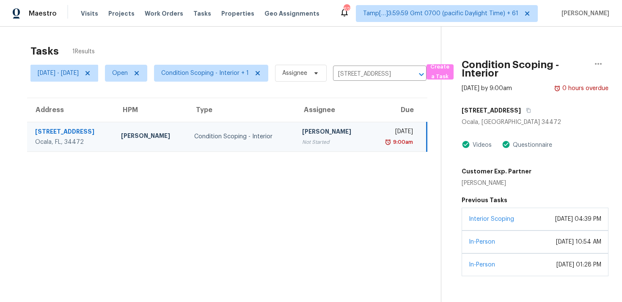
click at [533, 224] on div "Interior Scoping January 09, 2023 at 04:39 PM" at bounding box center [535, 219] width 147 height 23
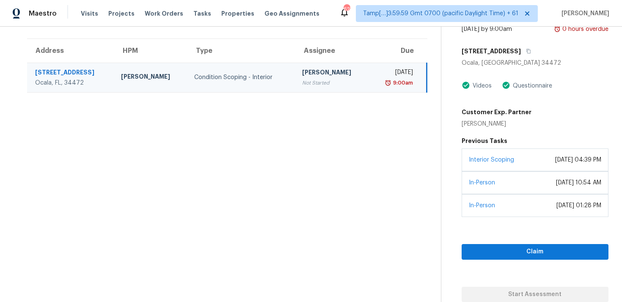
click at [535, 263] on div "Claim Start Assessment" at bounding box center [535, 259] width 147 height 85
click at [532, 250] on span "Claim" at bounding box center [536, 252] width 134 height 11
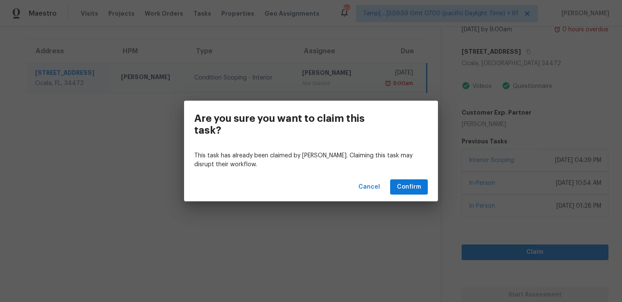
scroll to position [59, 0]
click at [415, 181] on button "Confirm" at bounding box center [409, 187] width 38 height 16
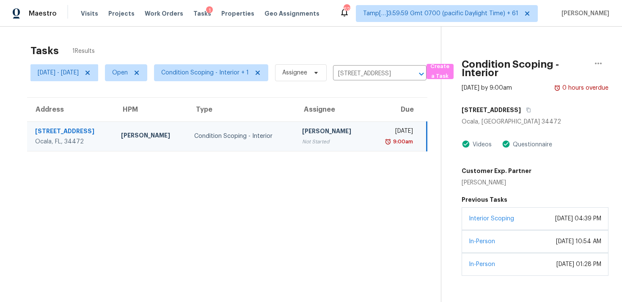
scroll to position [0, 0]
click at [533, 101] on div "Condition Scoping - Interior Sep 19th 2025 by 9:00am 0 hours overdue 1 Pine Ter…" at bounding box center [526, 173] width 168 height 293
click at [527, 115] on button "button" at bounding box center [526, 110] width 11 height 15
click at [219, 127] on td "Condition Scoping - Interior" at bounding box center [242, 137] width 108 height 30
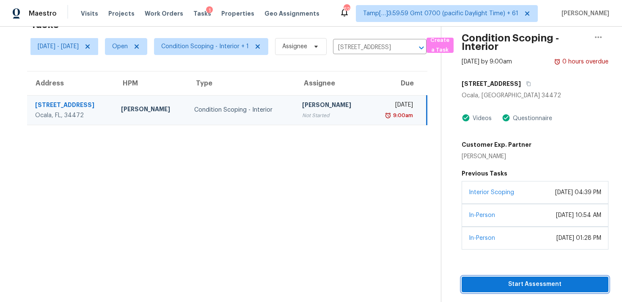
click at [497, 281] on span "Start Assessment" at bounding box center [536, 284] width 134 height 11
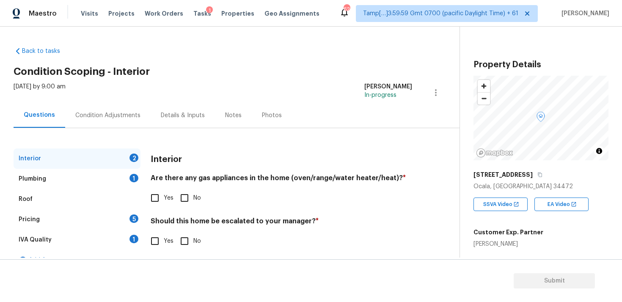
scroll to position [15, 0]
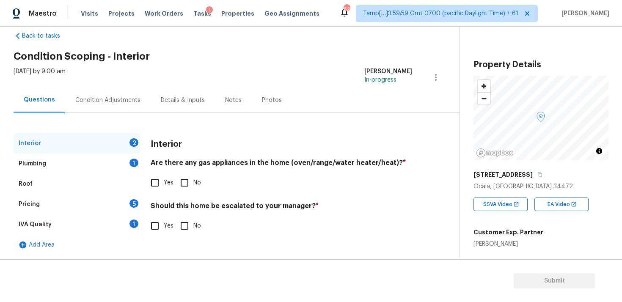
click at [123, 94] on div "Condition Adjustments" at bounding box center [108, 100] width 86 height 25
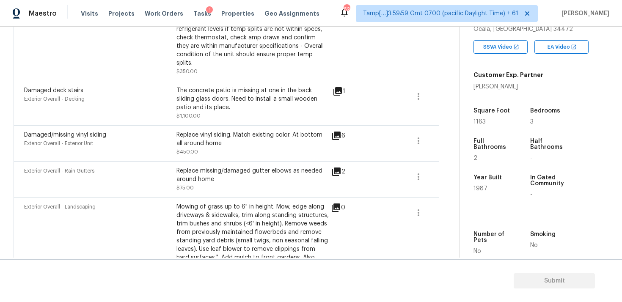
scroll to position [799, 0]
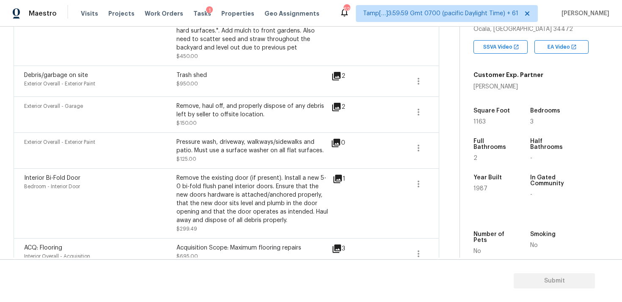
click at [267, 244] on div "Acquisition Scope: Maximum flooring repairs $695.00" at bounding box center [253, 254] width 152 height 20
click at [338, 244] on icon at bounding box center [337, 249] width 10 height 10
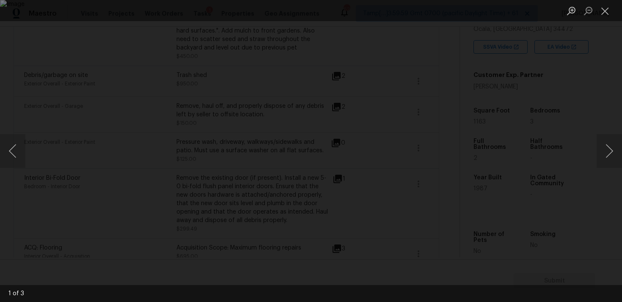
click at [559, 113] on div "Lightbox" at bounding box center [311, 151] width 622 height 302
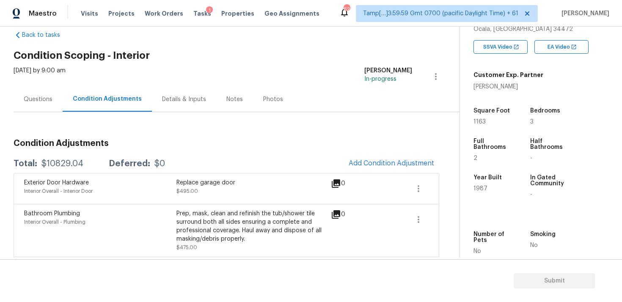
scroll to position [0, 0]
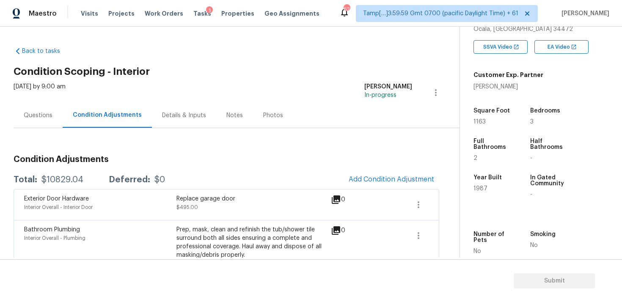
click at [367, 171] on span "Add Condition Adjustment" at bounding box center [392, 180] width 96 height 19
click at [368, 184] on button "Add Condition Adjustment" at bounding box center [392, 180] width 96 height 18
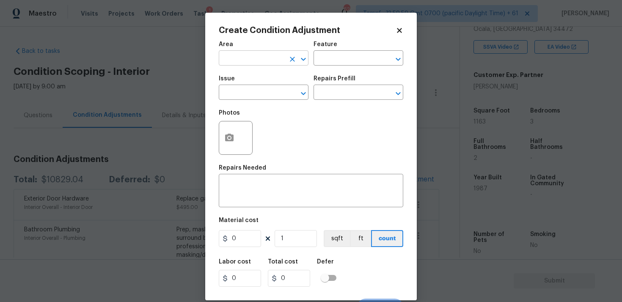
click at [266, 63] on input "text" at bounding box center [252, 58] width 66 height 13
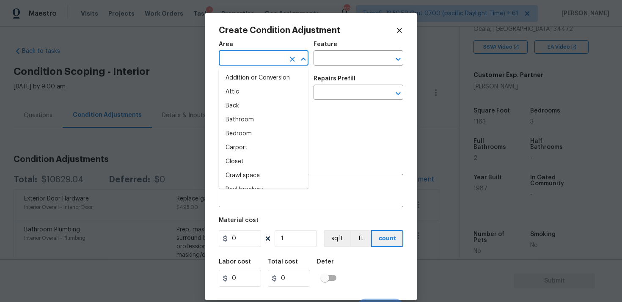
type input "e"
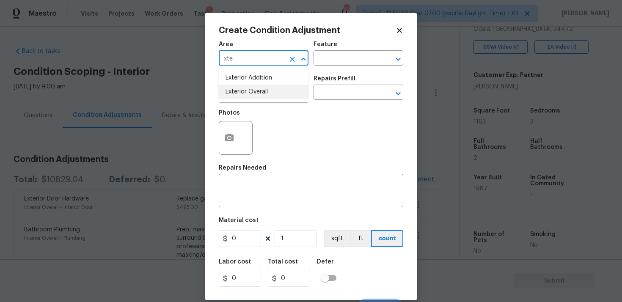
click at [263, 90] on li "Exterior Overall" at bounding box center [264, 92] width 90 height 14
type input "Exterior Overall"
click at [263, 90] on input "text" at bounding box center [252, 93] width 66 height 13
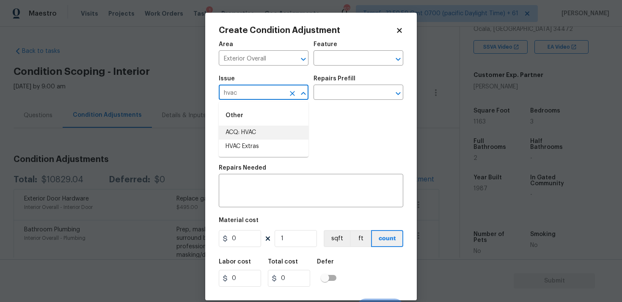
click at [265, 129] on li "ACQ: HVAC" at bounding box center [264, 133] width 90 height 14
type input "ACQ: HVAC"
click at [328, 96] on input "text" at bounding box center [347, 93] width 66 height 13
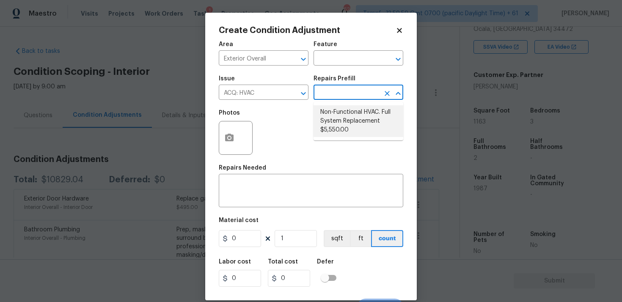
click at [335, 123] on li "Non-Functional HVAC. Full System Replacement $5,550.00" at bounding box center [359, 121] width 90 height 32
type input "Acquisition"
type textarea "Acquisition Scope: Full System Replacement"
type input "5550"
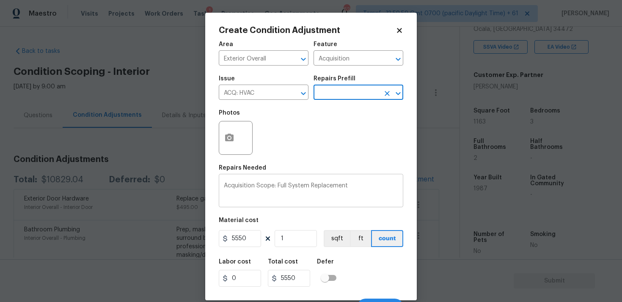
scroll to position [14, 0]
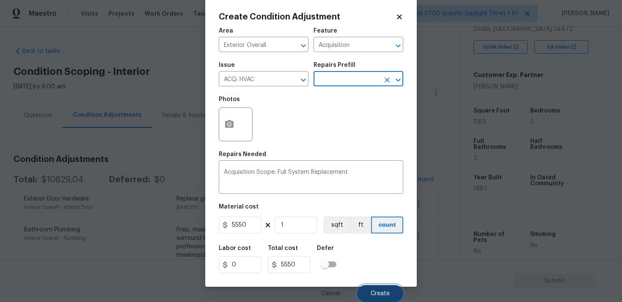
click at [385, 294] on span "Create" at bounding box center [380, 294] width 19 height 6
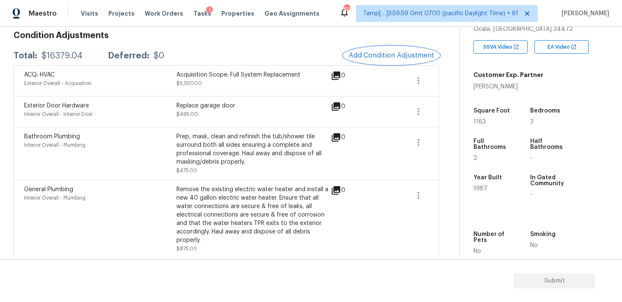
scroll to position [125, 0]
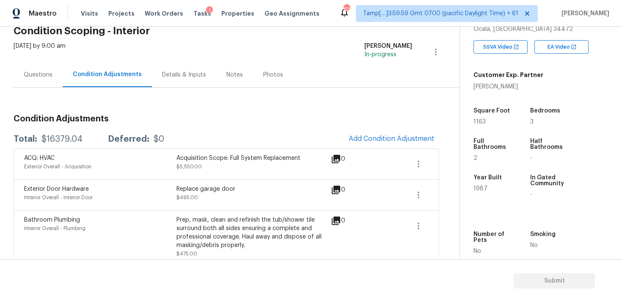
click at [50, 79] on div "Questions" at bounding box center [38, 75] width 29 height 8
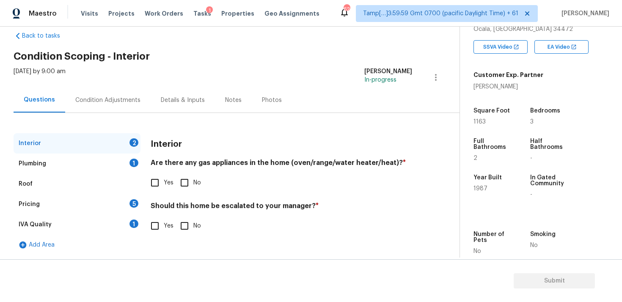
scroll to position [15, 0]
click at [163, 221] on input "Yes" at bounding box center [155, 226] width 18 height 18
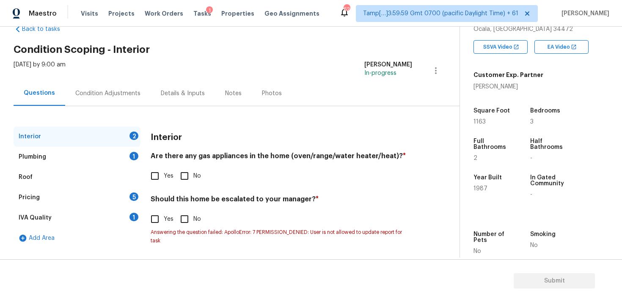
scroll to position [22, 0]
click at [164, 224] on label "Yes" at bounding box center [160, 219] width 28 height 18
click at [164, 224] on input "Yes" at bounding box center [155, 219] width 18 height 18
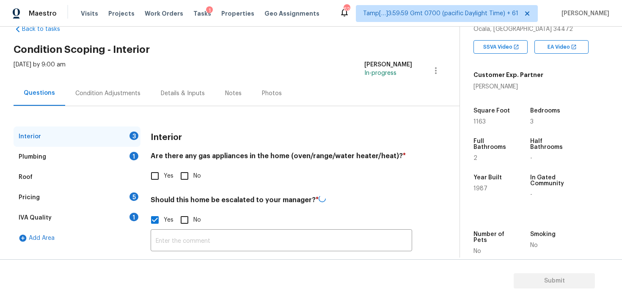
checkbox input "false"
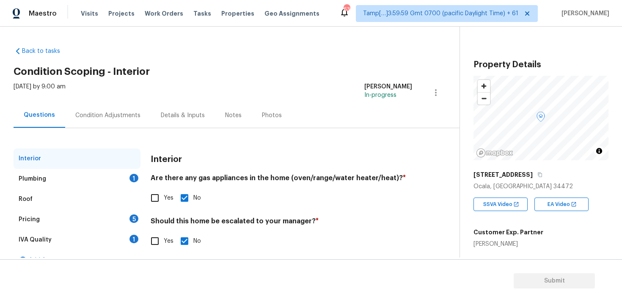
scroll to position [15, 0]
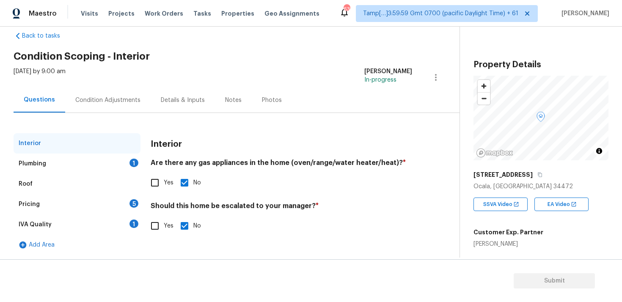
click at [103, 108] on div "Condition Adjustments" at bounding box center [108, 100] width 86 height 25
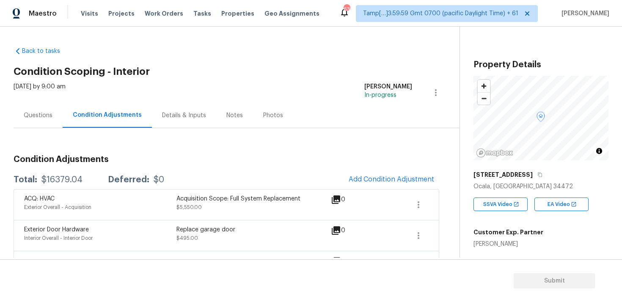
click at [51, 110] on div "Questions" at bounding box center [38, 115] width 49 height 25
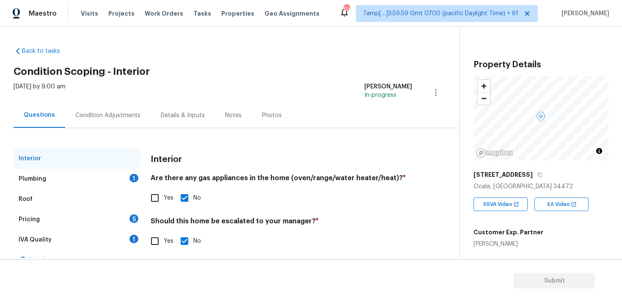
scroll to position [15, 0]
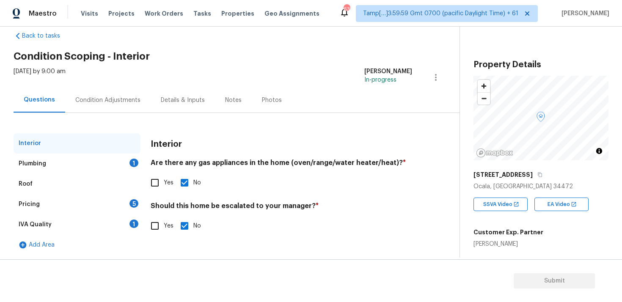
click at [120, 165] on div "Plumbing 1" at bounding box center [77, 164] width 127 height 20
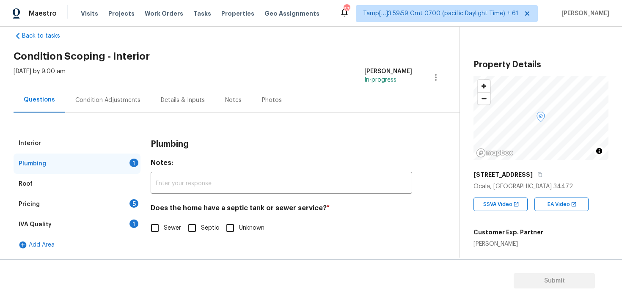
click at [110, 108] on div "Condition Adjustments" at bounding box center [108, 100] width 86 height 25
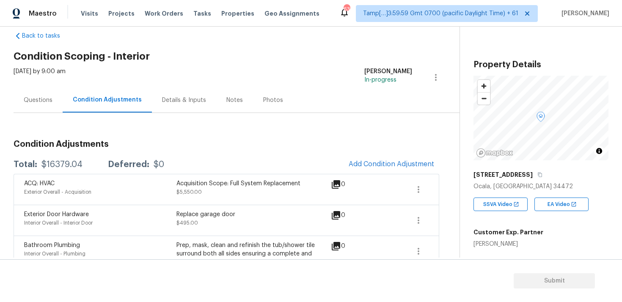
click at [193, 17] on div "Tasks" at bounding box center [202, 13] width 18 height 9
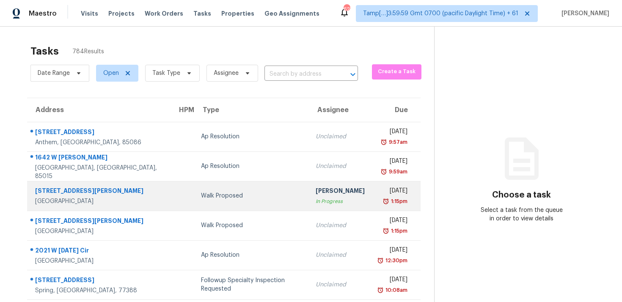
scroll to position [14, 0]
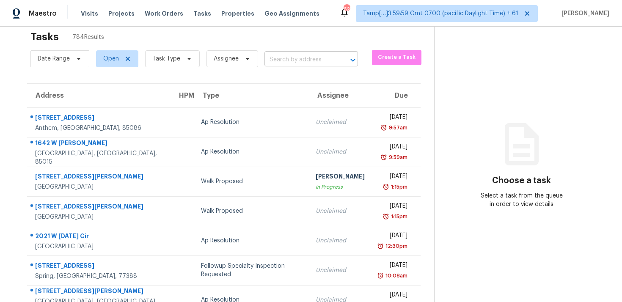
click at [297, 61] on input "text" at bounding box center [300, 59] width 70 height 13
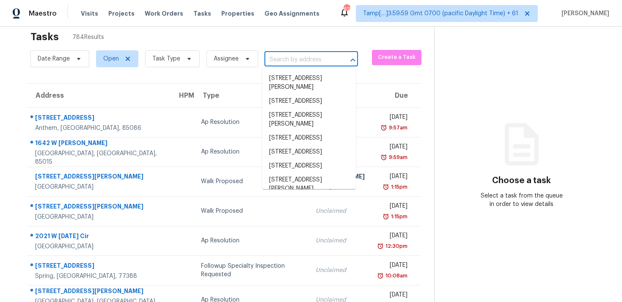
paste input "[STREET_ADDRESS]"
type input "[STREET_ADDRESS]"
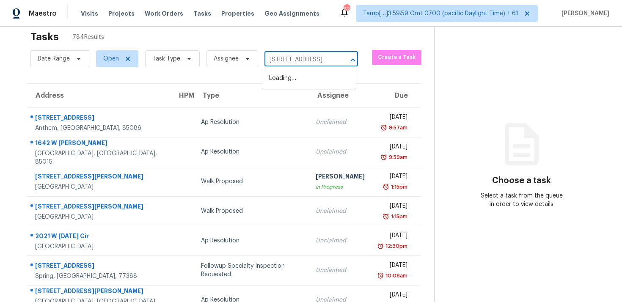
scroll to position [0, 33]
click at [311, 76] on li "[STREET_ADDRESS]" at bounding box center [309, 79] width 94 height 14
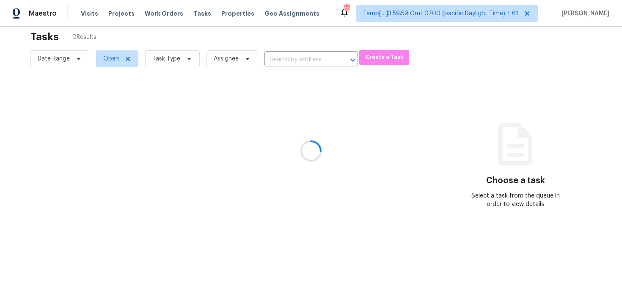
type input "[STREET_ADDRESS]"
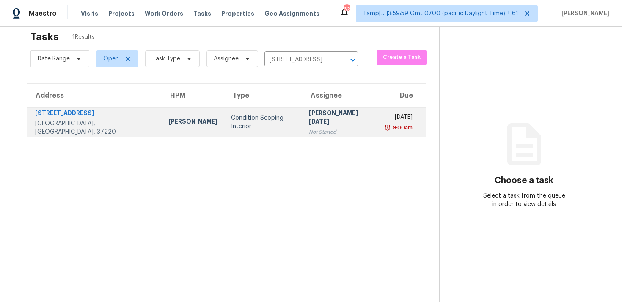
click at [380, 124] on td "[DATE] 9:00am" at bounding box center [403, 123] width 47 height 30
